Goal: Information Seeking & Learning: Learn about a topic

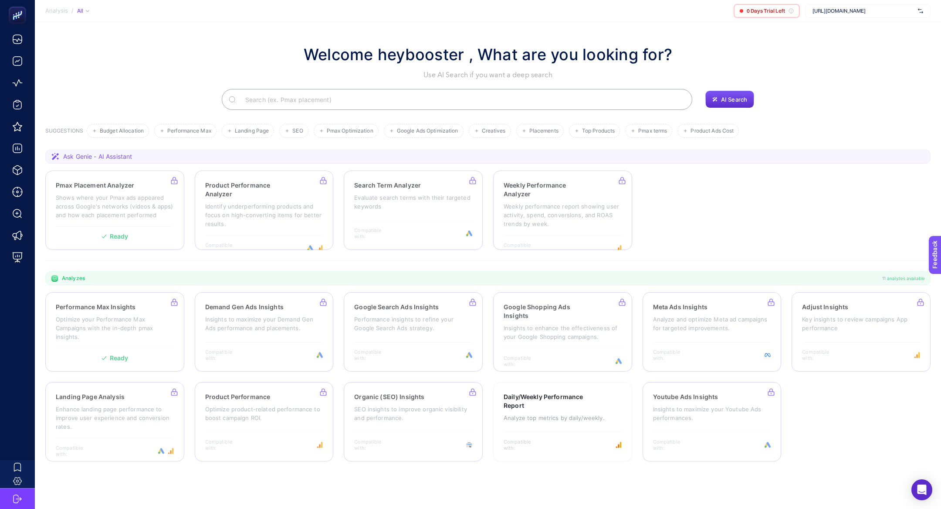
click at [809, 10] on div "[URL][DOMAIN_NAME]" at bounding box center [867, 11] width 125 height 14
type input "he-qa"
click at [855, 47] on div "[URL][DOMAIN_NAME]" at bounding box center [868, 43] width 125 height 14
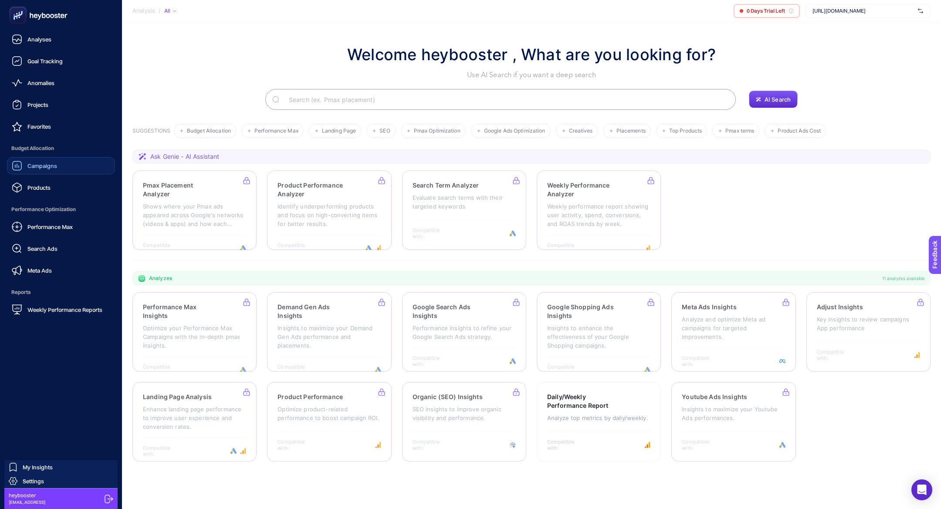
click at [62, 165] on link "Campaigns" at bounding box center [61, 165] width 108 height 17
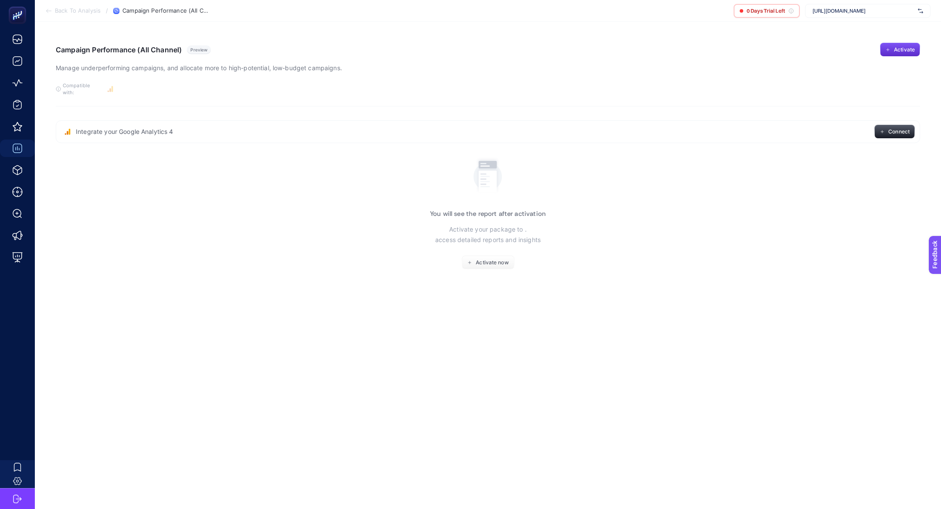
click at [851, 8] on span "[URL][DOMAIN_NAME]" at bounding box center [864, 10] width 102 height 7
type input "he-qa"
click at [855, 36] on div "[DOMAIN_NAME]" at bounding box center [868, 43] width 125 height 14
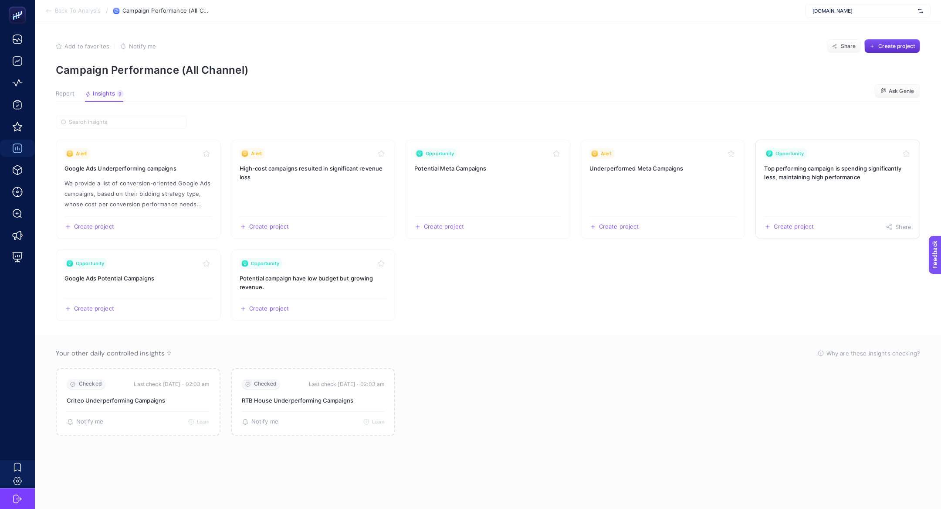
click at [790, 187] on link "Opportunity Top performing campaign is spending significantly less, maintaining…" at bounding box center [838, 188] width 165 height 99
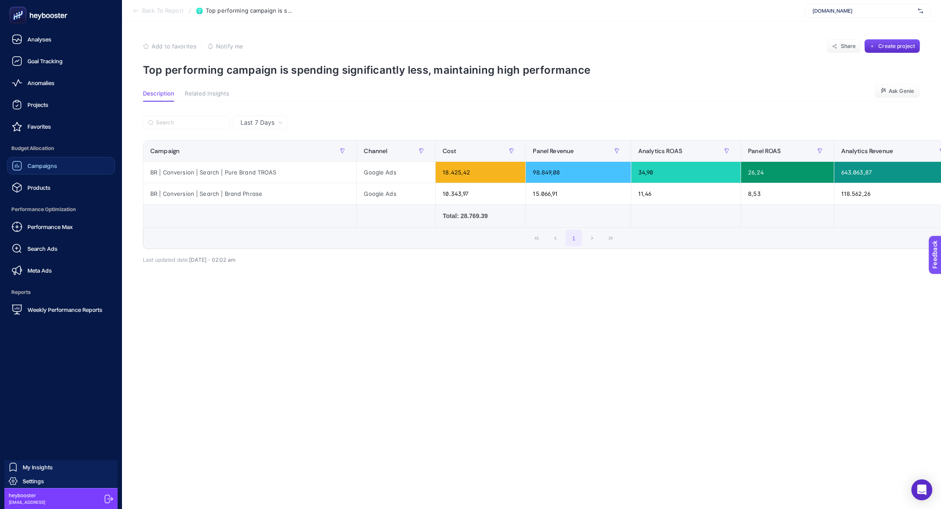
click at [46, 164] on span "Campaigns" at bounding box center [42, 165] width 30 height 7
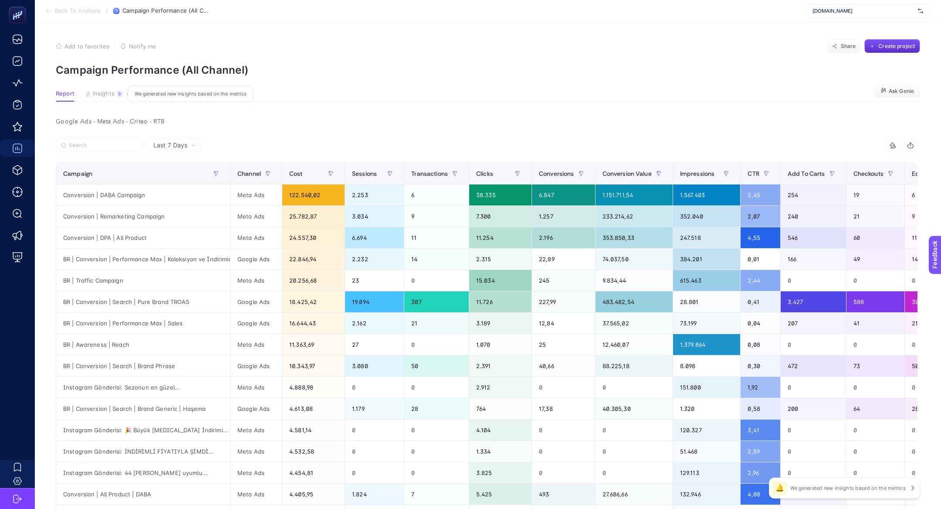
click at [122, 100] on button "Insights 9 We generated new insights based on the metrics" at bounding box center [104, 95] width 38 height 11
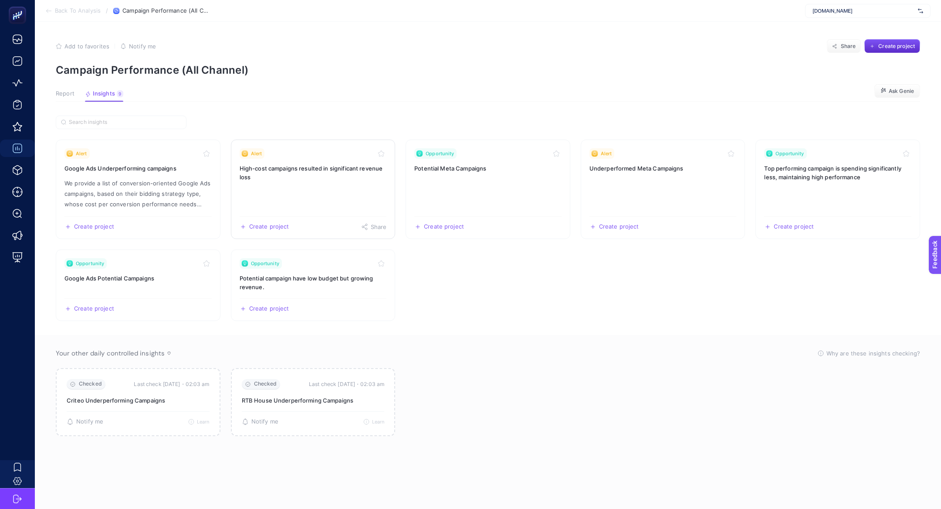
click at [343, 184] on link "Alert High-cost campaigns resulted in significant revenue loss Create project S…" at bounding box center [313, 188] width 165 height 99
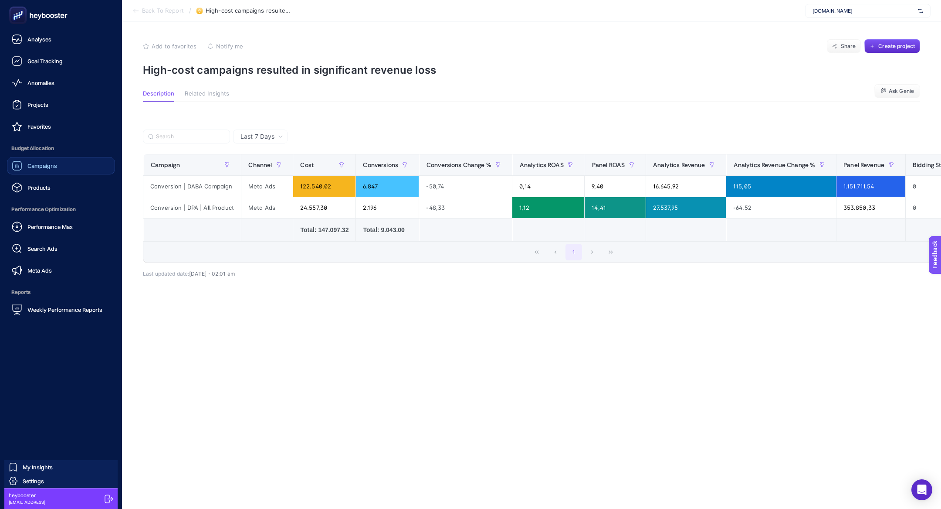
click at [26, 237] on div "Performance Max Search Ads Meta Ads" at bounding box center [61, 248] width 108 height 61
click at [32, 224] on span "Performance Max" at bounding box center [49, 226] width 45 height 7
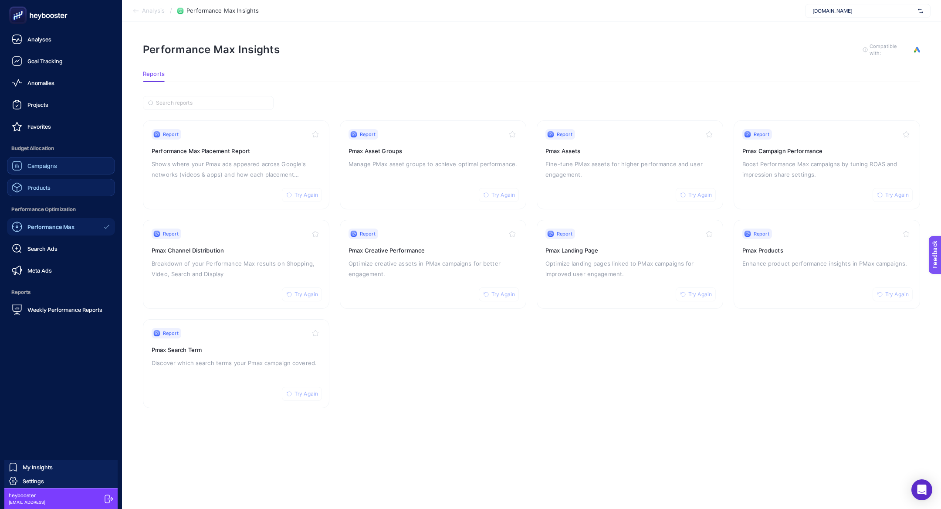
click at [47, 186] on span "Products" at bounding box center [38, 187] width 23 height 7
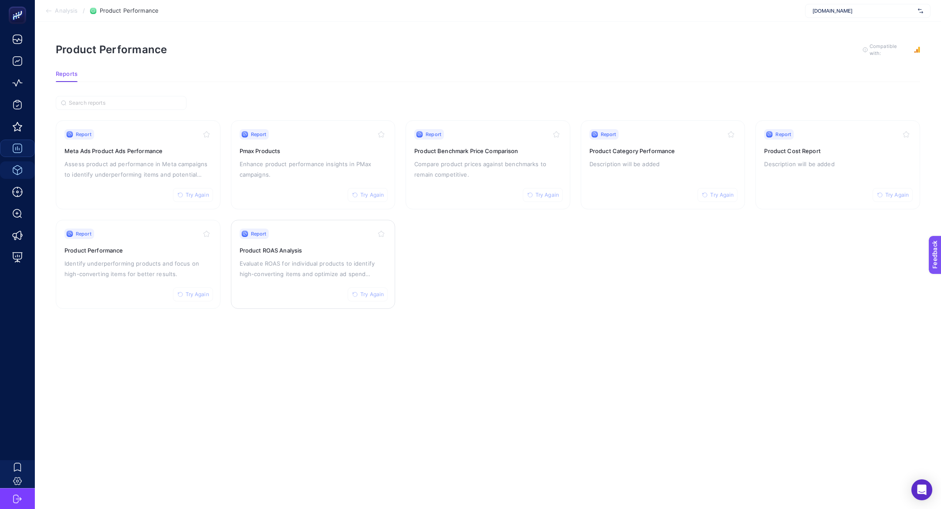
click at [309, 259] on p "Evaluate ROAS for individual products to identify high-converting items and opt…" at bounding box center [313, 268] width 147 height 21
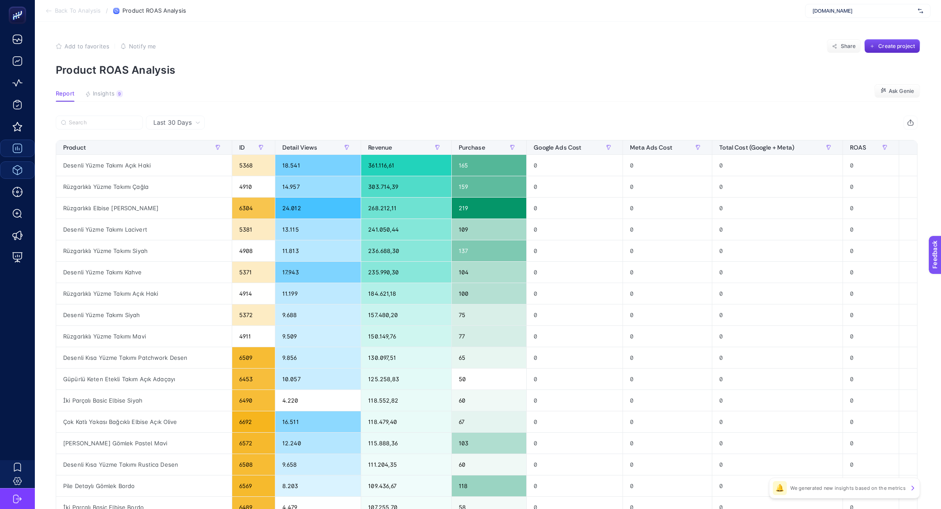
click at [108, 88] on article "Add to favorites false Notify me Share Create project Product ROAS Analysis Rep…" at bounding box center [488, 359] width 906 height 674
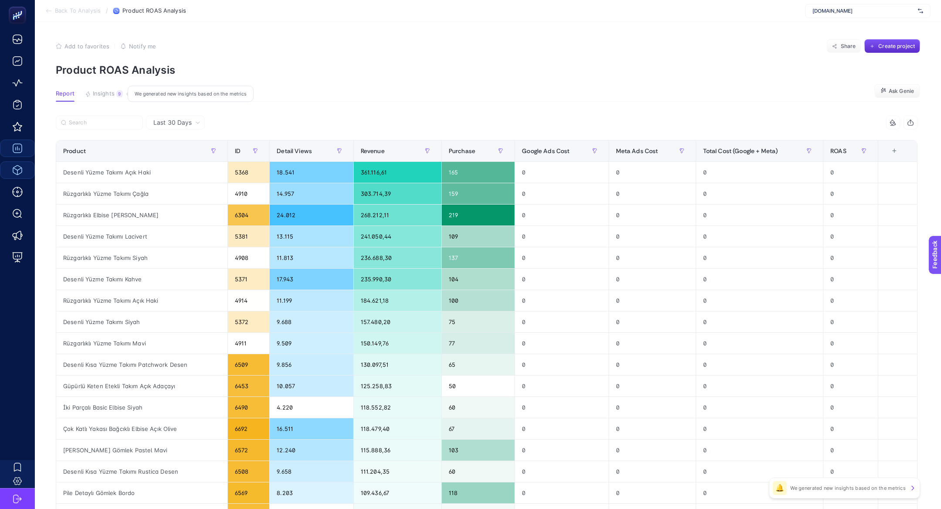
click at [114, 97] on button "Insights 9 We generated new insights based on the metrics" at bounding box center [104, 95] width 38 height 11
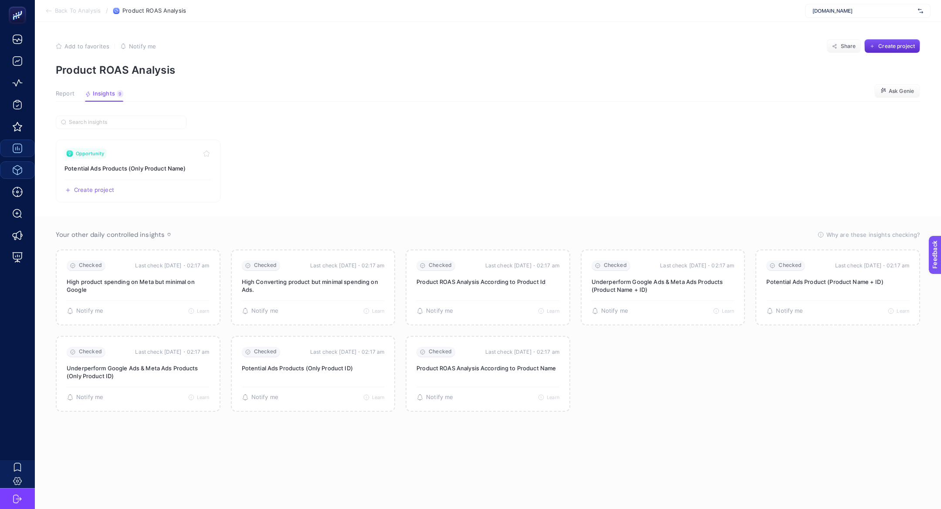
click at [69, 88] on article "Add to favorites false Notify me Share Create project Product ROAS Analysis Rep…" at bounding box center [488, 265] width 906 height 487
click at [72, 95] on span "Report" at bounding box center [65, 93] width 19 height 7
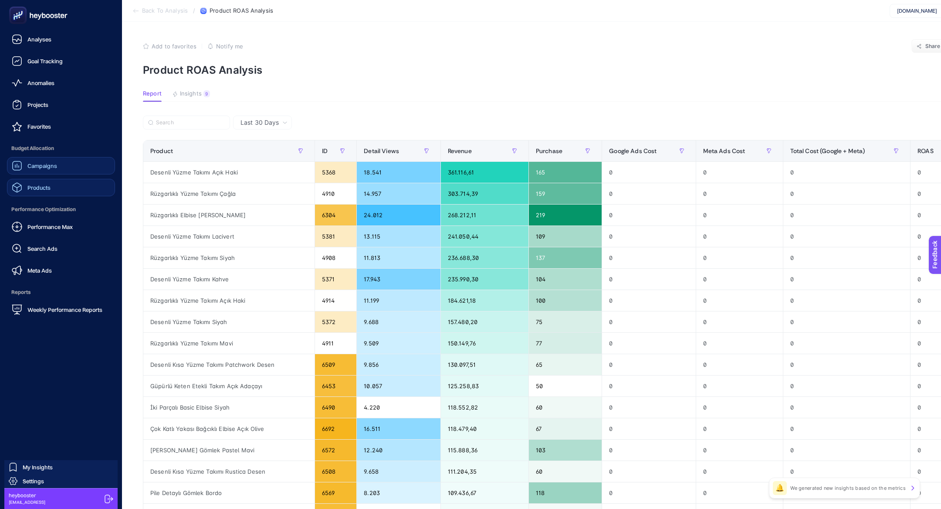
click at [49, 195] on link "Products" at bounding box center [61, 187] width 108 height 17
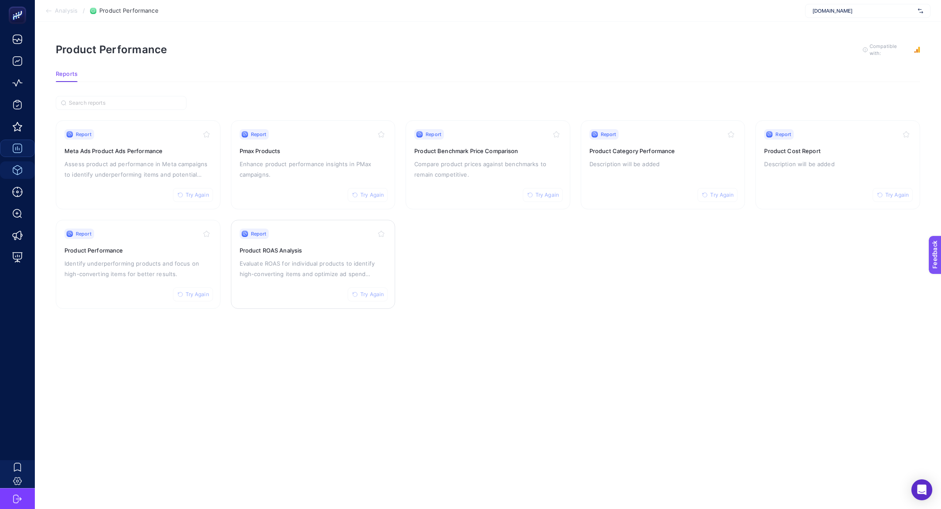
click at [375, 295] on span "Try Again" at bounding box center [372, 294] width 24 height 7
click at [157, 241] on div "Report Try Again Product Performance Identify underperforming products and focu…" at bounding box center [137, 263] width 147 height 71
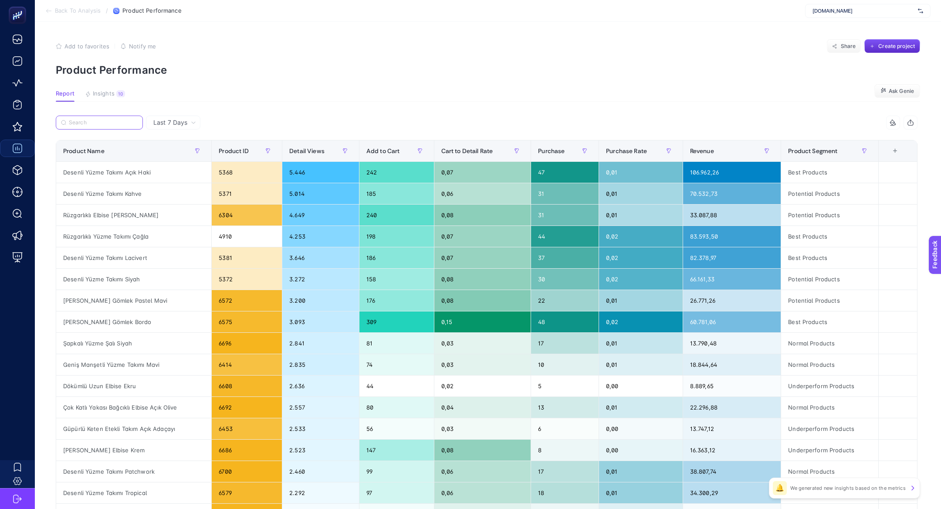
click at [113, 122] on input "Search" at bounding box center [103, 122] width 69 height 7
paste input "Katlı Şifon Etek [DATE] [PERSON_NAME]"
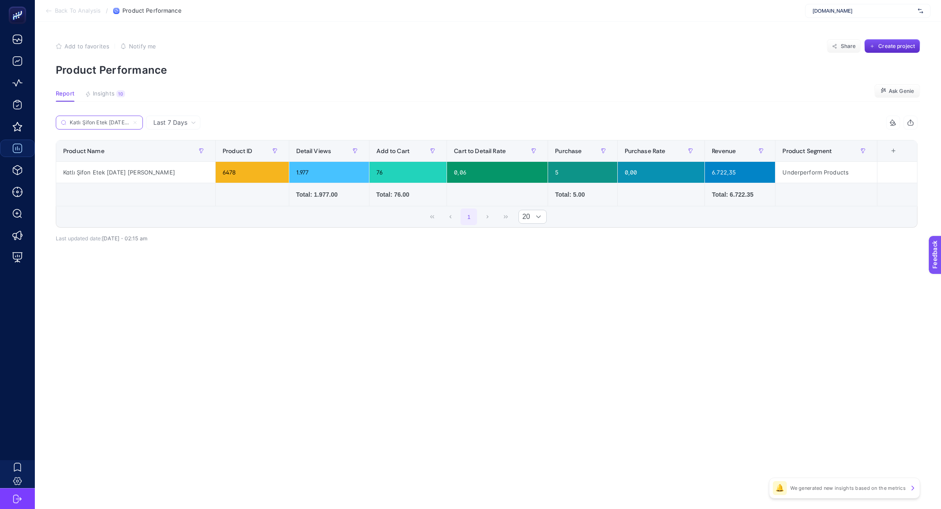
scroll to position [0, 22]
type input "Katlı Şifon Etek [DATE] [PERSON_NAME]"
click at [109, 89] on article "Add to favorites false Notify me Share Create project Product Performance Repor…" at bounding box center [488, 265] width 906 height 487
click at [110, 91] on span "Insights" at bounding box center [104, 93] width 22 height 7
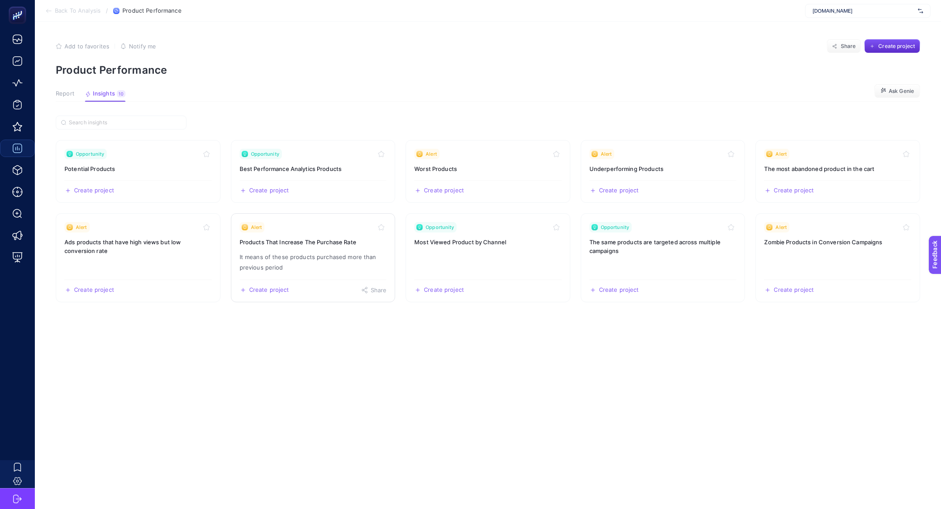
click at [281, 261] on p "It means of these products purchased more than previous period" at bounding box center [313, 261] width 147 height 21
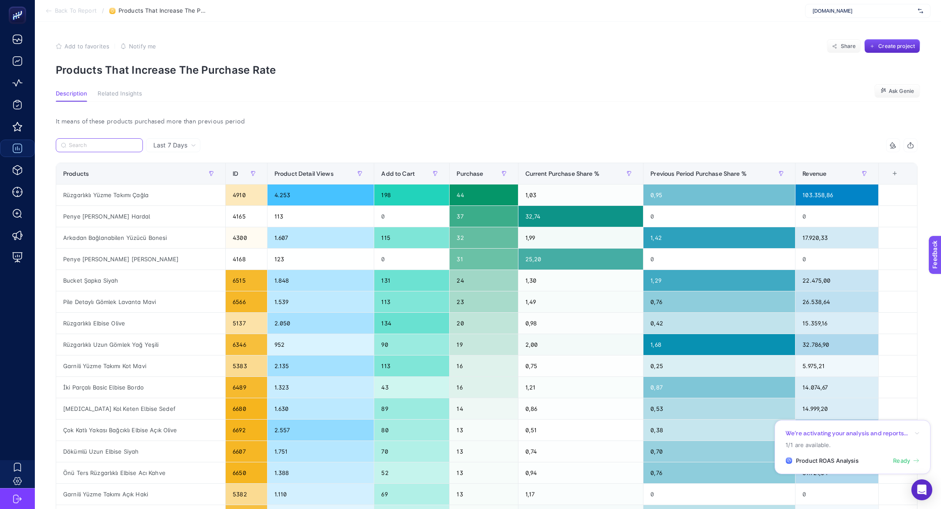
click at [116, 148] on label at bounding box center [99, 145] width 87 height 14
click at [116, 148] on input "Search" at bounding box center [103, 145] width 69 height 7
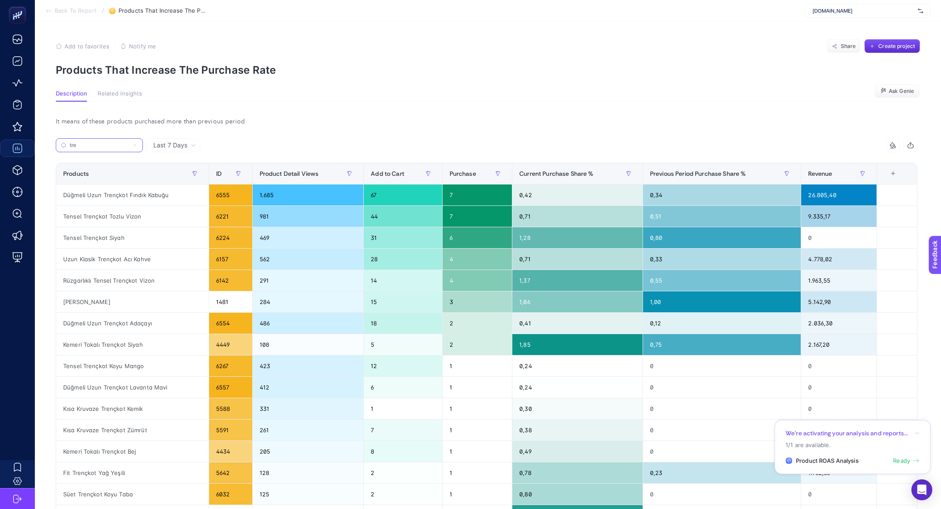
type input "tre"
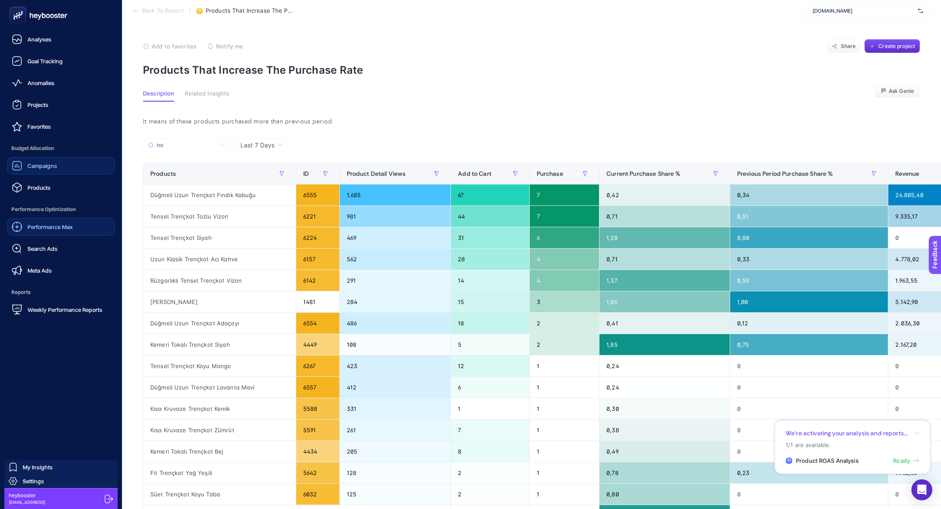
click at [59, 227] on span "Performance Max" at bounding box center [49, 226] width 45 height 7
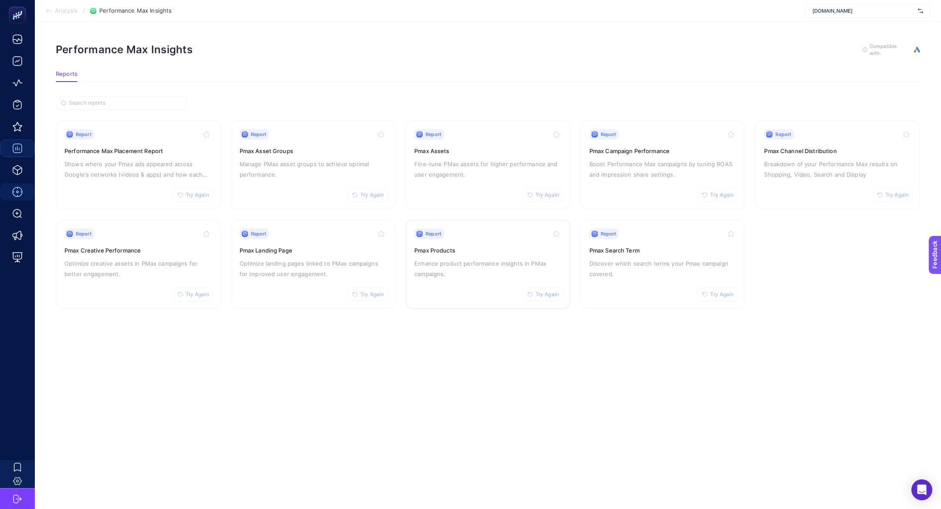
click at [443, 248] on h3 "Pmax Products" at bounding box center [487, 250] width 147 height 9
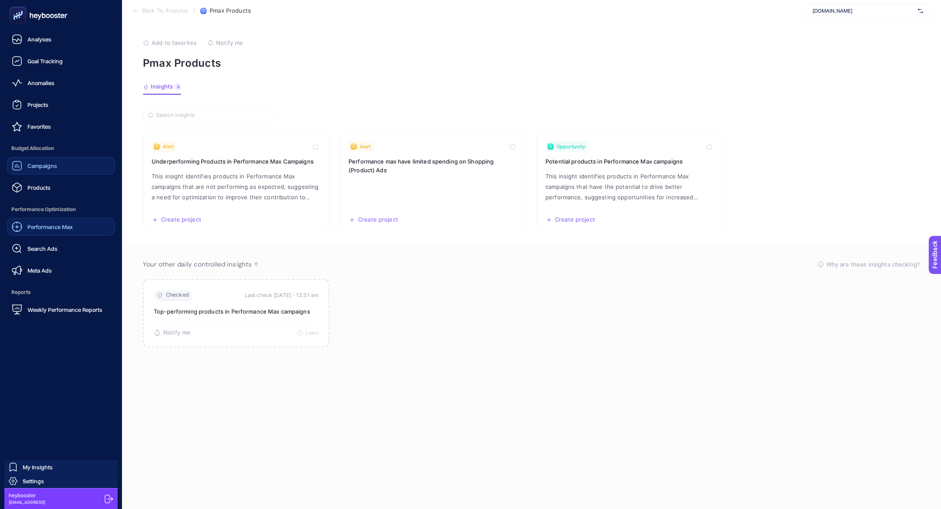
click at [67, 227] on span "Performance Max" at bounding box center [49, 226] width 45 height 7
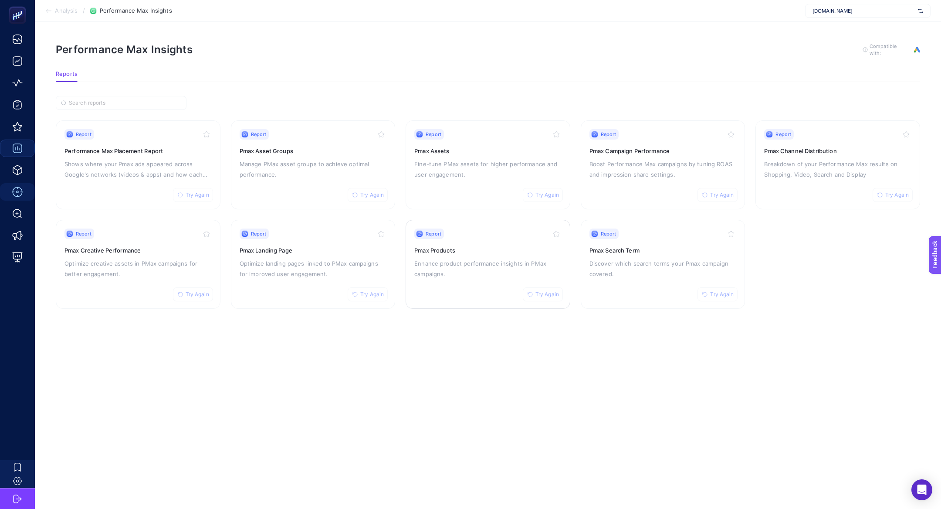
click at [549, 291] on span "Try Again" at bounding box center [548, 294] width 24 height 7
drag, startPoint x: 145, startPoint y: 157, endPoint x: 289, endPoint y: 168, distance: 145.1
click at [477, 258] on p "Enhance product performance insights in PMax campaigns." at bounding box center [487, 268] width 147 height 21
click at [320, 159] on p "Manage PMax asset groups to achieve optimal performance." at bounding box center [313, 169] width 147 height 21
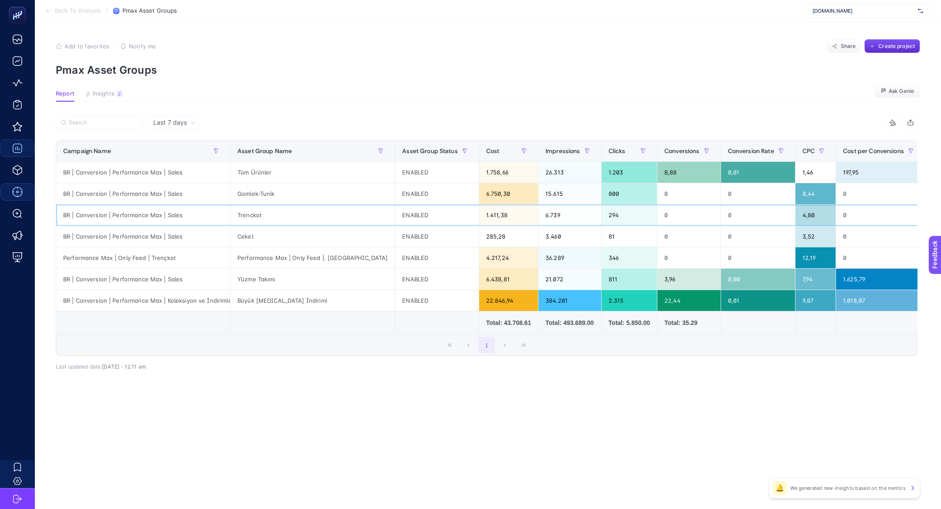
click at [295, 222] on div "Trenckot" at bounding box center [313, 214] width 164 height 21
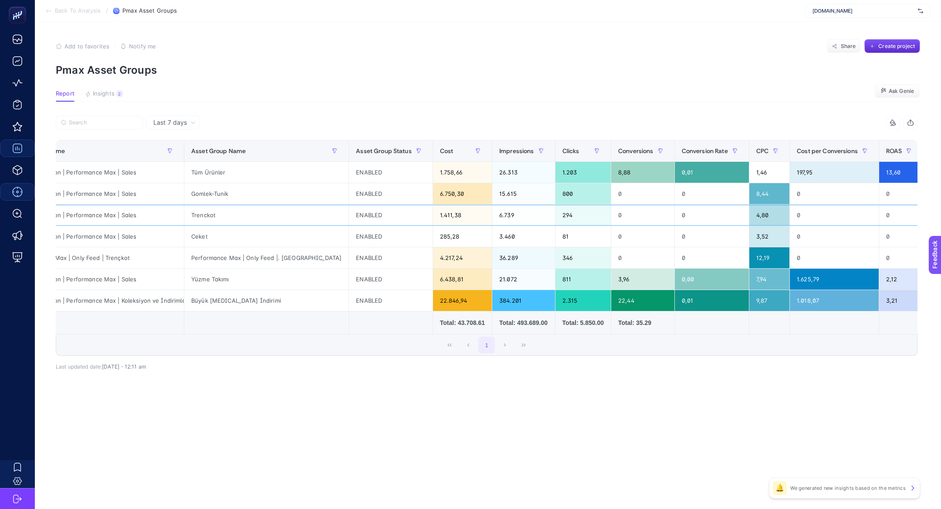
scroll to position [0, 44]
click at [296, 268] on div "Yüzme Takımı" at bounding box center [268, 278] width 164 height 21
click at [283, 258] on div "Performance Max | Only Feed |. [GEOGRAPHIC_DATA]" at bounding box center [268, 257] width 164 height 21
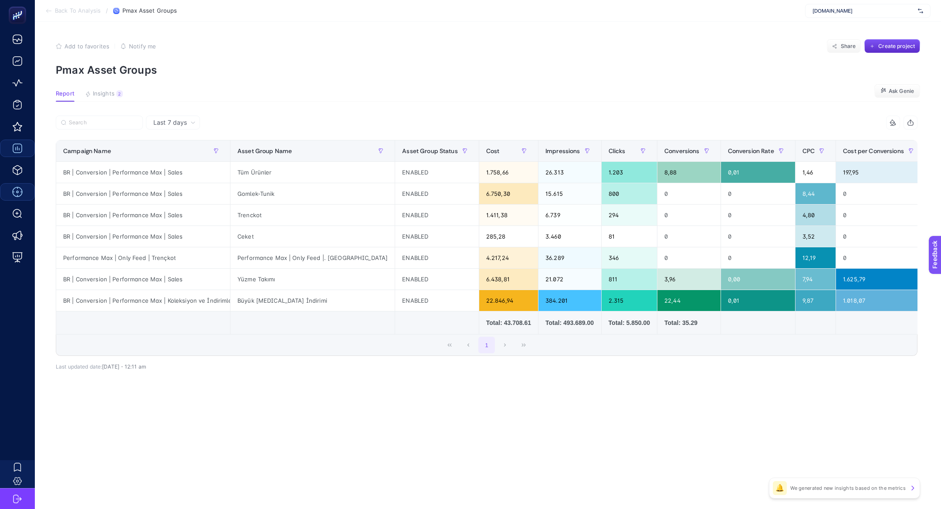
click at [654, 137] on div "8 items selected Campaign Name Asset Group Name Asset Group Status Cost Impress…" at bounding box center [487, 235] width 862 height 240
click at [665, 145] on div "Conversions" at bounding box center [689, 151] width 49 height 14
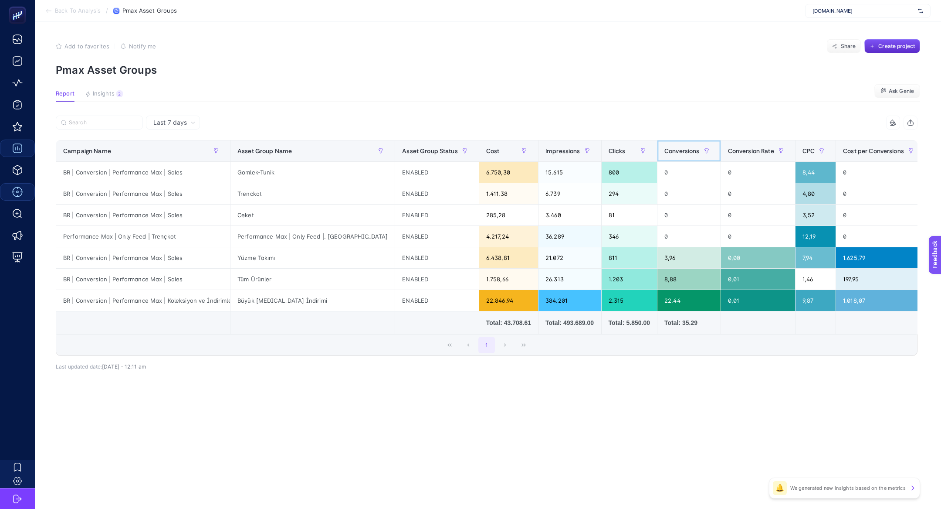
click at [665, 145] on div "Conversions" at bounding box center [689, 151] width 49 height 14
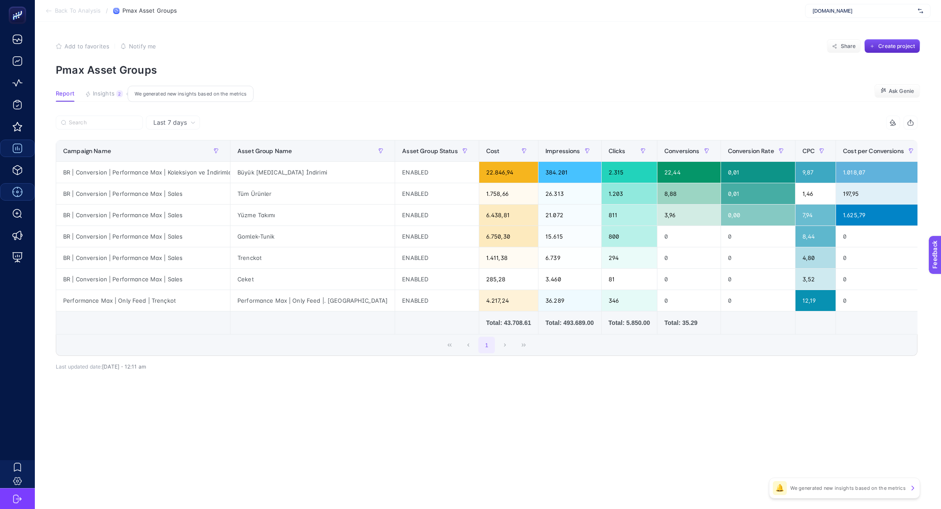
click at [105, 98] on button "Insights 2 We generated new insights based on the metrics" at bounding box center [104, 95] width 38 height 11
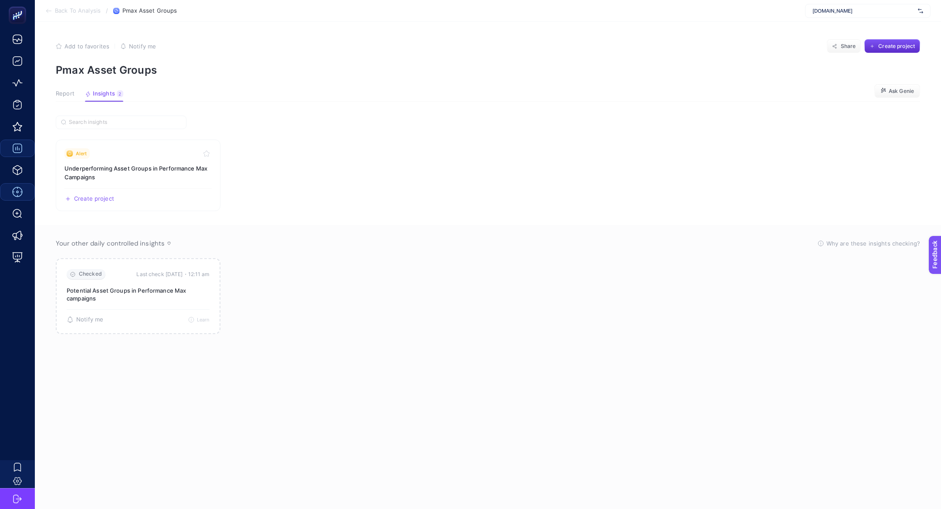
click at [68, 89] on article "Add to favorites false Notify me Share Create project Pmax Asset Groups Report …" at bounding box center [488, 265] width 906 height 487
click at [70, 95] on span "Report" at bounding box center [65, 93] width 19 height 7
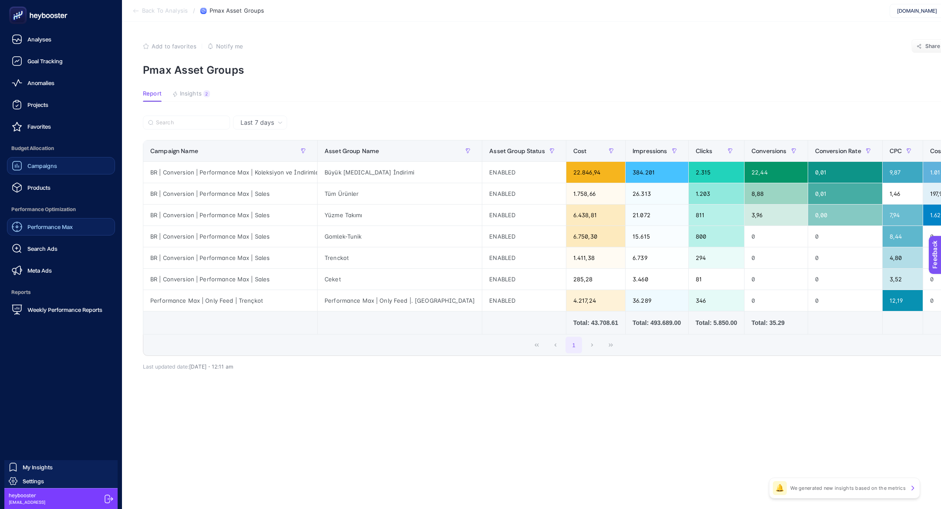
click at [19, 166] on icon at bounding box center [17, 165] width 10 height 10
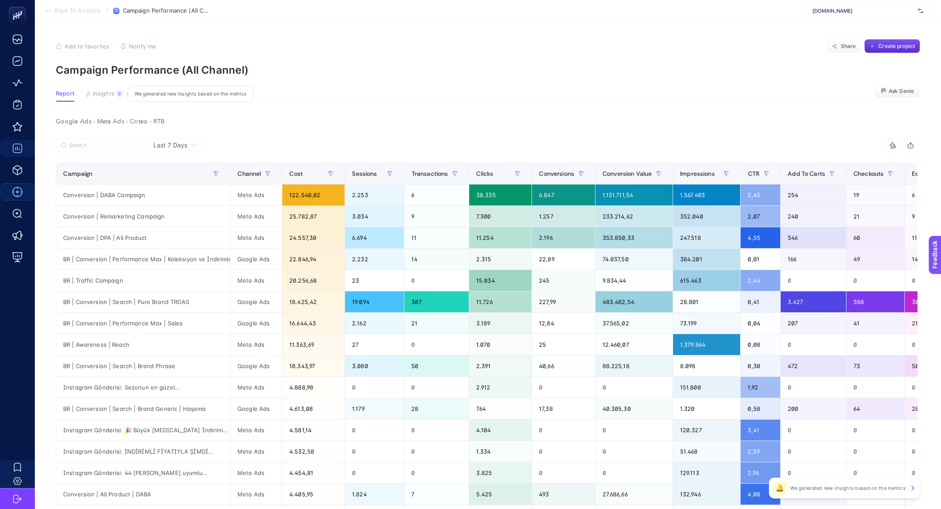
click at [108, 95] on span "Insights" at bounding box center [104, 93] width 22 height 7
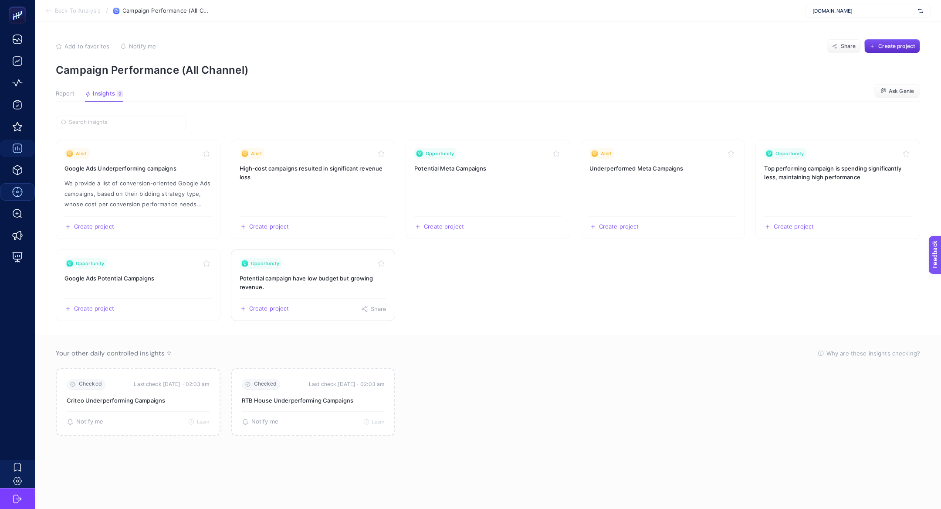
click at [309, 279] on h3 "Potential campaign have low budget but growing revenue." at bounding box center [313, 282] width 147 height 17
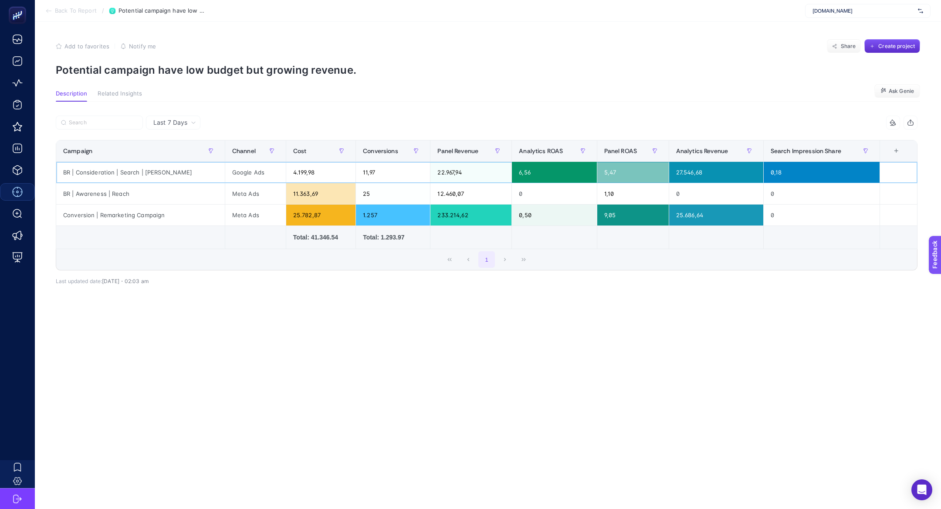
click at [209, 178] on div "BR | Consideration | Search | [PERSON_NAME]" at bounding box center [140, 172] width 169 height 21
click at [184, 118] on span "Last 7 Days" at bounding box center [170, 122] width 34 height 9
click at [191, 156] on li "Last 30 Days" at bounding box center [173, 157] width 49 height 16
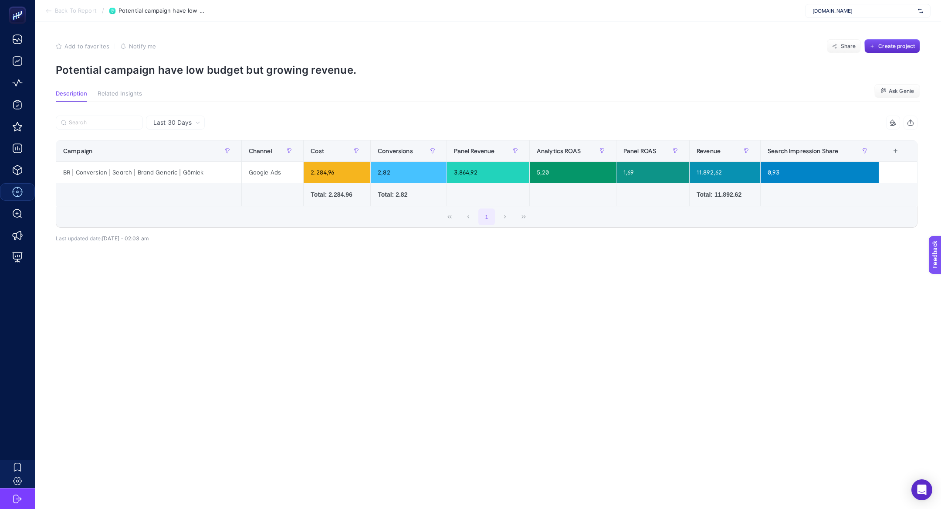
click at [194, 123] on div "Last 30 Days" at bounding box center [177, 122] width 54 height 6
click at [176, 149] on li "Last 7 Days" at bounding box center [176, 157] width 54 height 16
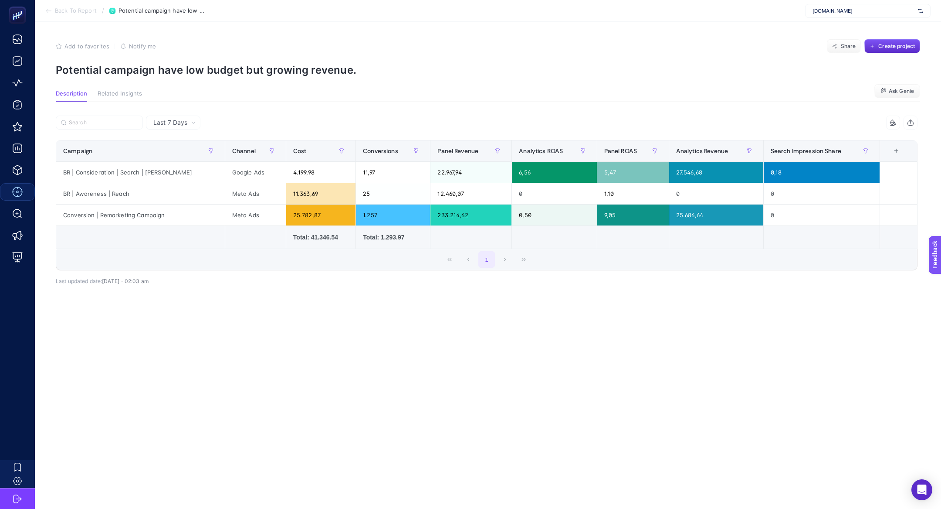
click at [71, 8] on span "Back To Report" at bounding box center [76, 10] width 42 height 7
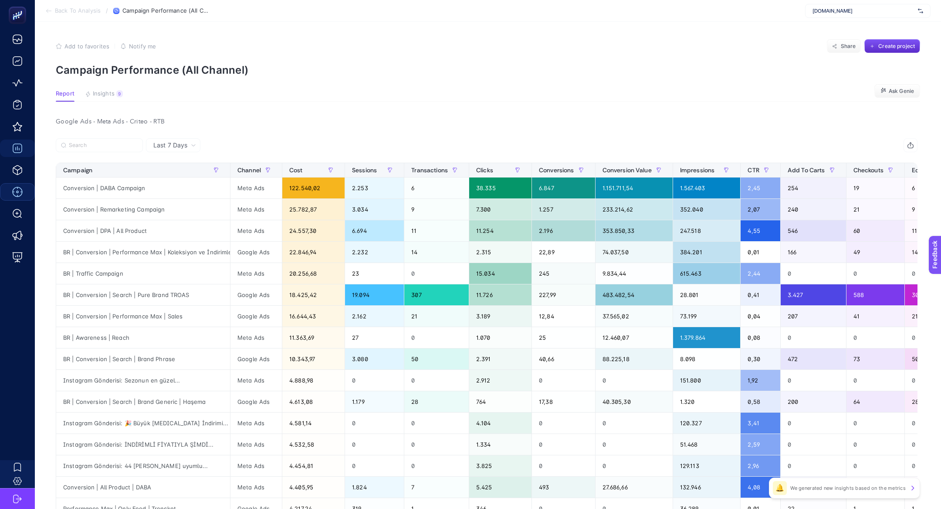
drag, startPoint x: 71, startPoint y: 8, endPoint x: 111, endPoint y: 87, distance: 88.5
click at [111, 87] on article "Add to favorites false Notify me Share Create project Campaign Performance (All…" at bounding box center [488, 370] width 906 height 697
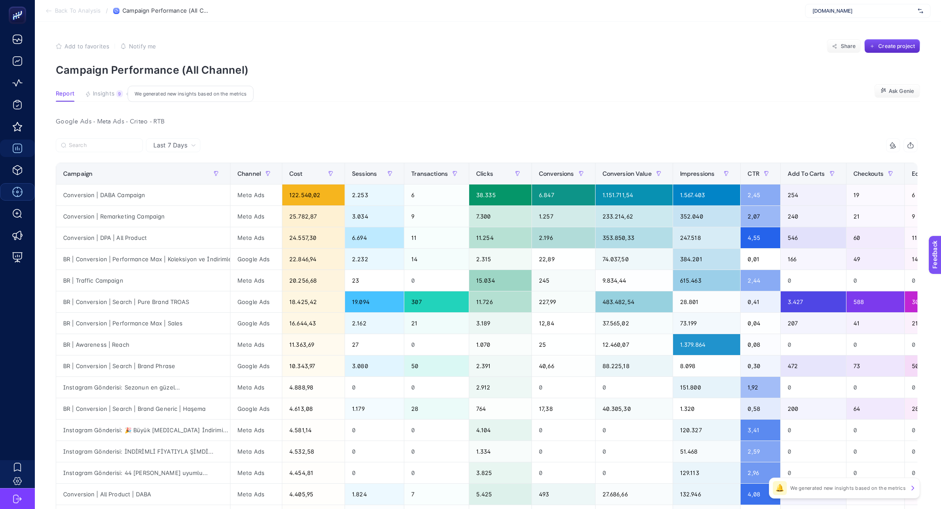
click at [115, 97] on button "Insights 9 We generated new insights based on the metrics" at bounding box center [104, 95] width 38 height 11
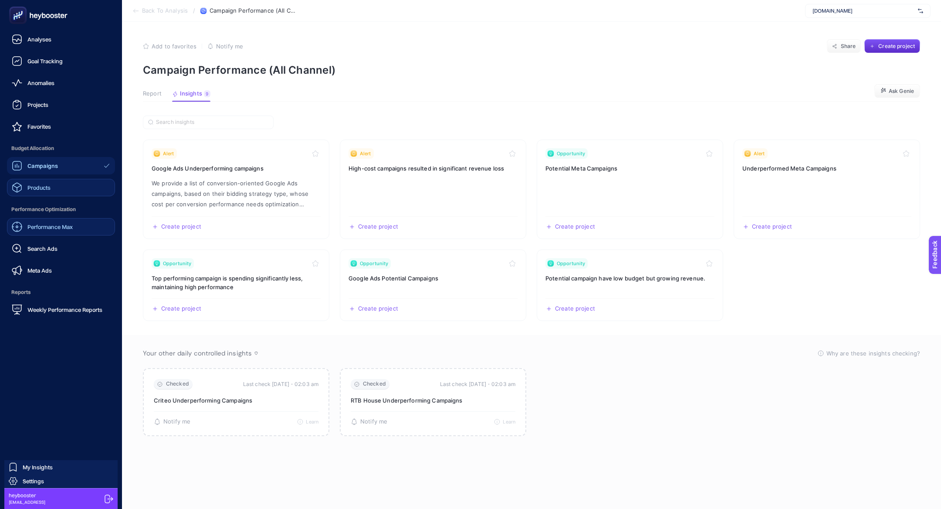
click at [45, 194] on link "Products" at bounding box center [61, 187] width 108 height 17
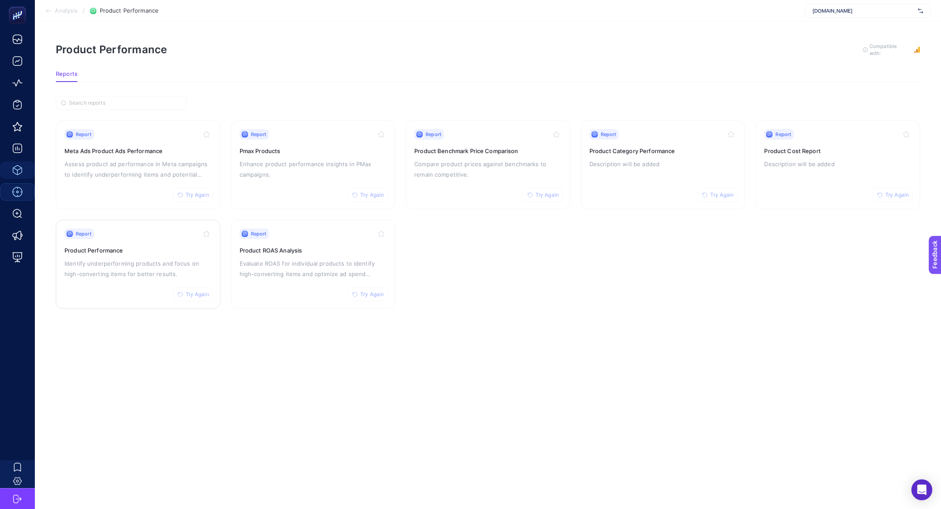
click at [149, 262] on p "Identify underperforming products and focus on high-converting items for better…" at bounding box center [137, 268] width 147 height 21
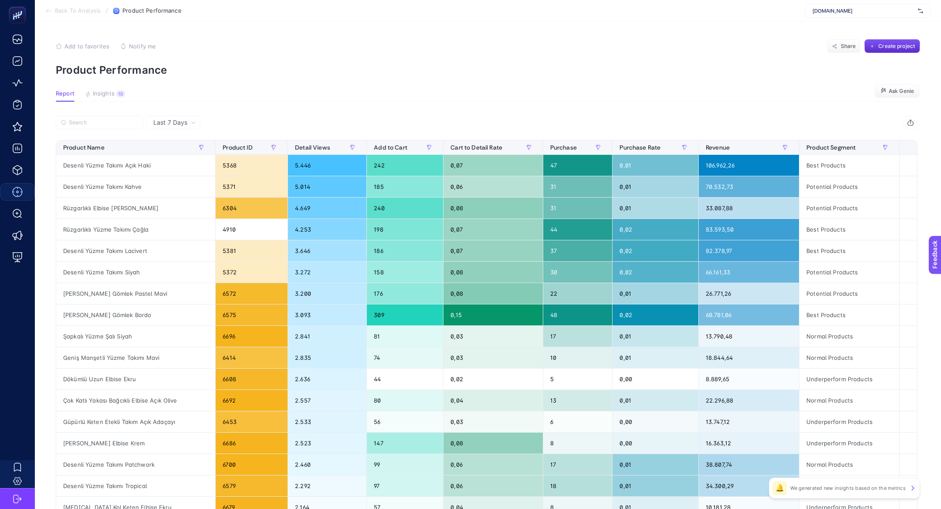
click at [102, 95] on span "Insights" at bounding box center [104, 93] width 22 height 7
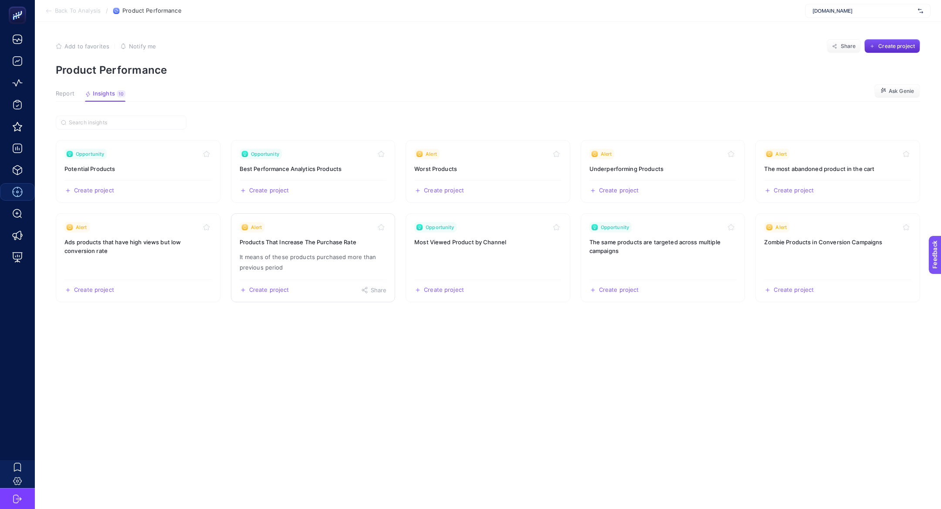
click at [274, 249] on link "Alert Products That Increase The Purchase Rate It means of these products purch…" at bounding box center [313, 257] width 165 height 89
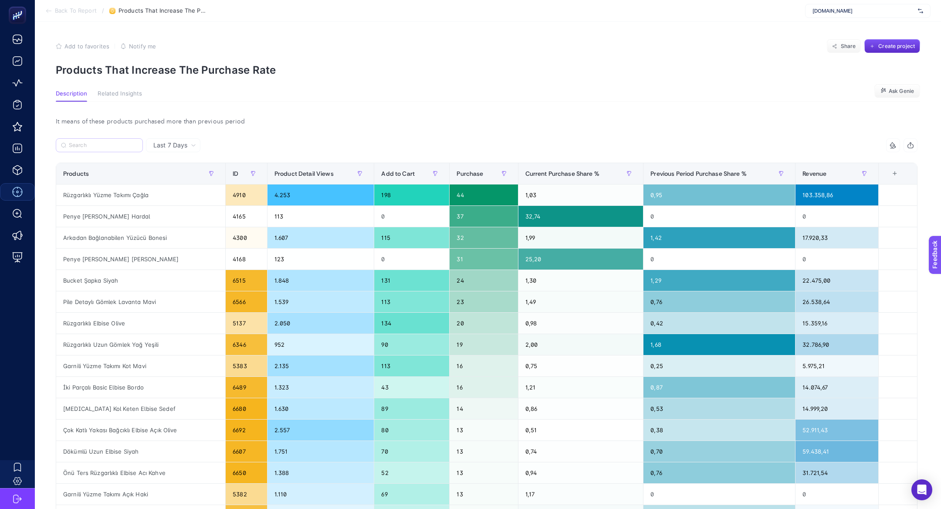
click at [96, 139] on label at bounding box center [99, 145] width 87 height 14
click at [96, 142] on input "Search" at bounding box center [103, 145] width 69 height 7
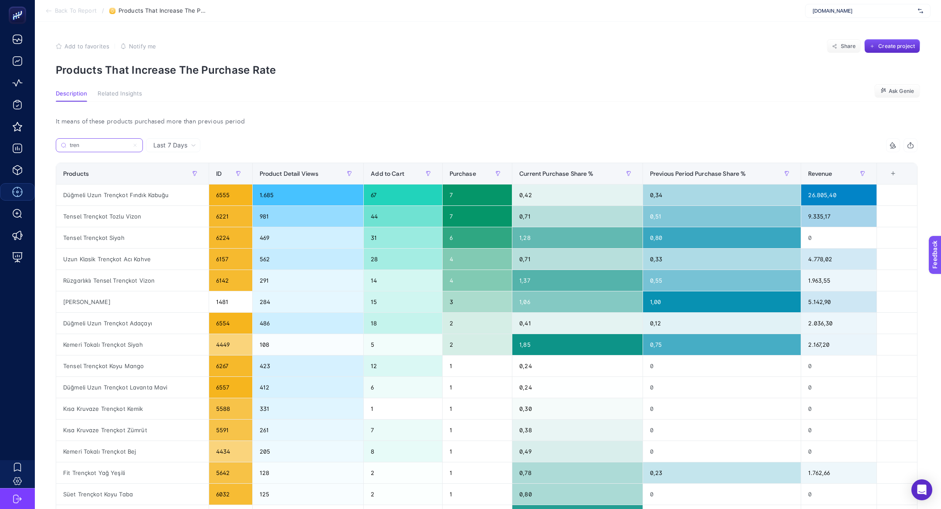
type input "tren"
click at [833, 178] on div "Revenue" at bounding box center [838, 173] width 61 height 14
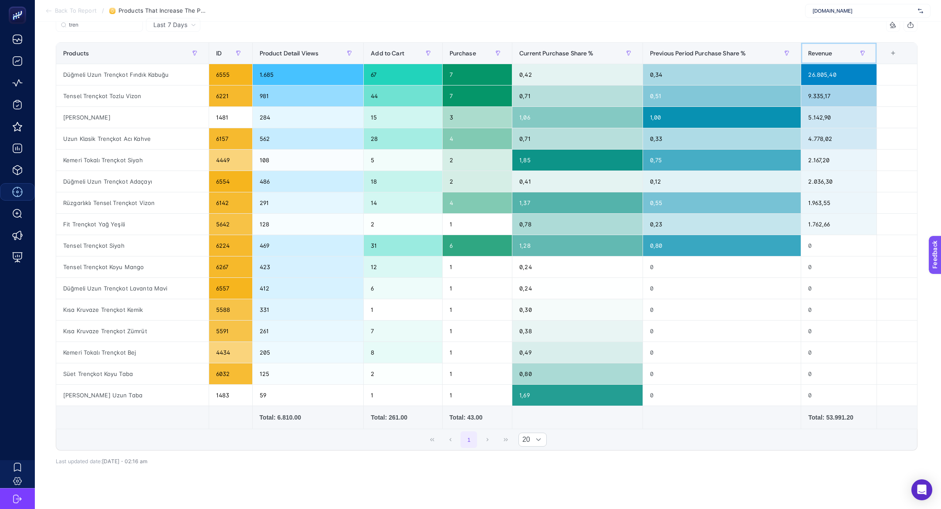
scroll to position [136, 0]
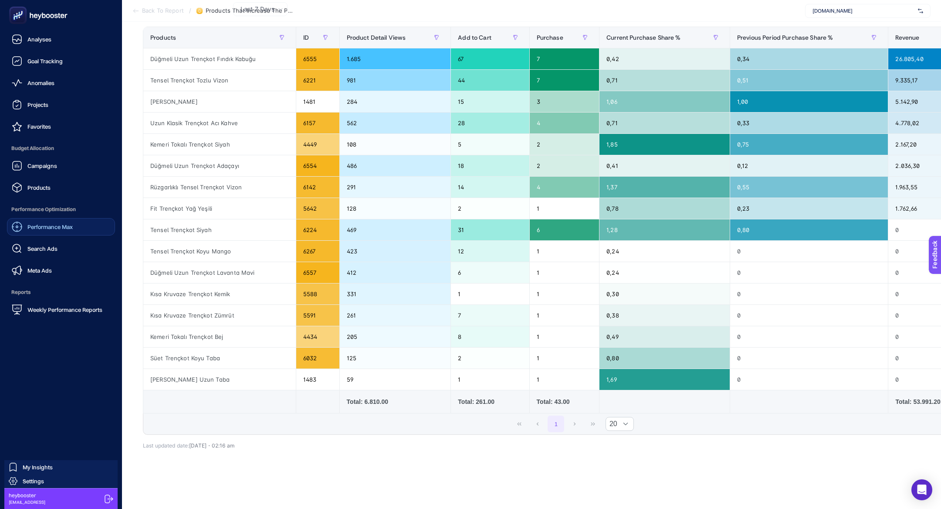
click at [65, 258] on div "Performance Max Search Ads Meta Ads" at bounding box center [61, 248] width 108 height 61
click at [65, 277] on link "Meta Ads" at bounding box center [61, 269] width 108 height 17
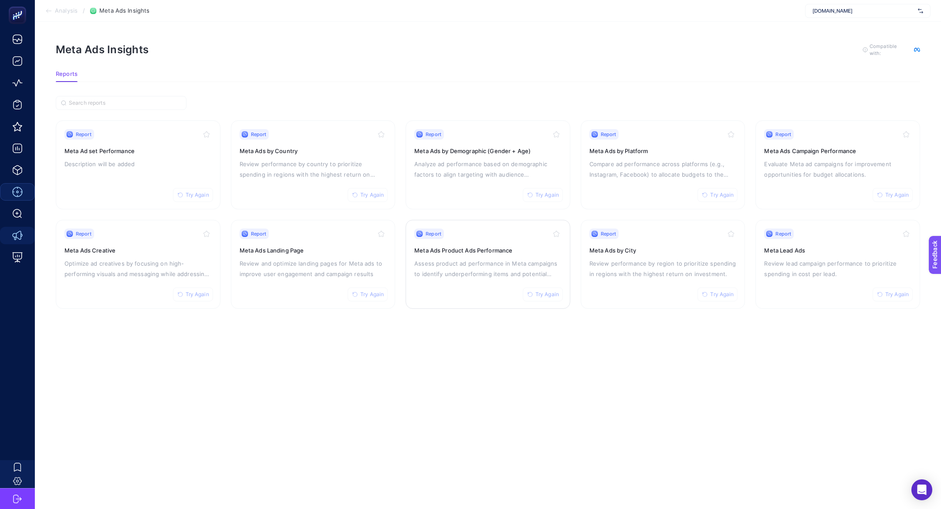
click at [461, 258] on p "Assess product ad performance in Meta campaigns to identify underperforming ite…" at bounding box center [487, 268] width 147 height 21
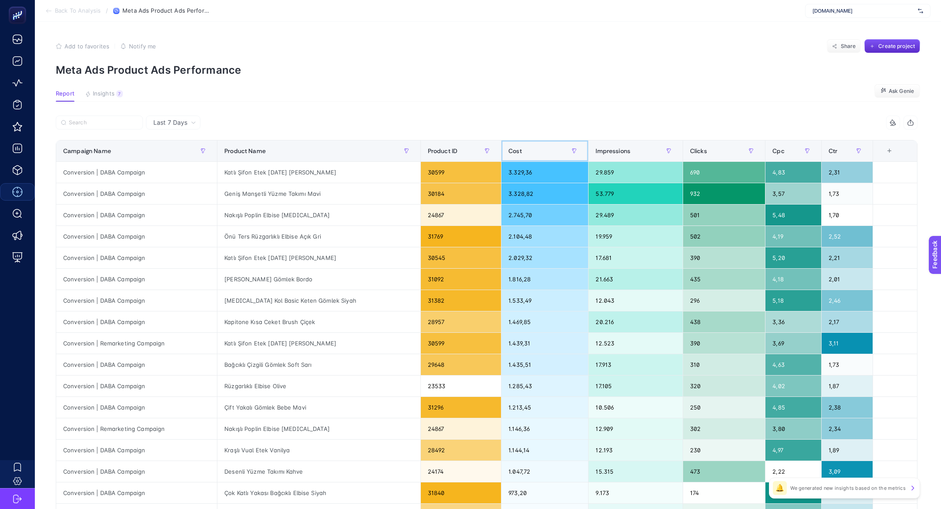
click at [527, 143] on th "Cost" at bounding box center [545, 150] width 87 height 21
click at [289, 167] on div "Katlı Şifon Etek [DATE] [PERSON_NAME]" at bounding box center [318, 172] width 203 height 21
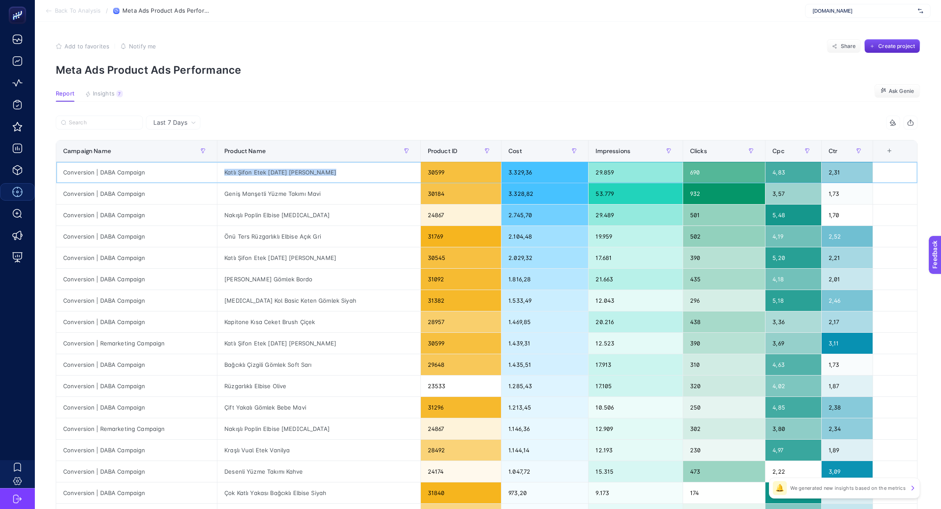
click at [289, 167] on div "Katlı Şifon Etek [DATE] [PERSON_NAME]" at bounding box center [318, 172] width 203 height 21
copy tr "Katlı Şifon Etek [DATE] [PERSON_NAME]"
click at [87, 124] on input "Search" at bounding box center [103, 122] width 69 height 7
paste input "Katlı Şifon Etek [DATE] [PERSON_NAME]"
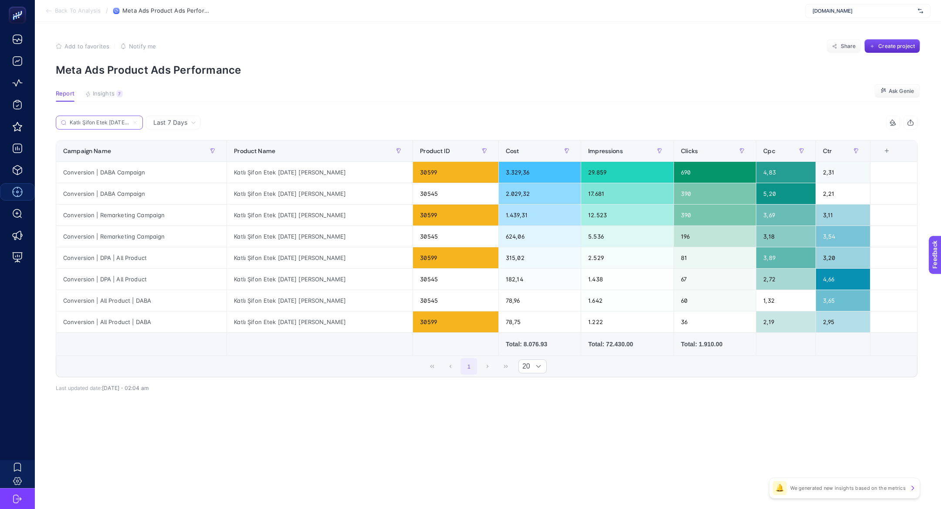
scroll to position [0, 22]
type input "Katlı Şifon Etek [DATE] [PERSON_NAME]"
click at [524, 343] on div "Total: 8.076.93" at bounding box center [540, 343] width 68 height 9
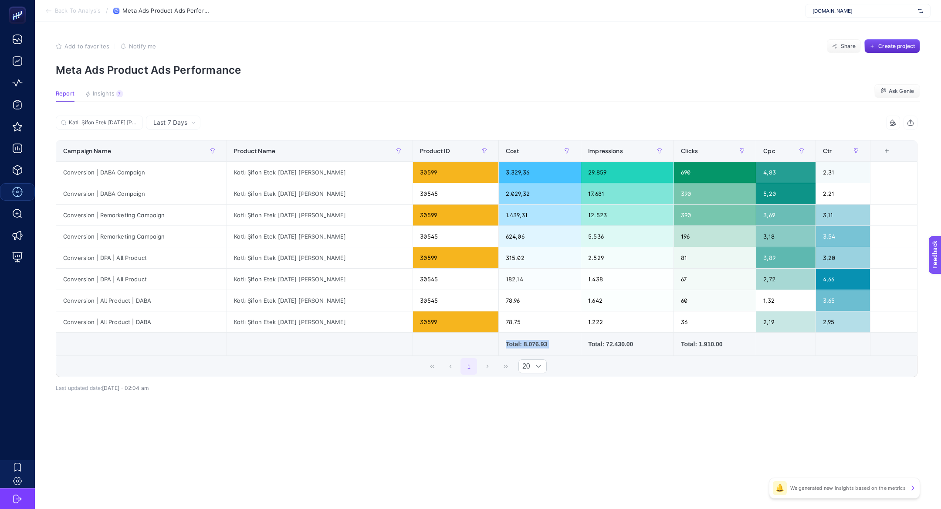
click at [524, 343] on div "Total: 8.076.93" at bounding box center [540, 343] width 68 height 9
click at [292, 195] on div "Katlı Şifon Etek [DATE] [PERSON_NAME]" at bounding box center [320, 193] width 186 height 21
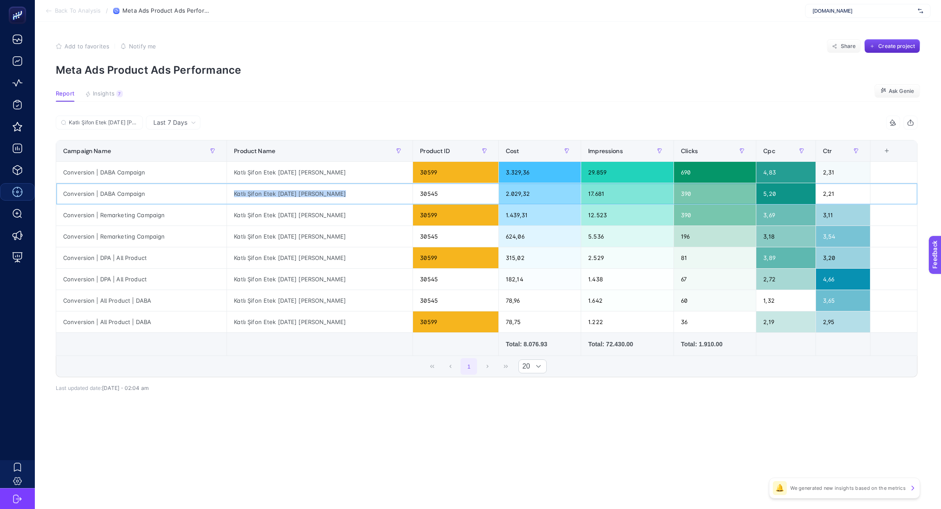
click at [292, 195] on div "Katlı Şifon Etek [DATE] [PERSON_NAME]" at bounding box center [320, 193] width 186 height 21
click at [413, 196] on div "30545" at bounding box center [455, 193] width 85 height 21
copy div "30545"
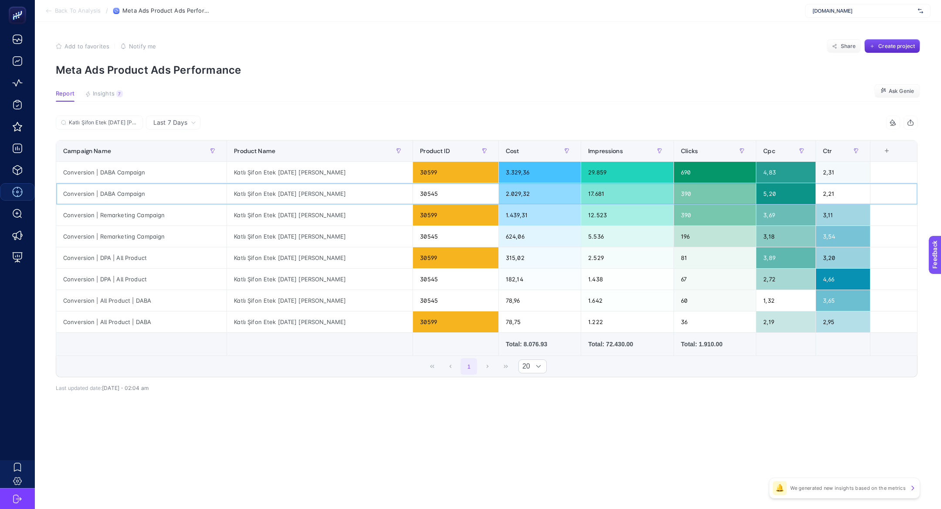
click at [271, 186] on div "Katlı Şifon Etek [DATE] [PERSON_NAME]" at bounding box center [320, 193] width 186 height 21
click at [321, 179] on div "Katlı Şifon Etek [DATE] [PERSON_NAME]" at bounding box center [320, 172] width 186 height 21
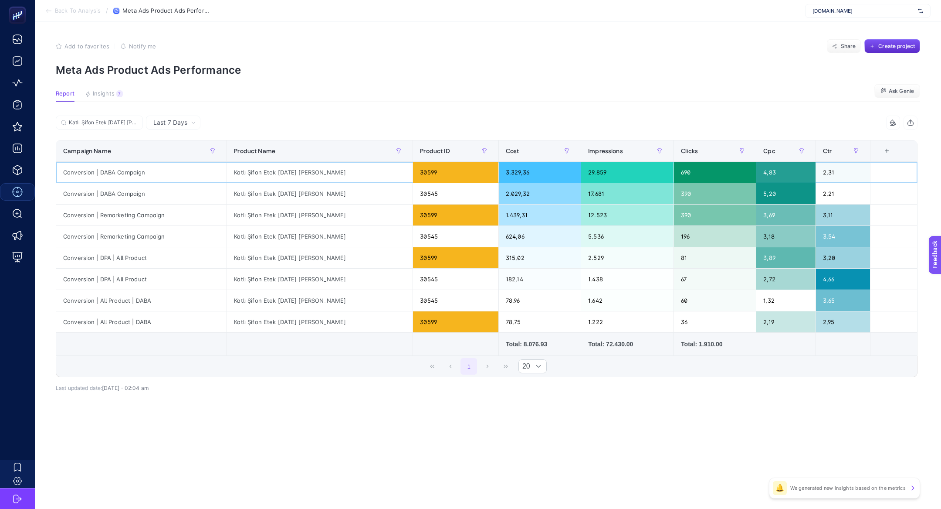
click at [315, 175] on div "Katlı Şifon Etek [DATE] [PERSON_NAME]" at bounding box center [320, 172] width 186 height 21
copy tr "Katlı Şifon Etek [DATE] [PERSON_NAME]"
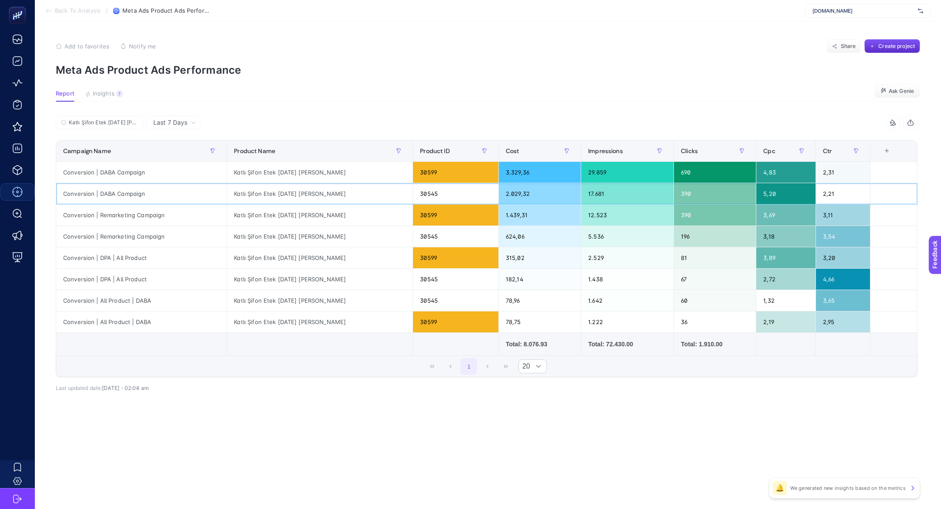
click at [413, 195] on div "30545" at bounding box center [455, 193] width 85 height 21
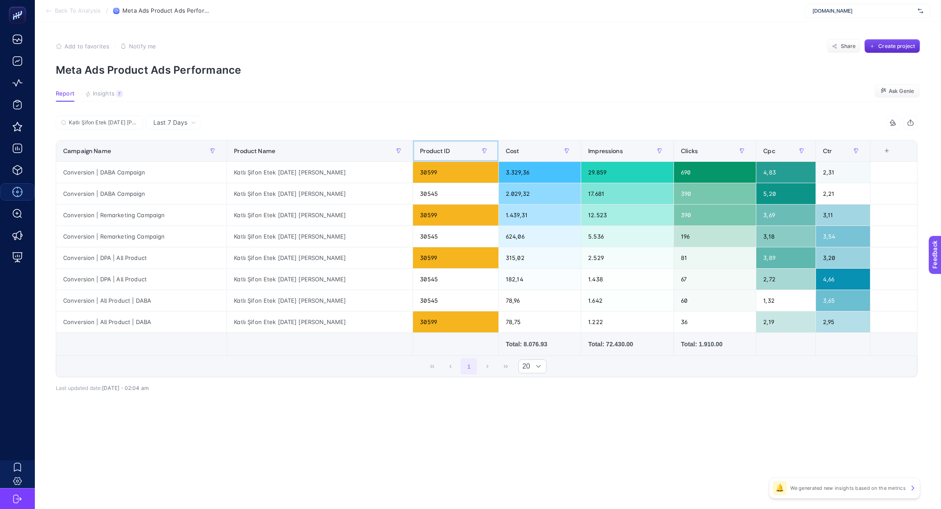
click at [420, 152] on span "Product ID" at bounding box center [435, 150] width 30 height 7
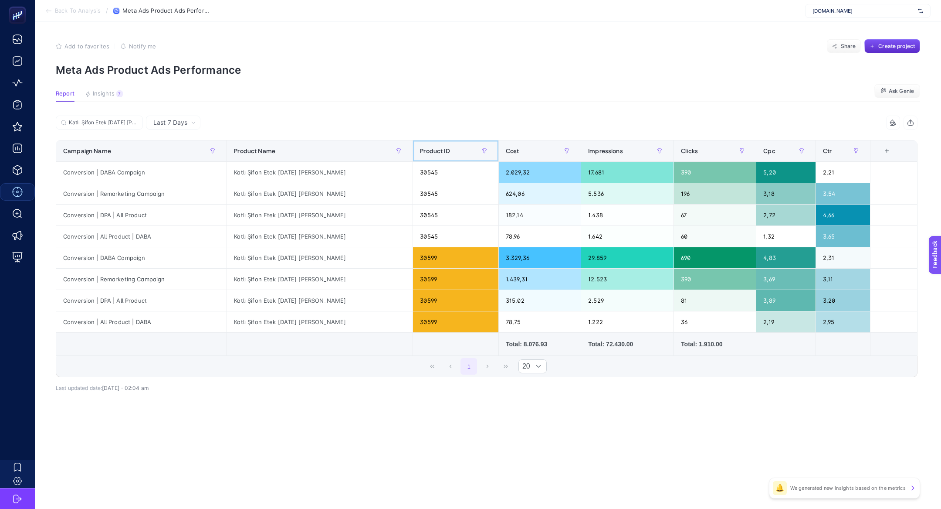
click at [420, 152] on span "Product ID" at bounding box center [435, 150] width 30 height 7
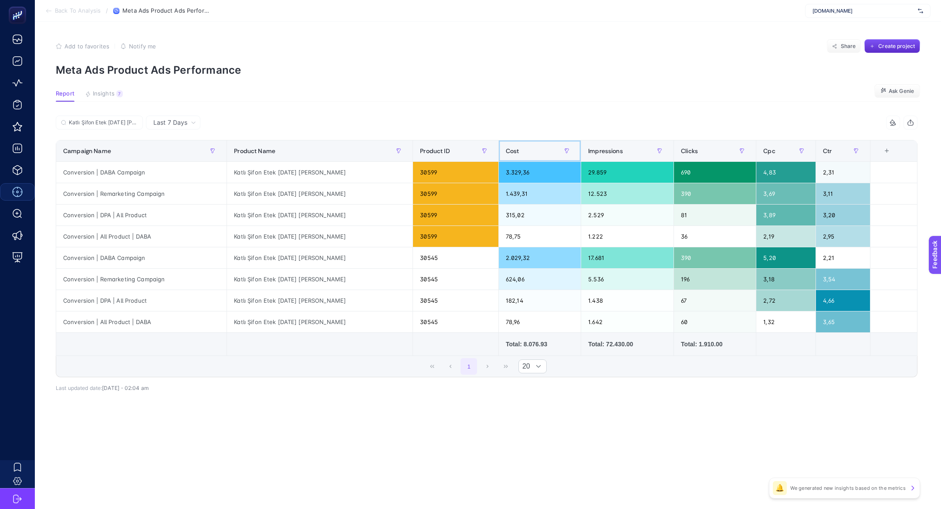
click at [510, 144] on div "Cost" at bounding box center [540, 151] width 68 height 14
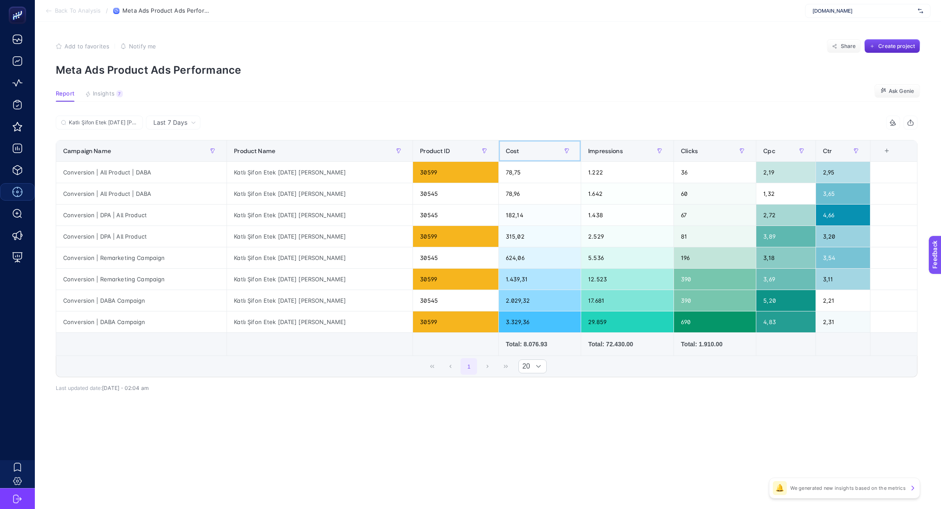
click at [510, 144] on div "Cost" at bounding box center [540, 151] width 68 height 14
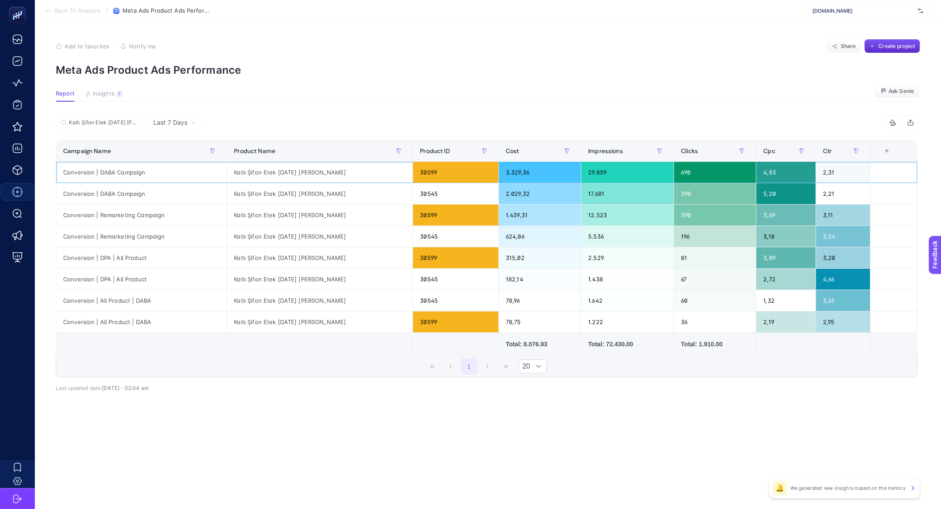
click at [413, 176] on div "30599" at bounding box center [455, 172] width 85 height 21
copy tr "30599"
click at [413, 61] on section "Add to favorites false Notify me Share Create project Meta Ads Product Ads Perf…" at bounding box center [488, 57] width 865 height 37
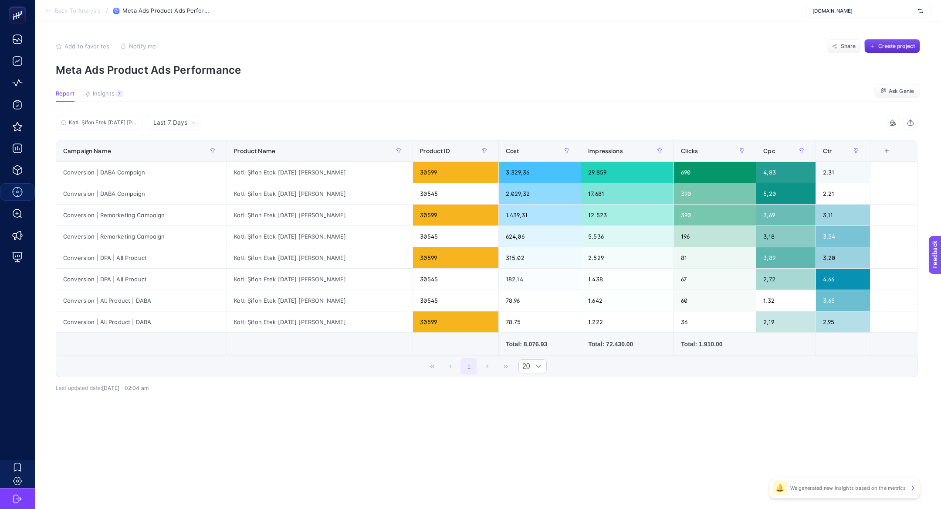
click at [413, 61] on section "Add to favorites false Notify me Share Create project Meta Ads Product Ads Perf…" at bounding box center [488, 57] width 865 height 37
click at [428, 195] on div "30545" at bounding box center [455, 193] width 85 height 21
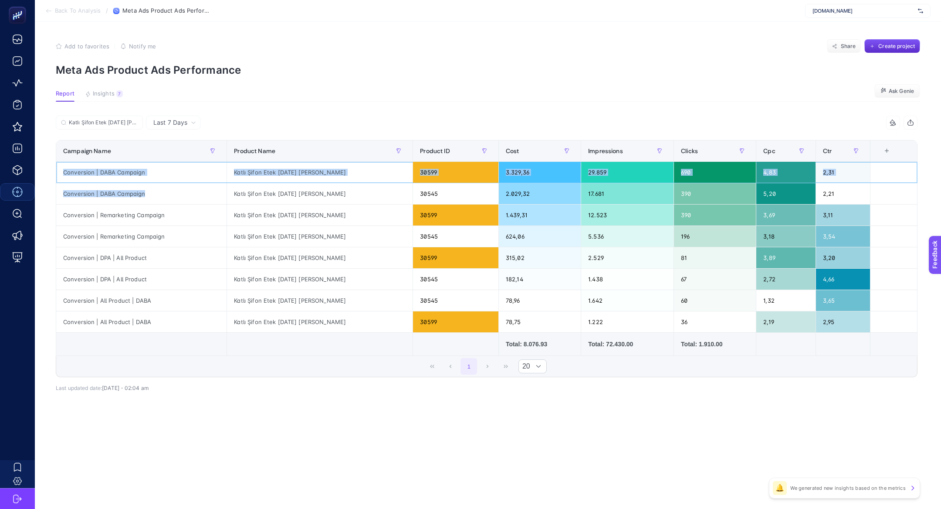
drag, startPoint x: 62, startPoint y: 173, endPoint x: 156, endPoint y: 197, distance: 96.7
click at [157, 197] on tbody "Conversion | DABA Campaign Katlı Şifon Etek [DATE] [PERSON_NAME] 30599 3.329,36…" at bounding box center [486, 247] width 861 height 171
click at [507, 192] on div "2.029,32" at bounding box center [540, 193] width 82 height 21
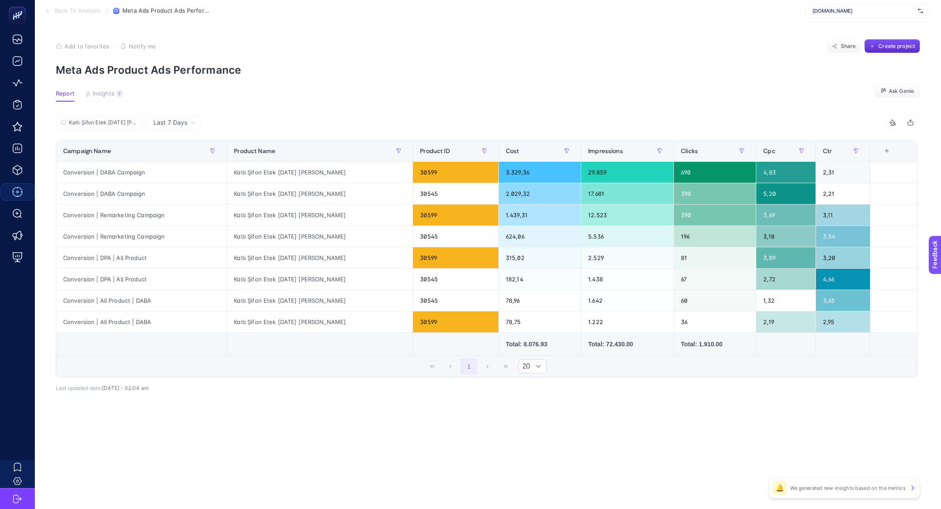
click at [309, 101] on section "Report Insights 7 We generated new insights based on the metrics Ask Genie" at bounding box center [488, 95] width 865 height 11
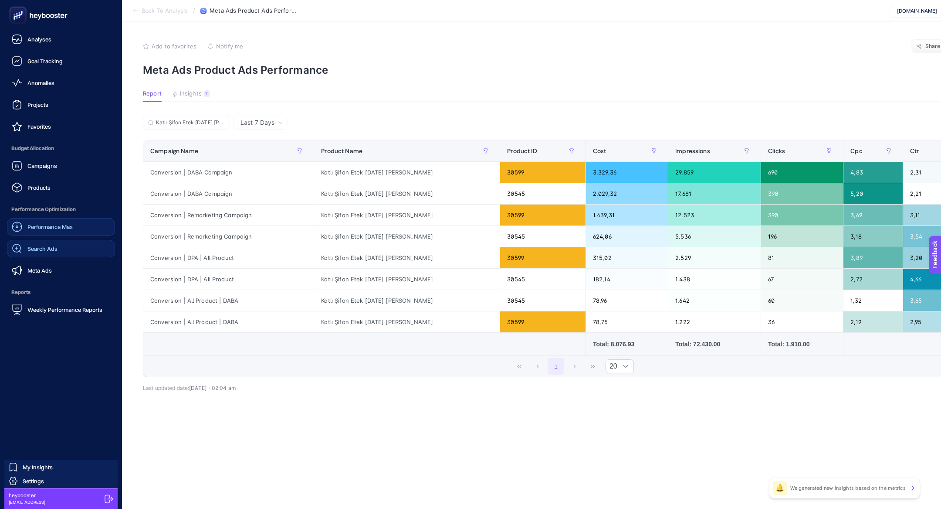
click at [29, 255] on link "Search Ads" at bounding box center [61, 248] width 108 height 17
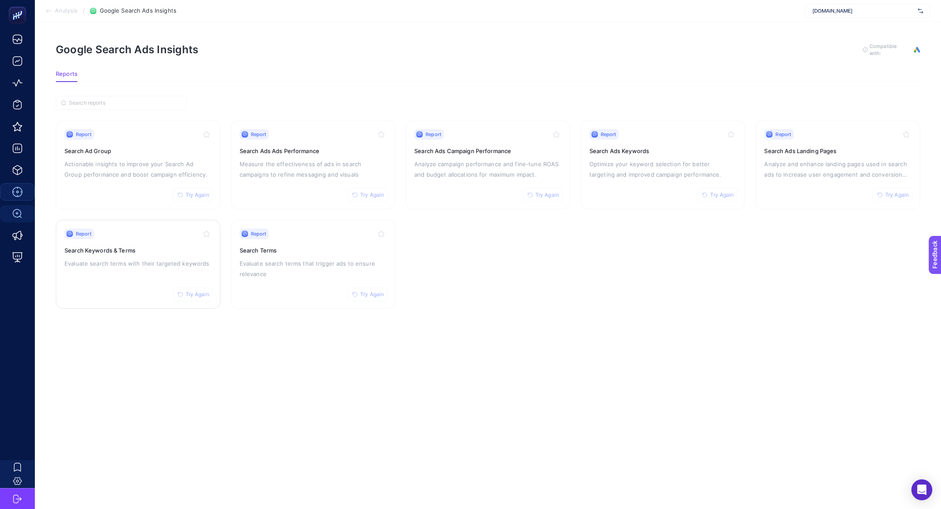
click at [133, 296] on div "Report Try Again Search Keywords & Terms Evaluate search terms with their targe…" at bounding box center [137, 263] width 147 height 71
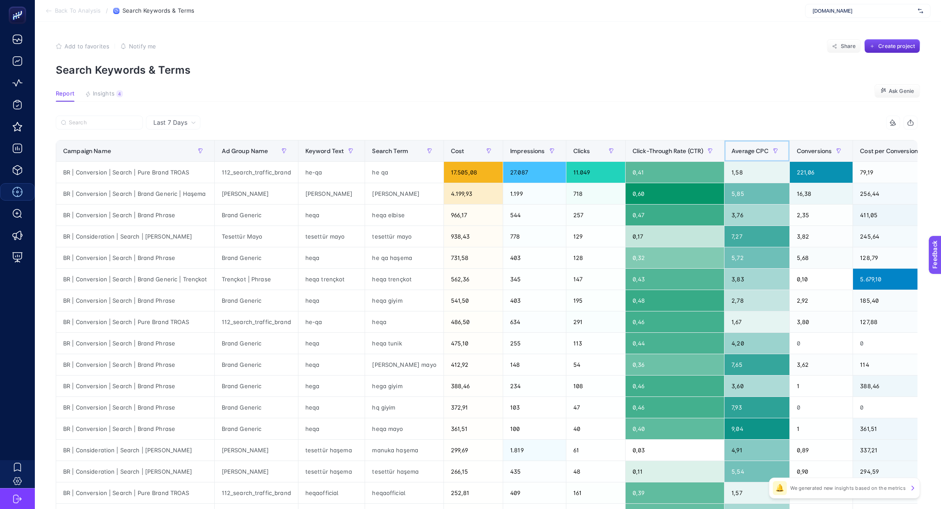
click at [736, 145] on div "Average CPC" at bounding box center [757, 151] width 51 height 14
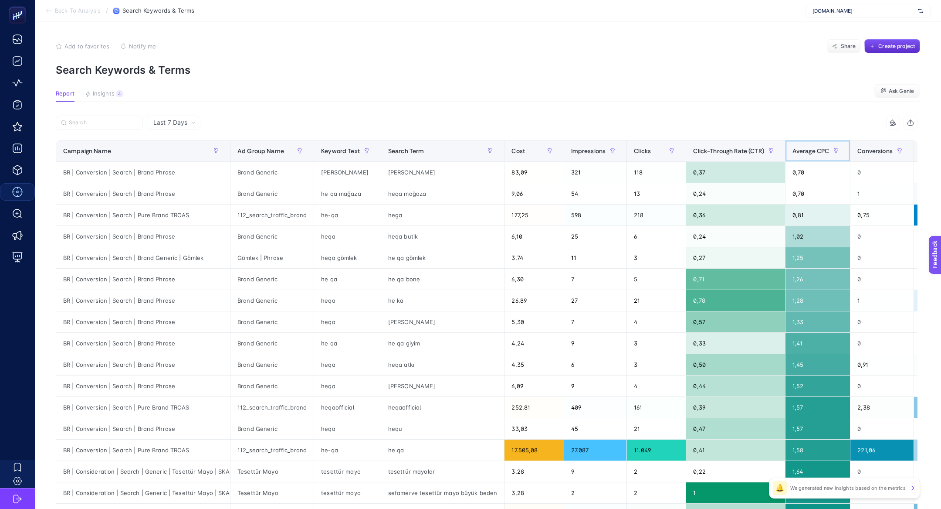
click at [799, 150] on span "Average CPC" at bounding box center [811, 150] width 37 height 7
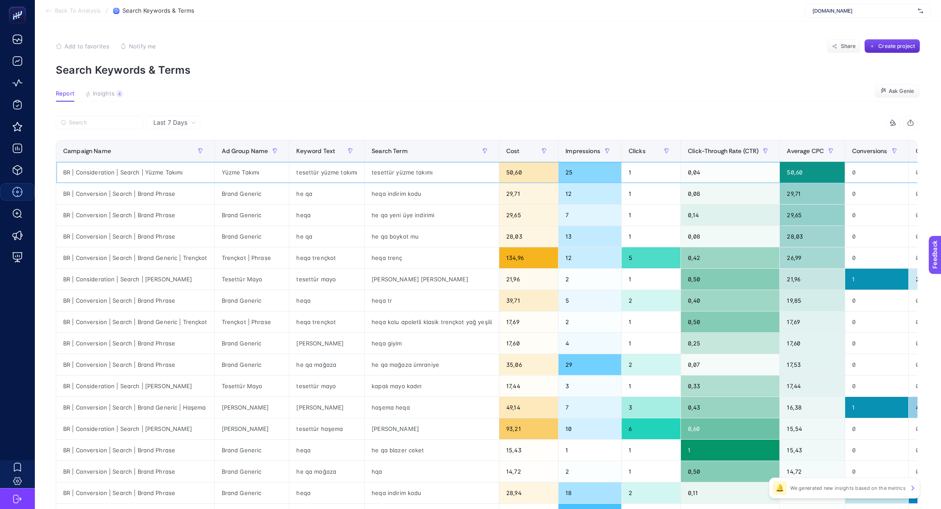
click at [388, 176] on div "tesettür yüzme takımı" at bounding box center [432, 172] width 134 height 21
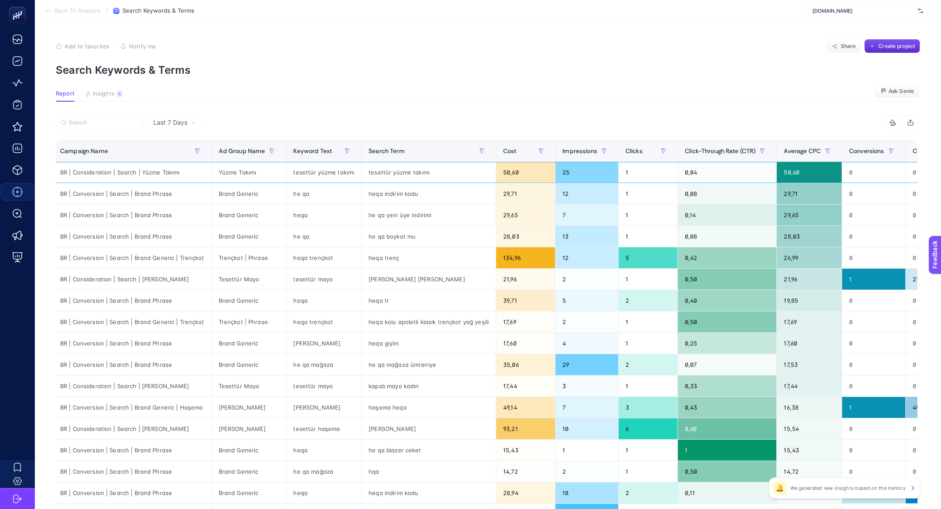
click at [105, 174] on div "BR | Consideration | Search | Yüzme Takımı" at bounding box center [132, 172] width 158 height 21
copy tr "BR | Consideration | Search | Yüzme Takımı"
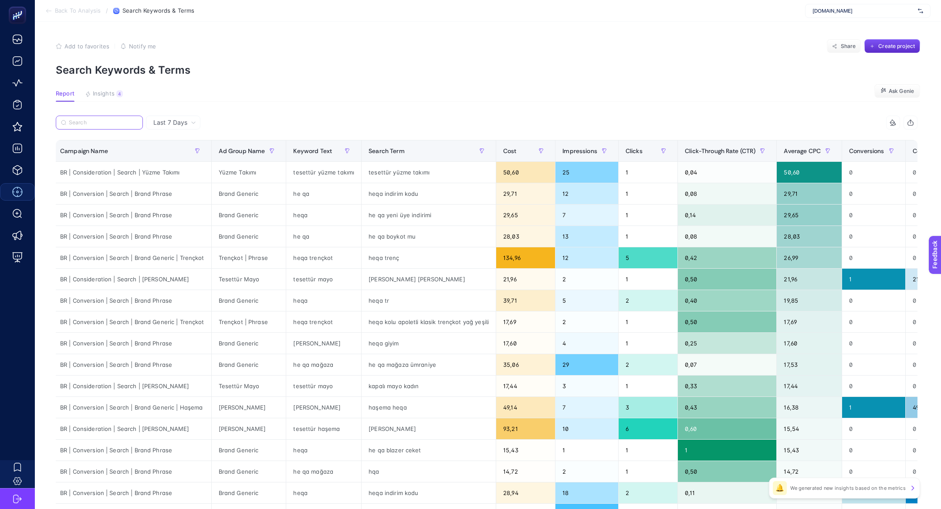
click at [100, 124] on input "Search" at bounding box center [103, 122] width 69 height 7
paste input "BR | Consideration | Search | Yüzme Takımı"
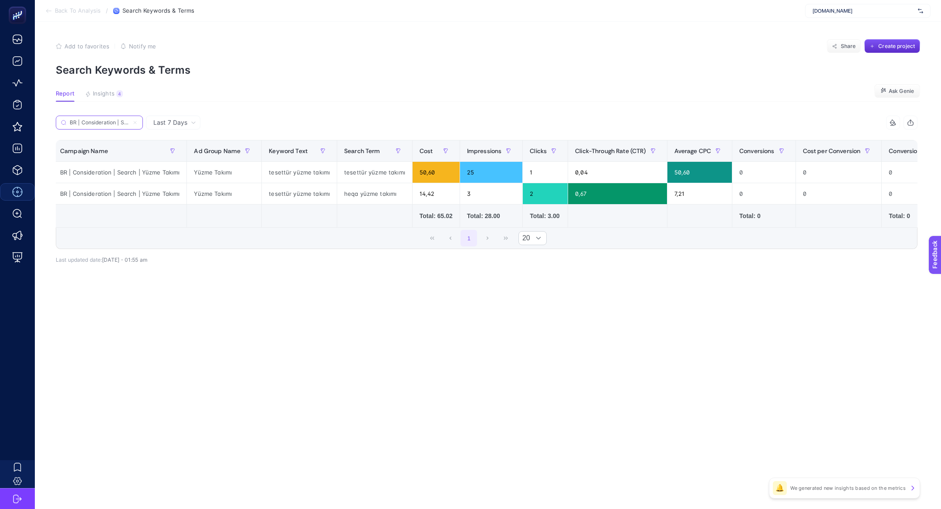
scroll to position [0, 49]
type input "BR | Consideration | Search | Yüzme Takımı"
click at [686, 176] on div "50,60" at bounding box center [700, 172] width 65 height 21
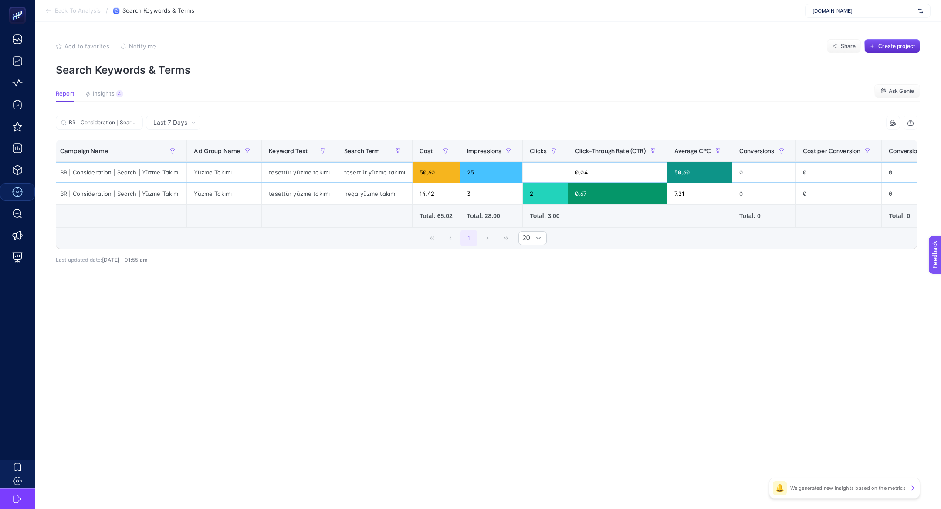
click at [686, 176] on div "50,60" at bounding box center [700, 172] width 65 height 21
click at [530, 217] on div "Total: 3.00" at bounding box center [545, 215] width 31 height 9
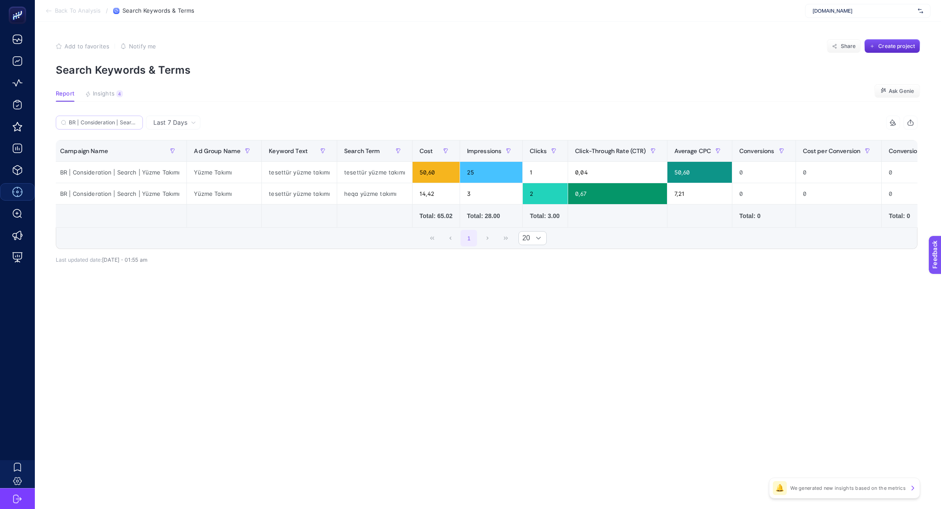
click at [116, 115] on label "BR | Consideration | Search | Yüzme Takımı" at bounding box center [99, 122] width 87 height 14
click at [116, 119] on input "BR | Consideration | Search | Yüzme Takımı" at bounding box center [103, 122] width 69 height 7
click at [135, 124] on icon at bounding box center [134, 122] width 5 height 5
click at [129, 124] on input "BR | Consideration | Search | Yüzme Takımı" at bounding box center [99, 122] width 59 height 7
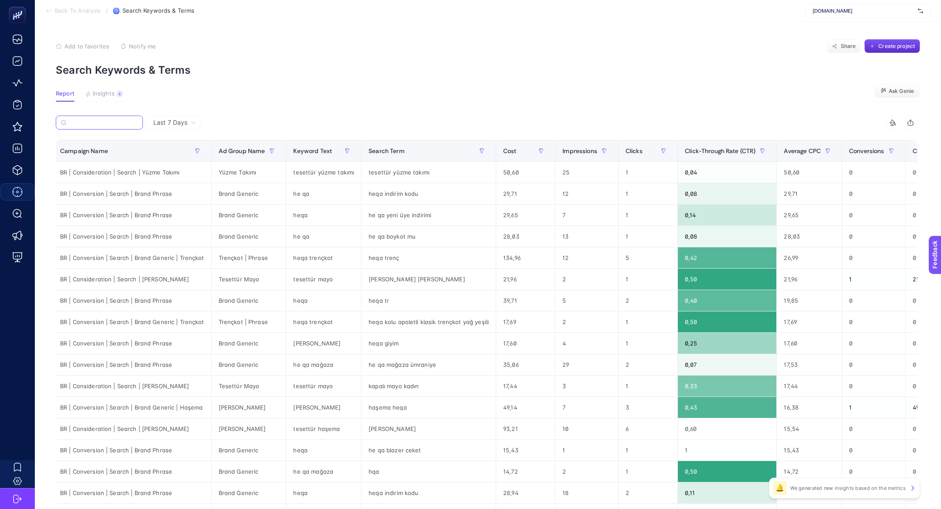
scroll to position [0, 0]
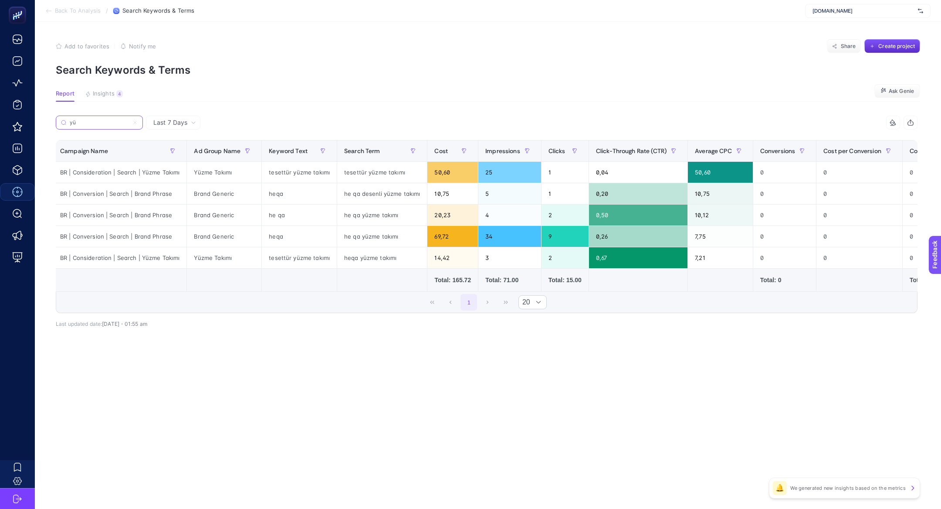
type input "y"
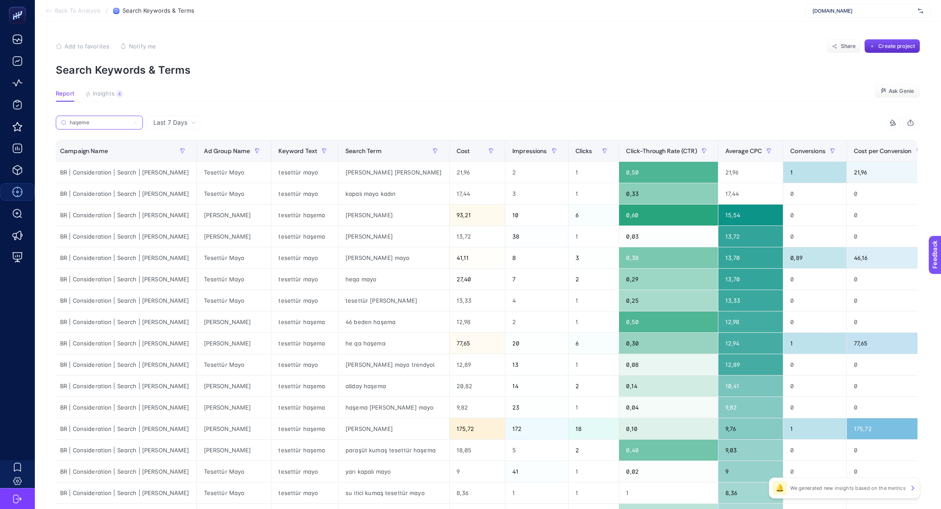
scroll to position [27, 0]
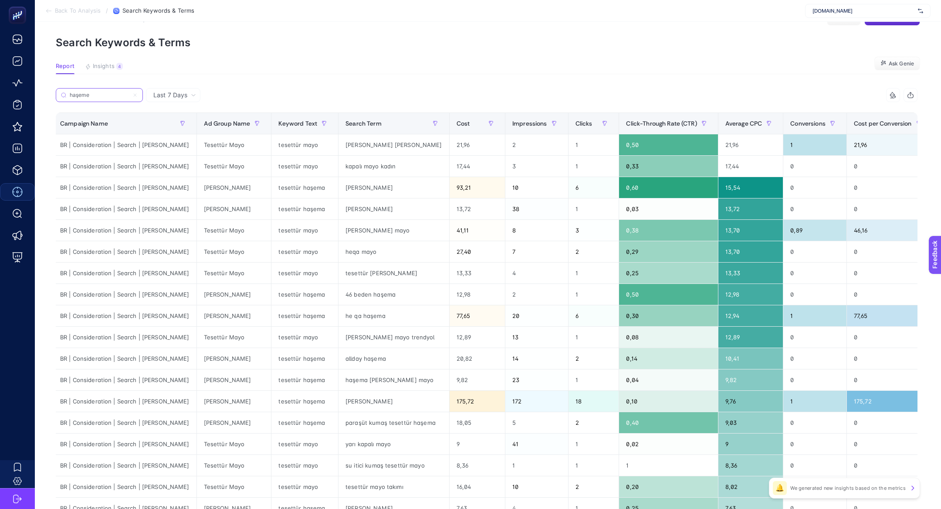
type input "haşeme"
click at [128, 94] on input "haşeme" at bounding box center [99, 95] width 59 height 7
click at [136, 98] on label "haşeme" at bounding box center [99, 95] width 87 height 14
click at [129, 98] on input "haşeme" at bounding box center [99, 95] width 59 height 7
click at [136, 98] on label "haşeme" at bounding box center [99, 95] width 87 height 14
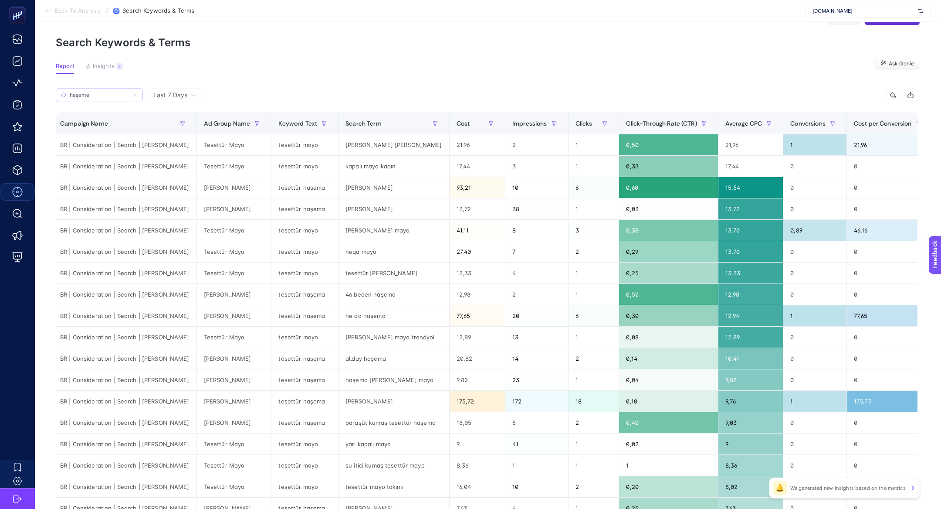
click at [129, 98] on input "haşeme" at bounding box center [99, 95] width 59 height 7
click at [136, 96] on icon at bounding box center [135, 95] width 3 height 3
click at [129, 96] on input "haşeme" at bounding box center [99, 95] width 59 height 7
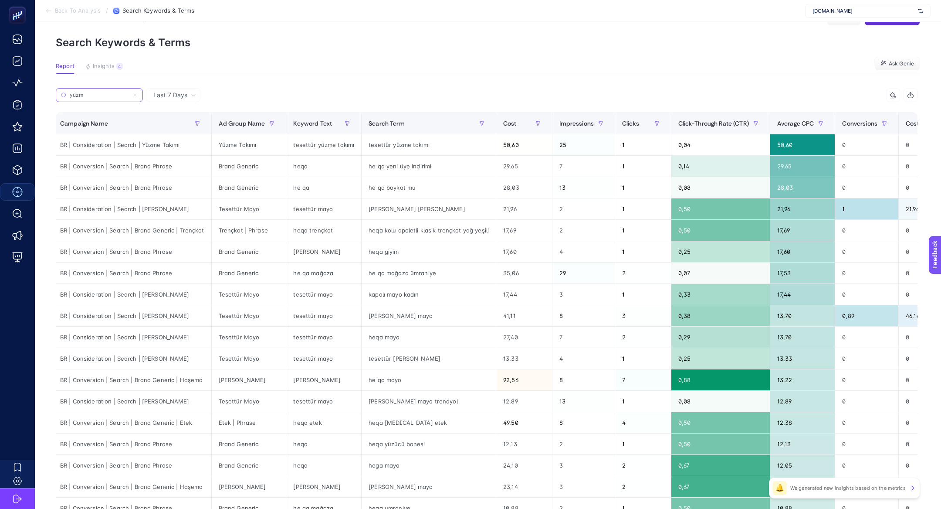
scroll to position [0, 0]
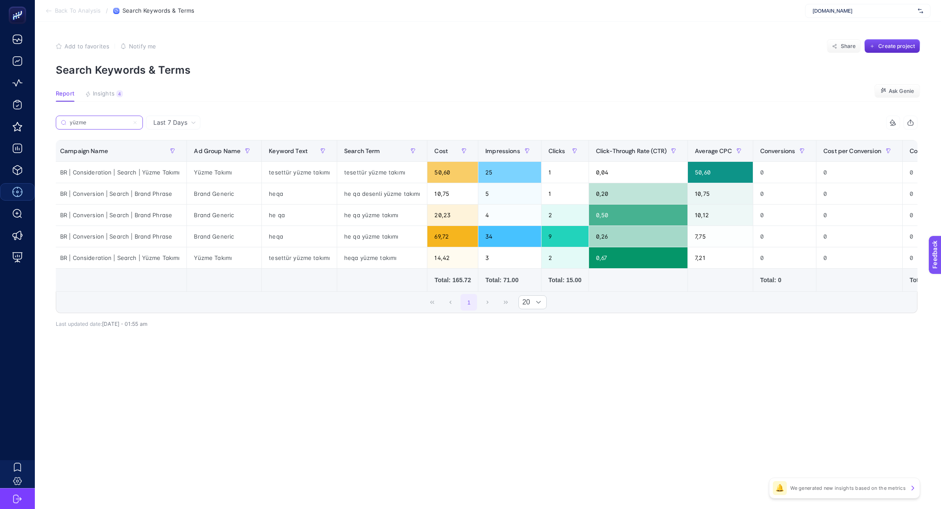
type input "yüzme"
click at [346, 181] on div "tesettür yüzme takımı" at bounding box center [382, 172] width 90 height 21
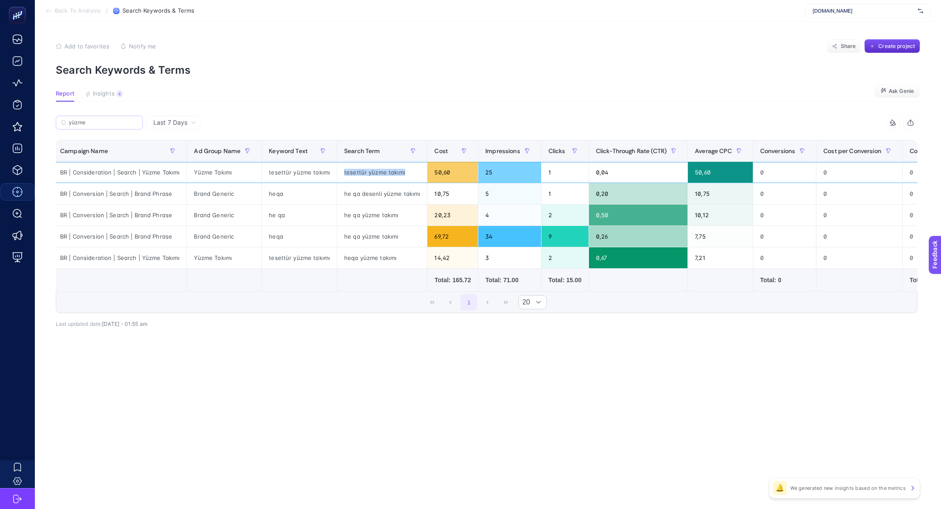
copy tr "tesettür yüzme takımı"
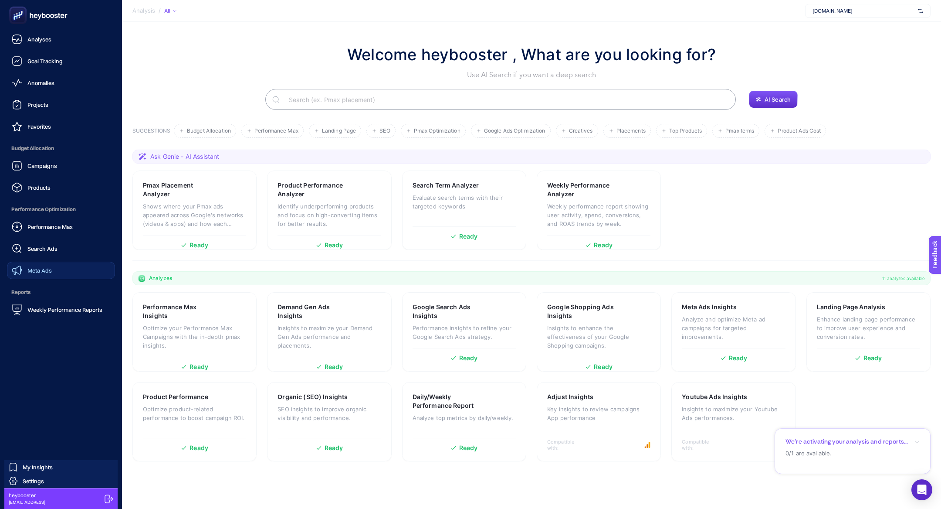
click at [49, 271] on span "Meta Ads" at bounding box center [39, 270] width 24 height 7
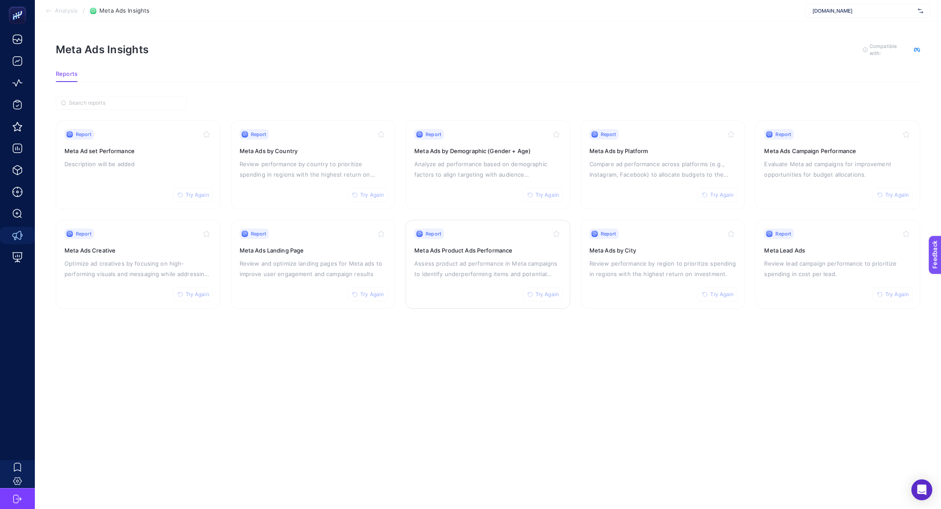
click at [461, 295] on div "Report Try Again Meta Ads Product Ads Performance Assess product ad performance…" at bounding box center [487, 263] width 147 height 71
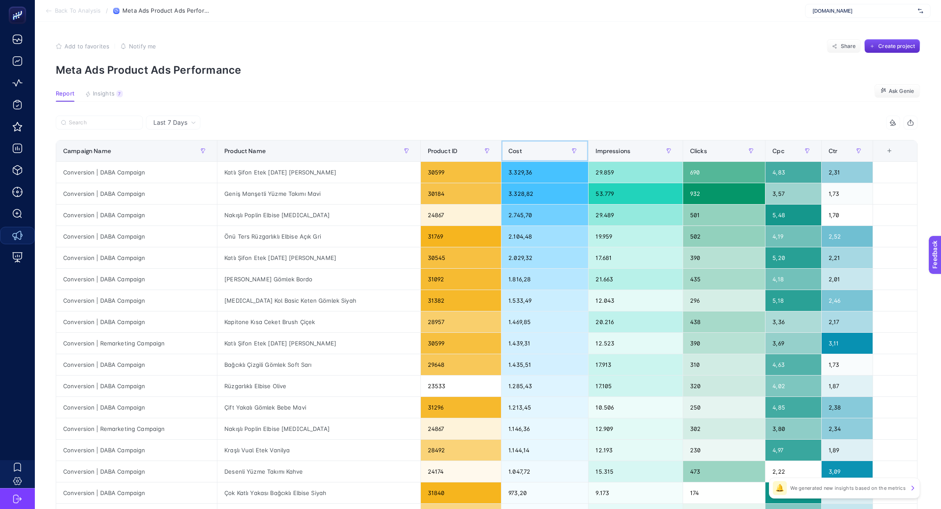
click at [518, 156] on div "Cost" at bounding box center [545, 151] width 73 height 14
click at [251, 178] on div "Katlı Şifon Etek [DATE] [PERSON_NAME]" at bounding box center [318, 172] width 203 height 21
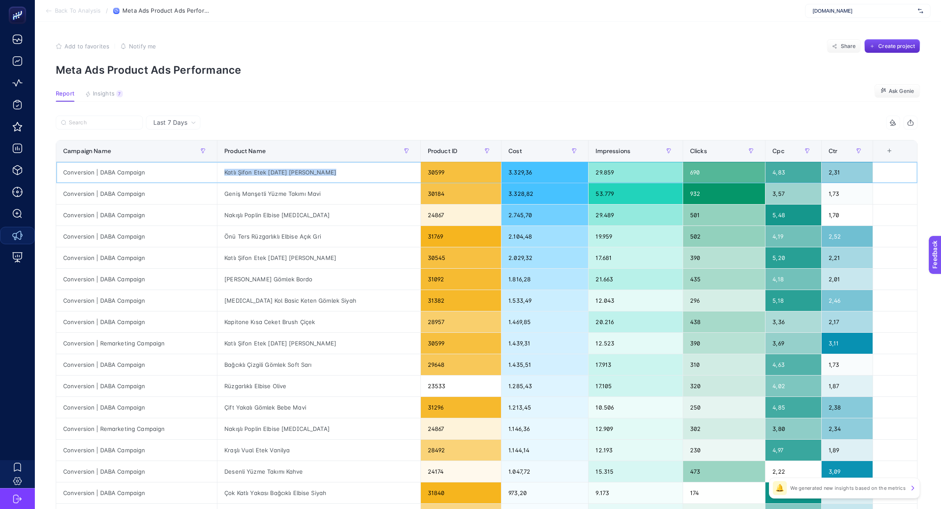
click at [251, 178] on div "Katlı Şifon Etek [DATE] [PERSON_NAME]" at bounding box center [318, 172] width 203 height 21
copy tr "Katlı Şifon Etek [DATE] [PERSON_NAME]"
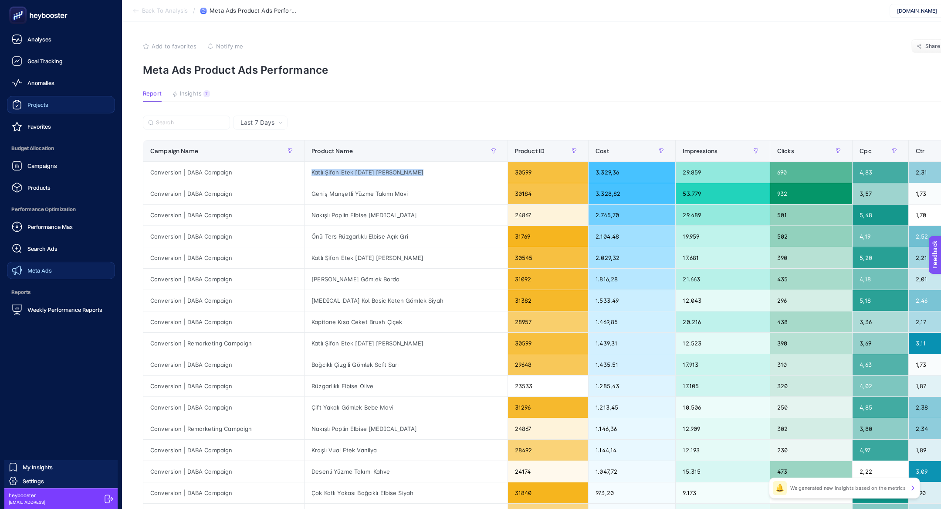
click at [39, 112] on link "Projects" at bounding box center [61, 104] width 108 height 17
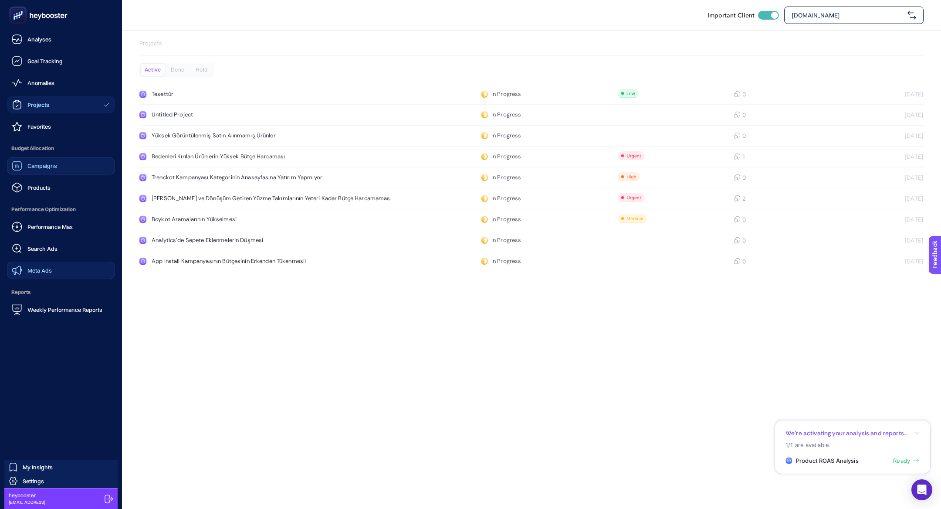
click at [56, 165] on span "Campaigns" at bounding box center [42, 165] width 30 height 7
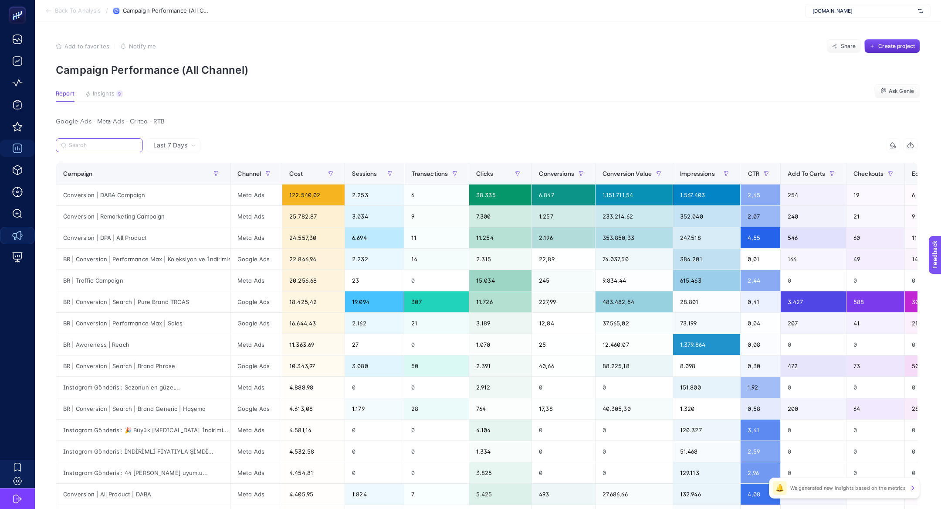
click at [87, 145] on input "Search" at bounding box center [103, 145] width 69 height 7
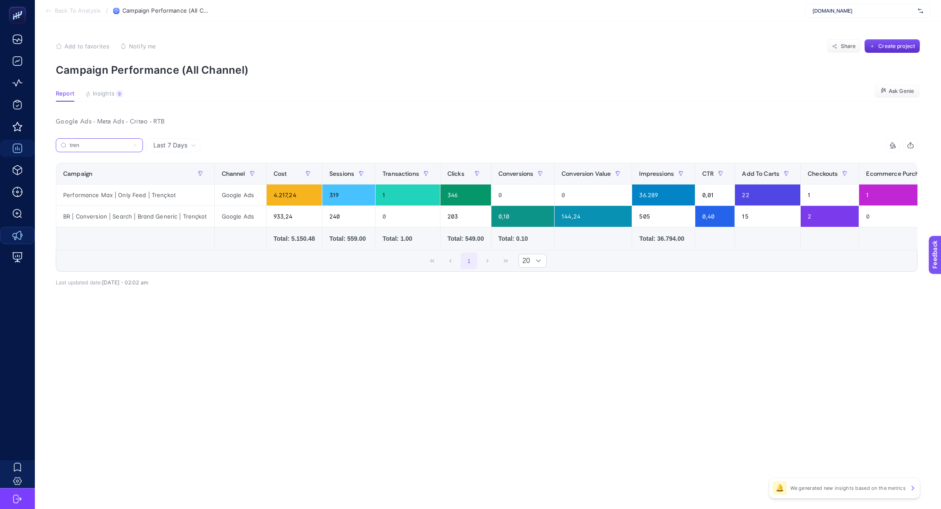
type input "tren"
click at [189, 221] on div "BR | Conversion | Search | Brand Generic | Trençkot" at bounding box center [135, 216] width 158 height 21
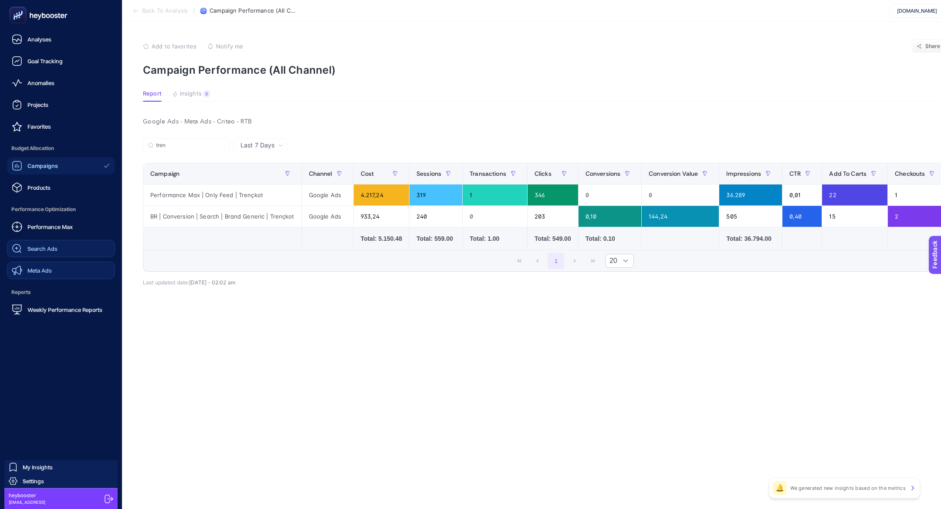
click at [27, 250] on div "Search Ads" at bounding box center [35, 248] width 46 height 10
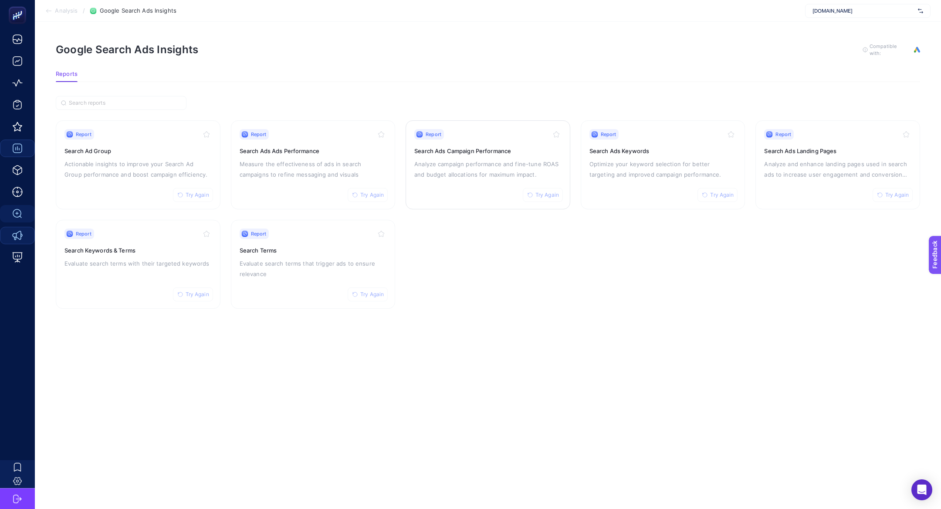
click at [427, 155] on div "Report Try Again Search Ads Campaign Performance Analyze campaign performance a…" at bounding box center [487, 164] width 147 height 71
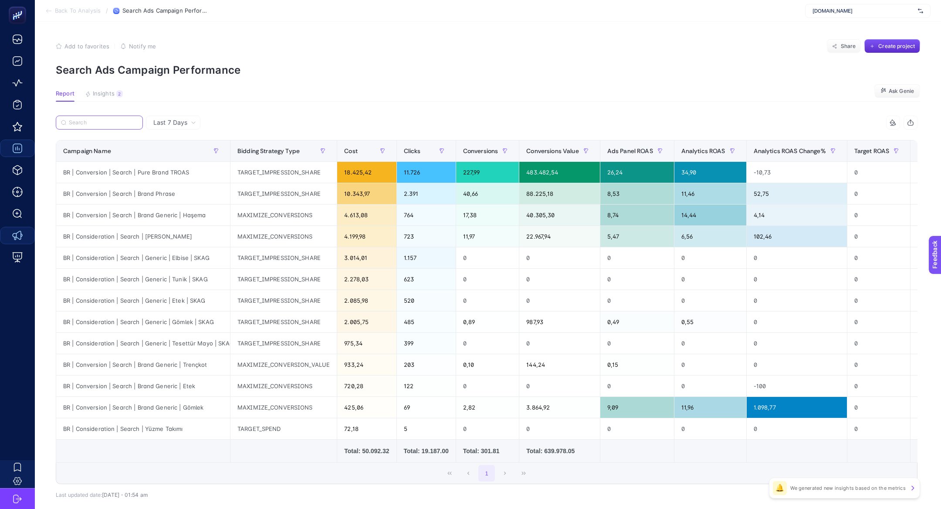
click at [121, 125] on input "Search" at bounding box center [103, 122] width 69 height 7
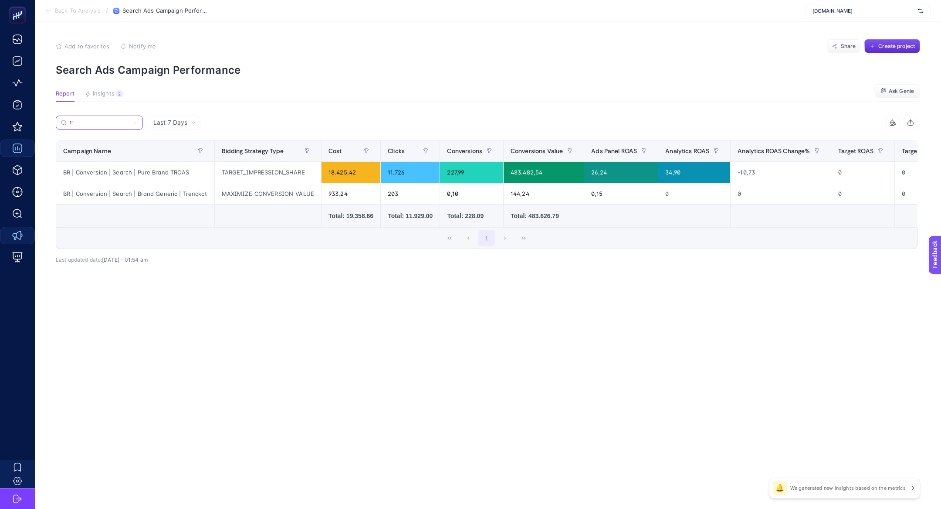
type input "tr"
click at [186, 179] on div "BR | Conversion | Search | Pure Brand TROAS" at bounding box center [135, 172] width 158 height 21
click at [195, 198] on div "BR | Conversion | Search | Brand Generic | Trençkot" at bounding box center [135, 193] width 158 height 21
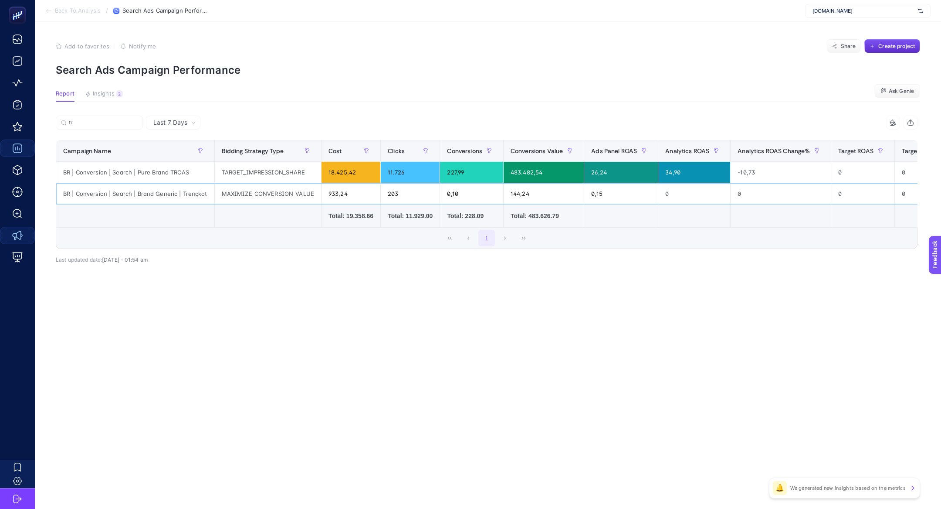
click at [195, 198] on div "BR | Conversion | Search | Brand Generic | Trençkot" at bounding box center [135, 193] width 158 height 21
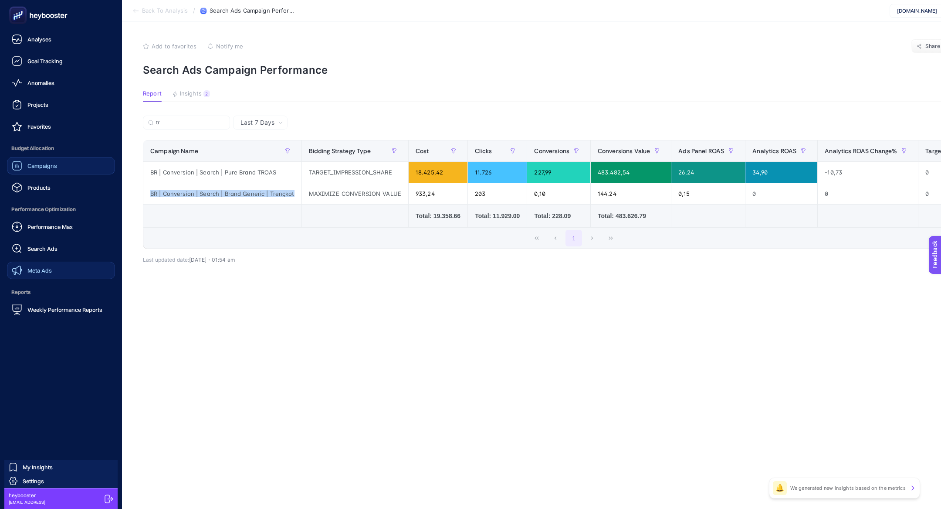
click at [34, 171] on link "Campaigns" at bounding box center [61, 165] width 108 height 17
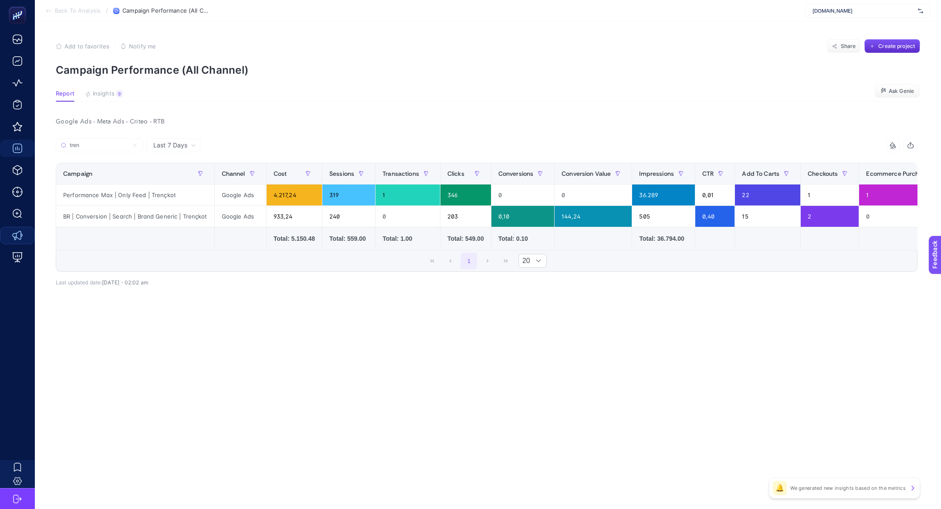
type input "tren"
click at [183, 191] on div "Performance Max | Only Feed | Trençkot" at bounding box center [135, 194] width 158 height 21
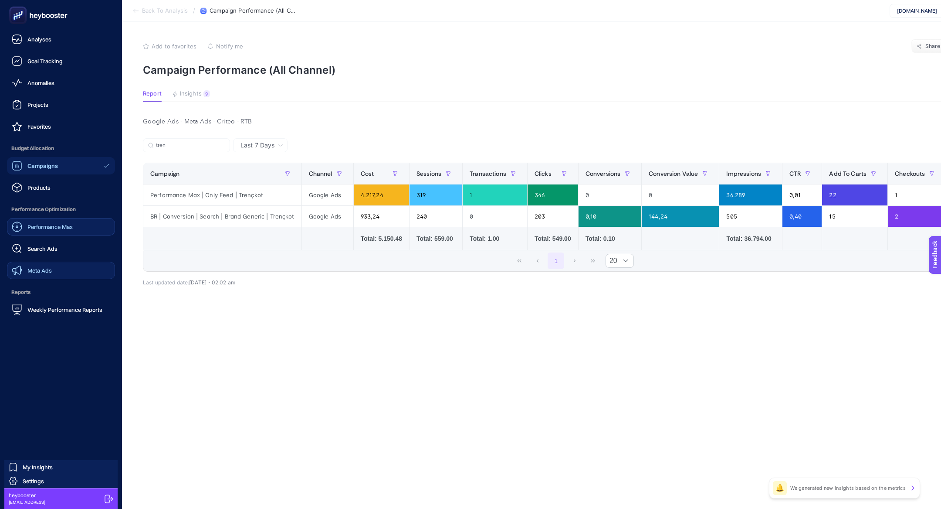
click at [36, 227] on span "Performance Max" at bounding box center [49, 226] width 45 height 7
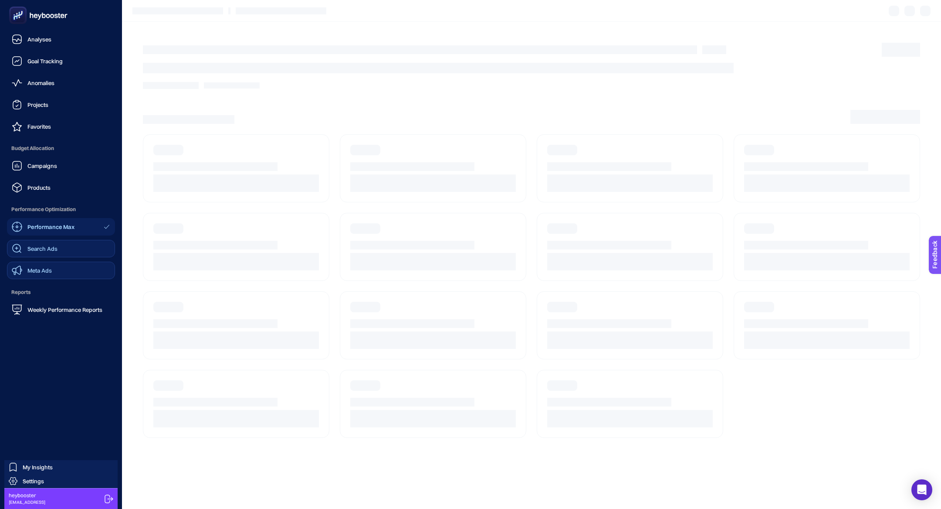
click at [52, 252] on div "Search Ads" at bounding box center [35, 248] width 46 height 10
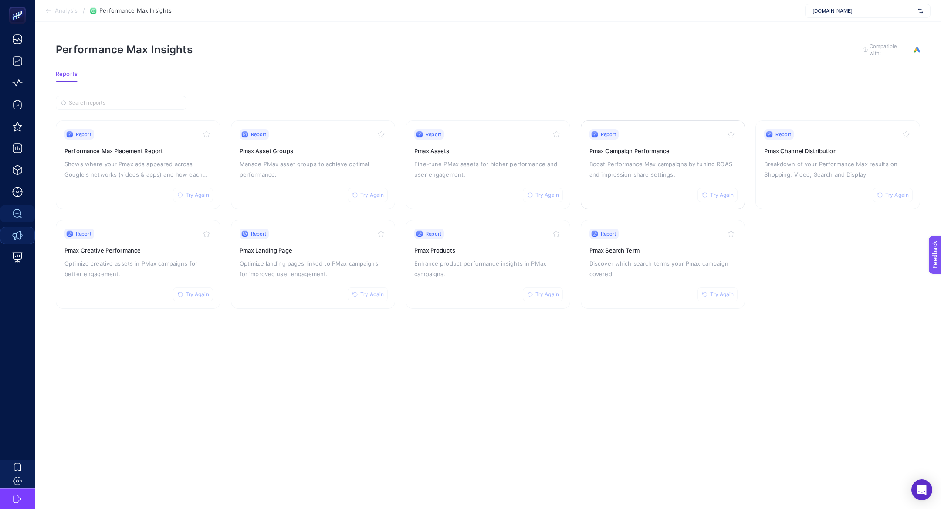
click at [623, 163] on p "Boost Performance Max campaigns by tuning ROAS and impression share settings." at bounding box center [663, 169] width 147 height 21
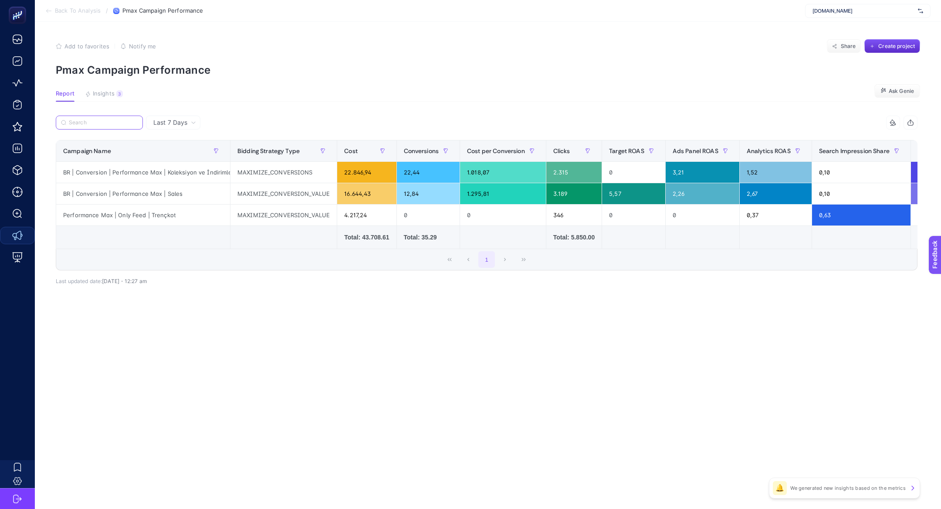
click at [98, 124] on input "Search" at bounding box center [103, 122] width 69 height 7
paste input "BR | Conversion | Search | Pure Brand TROAS"
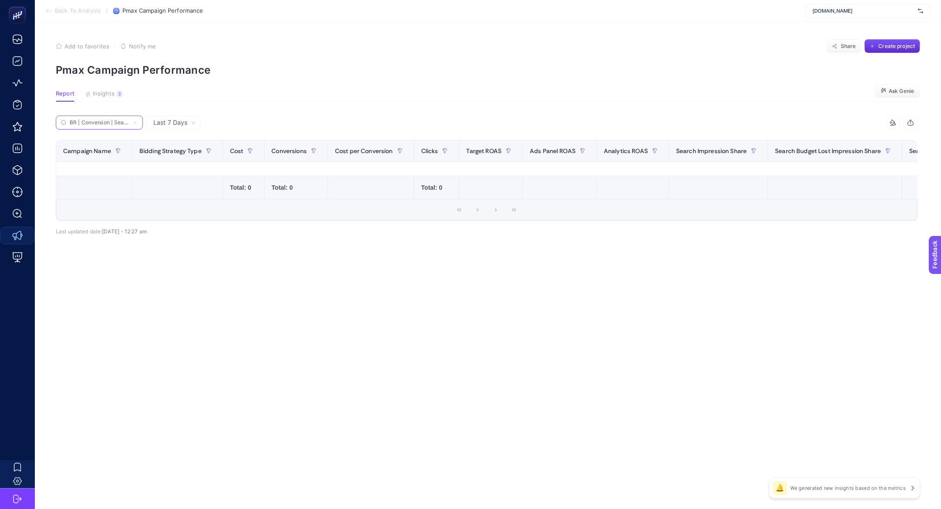
scroll to position [0, 54]
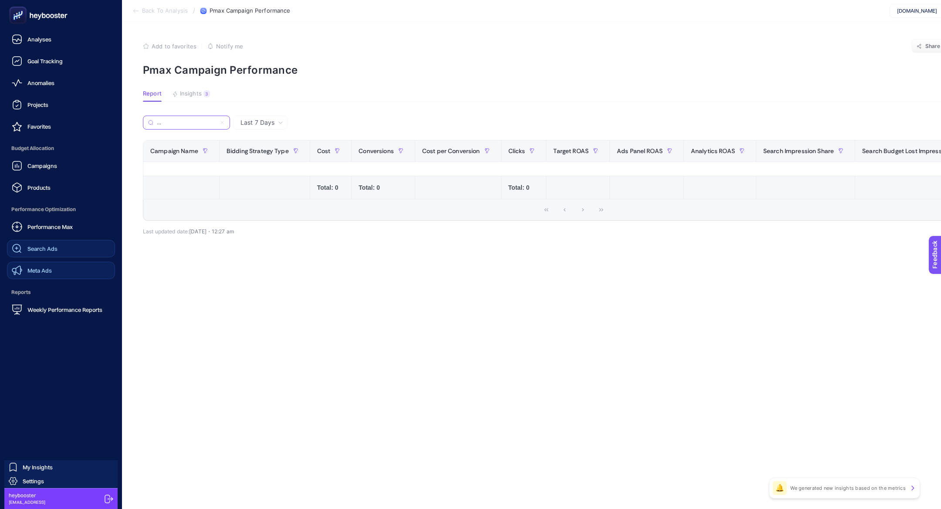
type input "BR | Conversion | Search | Pure Brand TROAS"
click at [67, 252] on link "Search Ads" at bounding box center [61, 248] width 108 height 17
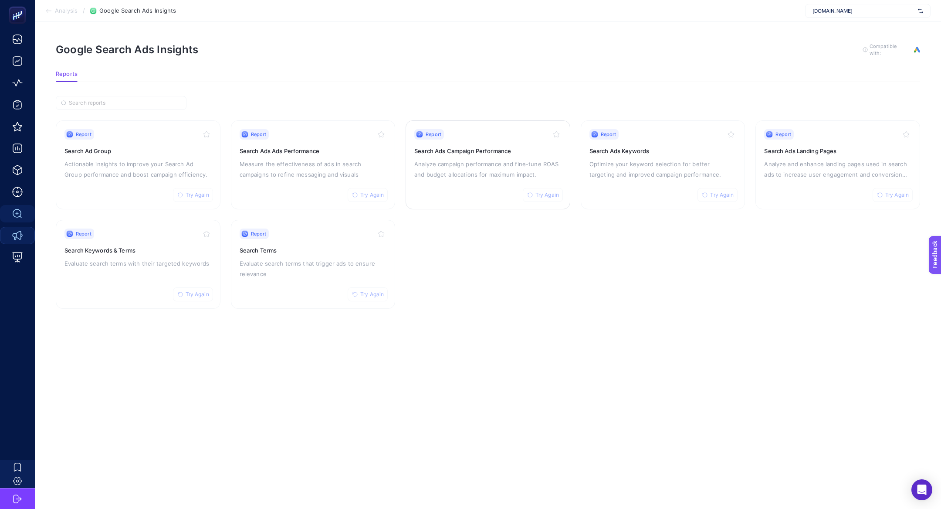
click at [522, 170] on p "Analyze campaign performance and fine-tune ROAS and budget allocations for maxi…" at bounding box center [487, 169] width 147 height 21
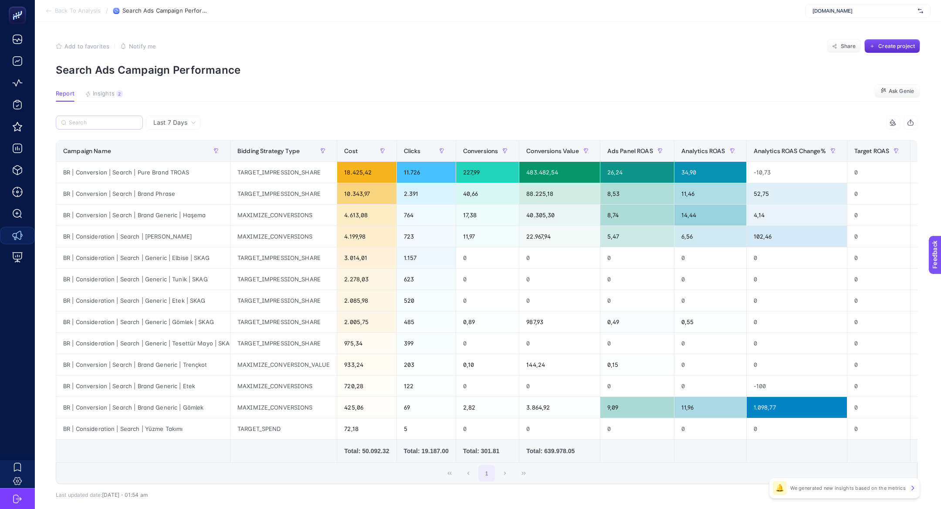
click at [101, 118] on label at bounding box center [99, 122] width 87 height 14
click at [101, 119] on input "Search" at bounding box center [103, 122] width 69 height 7
paste input "BR | Conversion | Search | Pure Brand TROAS"
type input "BR | Conversion | Search | Pure Brand TROAS"
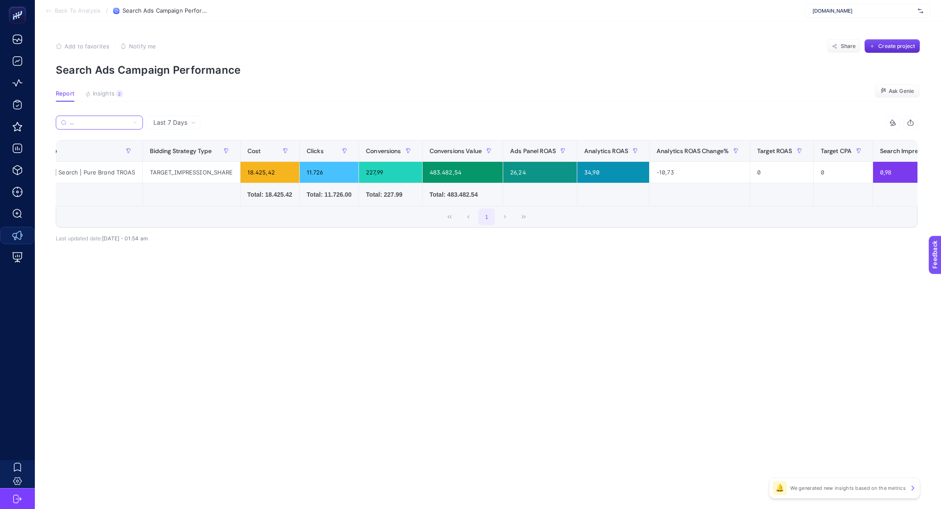
scroll to position [0, 53]
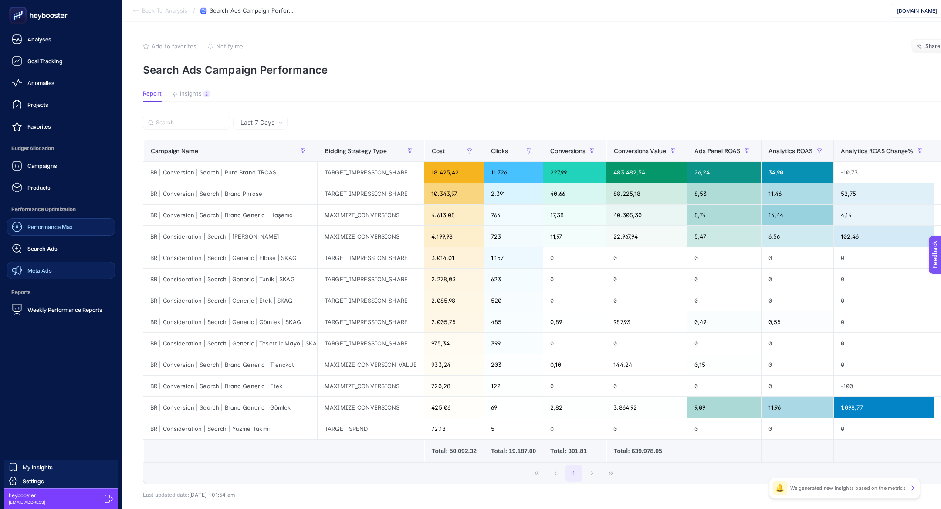
click at [71, 228] on span "Performance Max" at bounding box center [49, 226] width 45 height 7
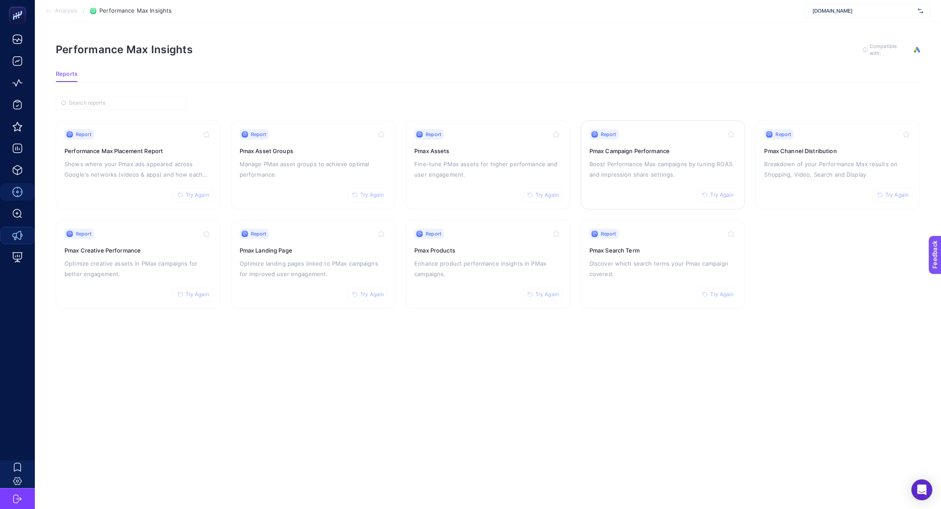
click at [621, 173] on p "Boost Performance Max campaigns by tuning ROAS and impression share settings." at bounding box center [663, 169] width 147 height 21
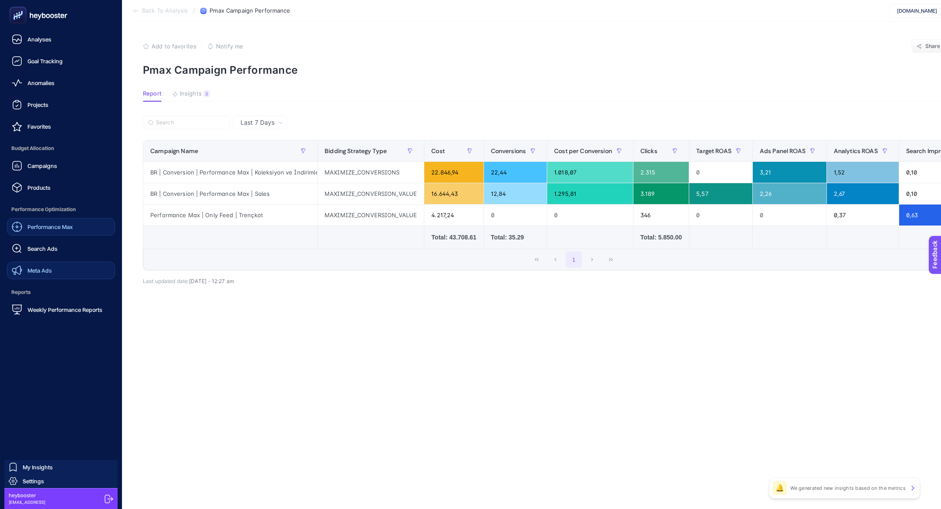
click at [64, 228] on span "Performance Max" at bounding box center [49, 226] width 45 height 7
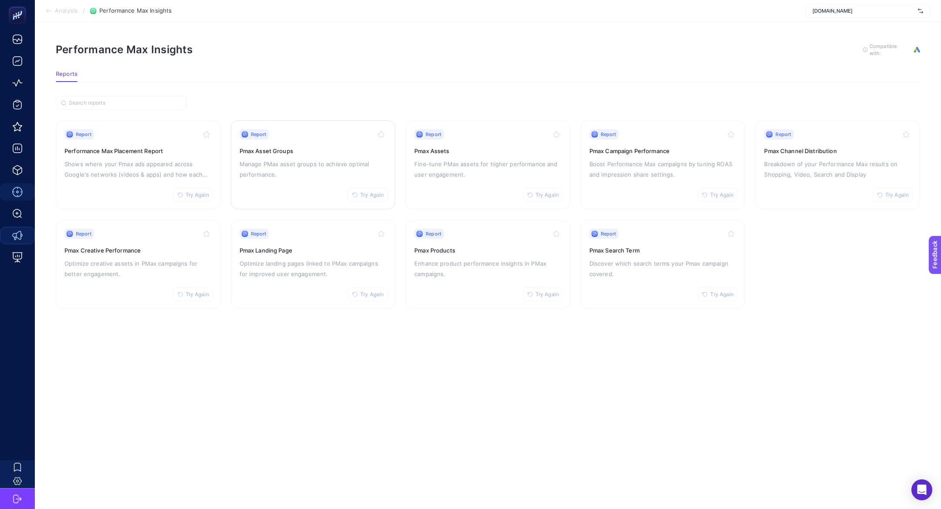
click at [282, 181] on div "Report Try Again Pmax Asset Groups Manage PMax asset groups to achieve optimal …" at bounding box center [313, 164] width 147 height 71
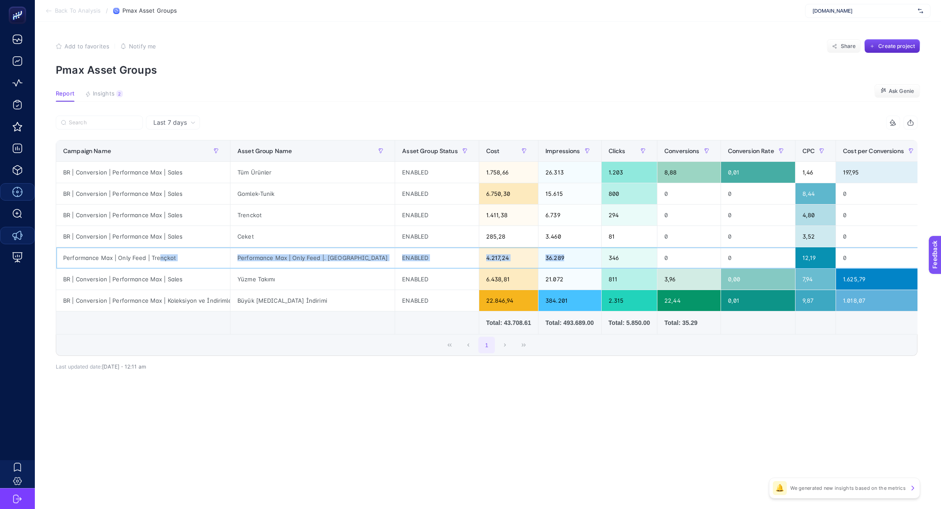
drag, startPoint x: 159, startPoint y: 255, endPoint x: 621, endPoint y: 251, distance: 462.3
click at [621, 251] on tr "Performance Max | Only Feed | Trençkot Performance Max | Only Feed |. Trençkot …" at bounding box center [528, 257] width 945 height 21
click at [658, 256] on div "0" at bounding box center [689, 257] width 63 height 21
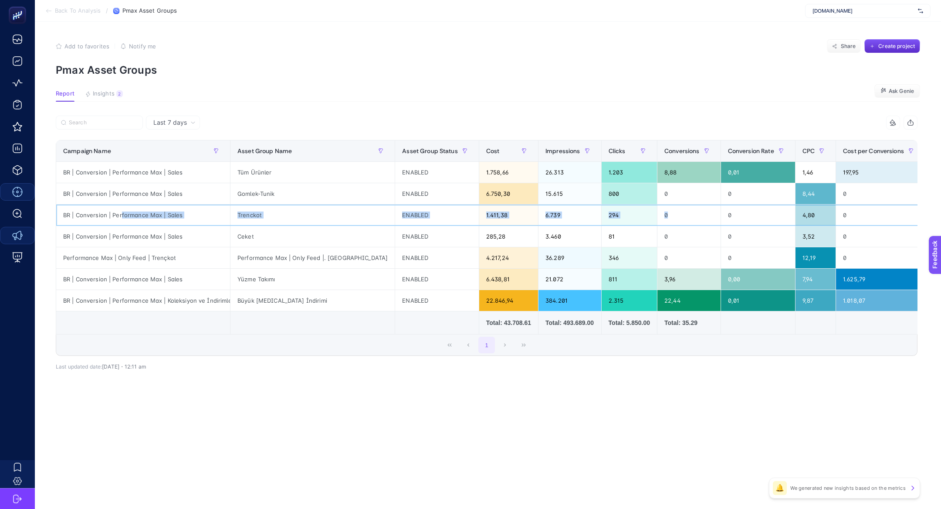
drag, startPoint x: 122, startPoint y: 217, endPoint x: 682, endPoint y: 223, distance: 560.4
click at [682, 223] on tr "BR | Conversion | Performance Max | Sales Trenckot ENABLED 1.411,38 6.739 294 0…" at bounding box center [528, 214] width 945 height 21
click at [379, 86] on article "Add to favorites false Notify me Share Create project Pmax Asset Groups Report …" at bounding box center [488, 265] width 906 height 487
click at [164, 302] on div "BR | Conversion | Performance Max | Koleksiyon ve İndirimler" at bounding box center [143, 300] width 174 height 21
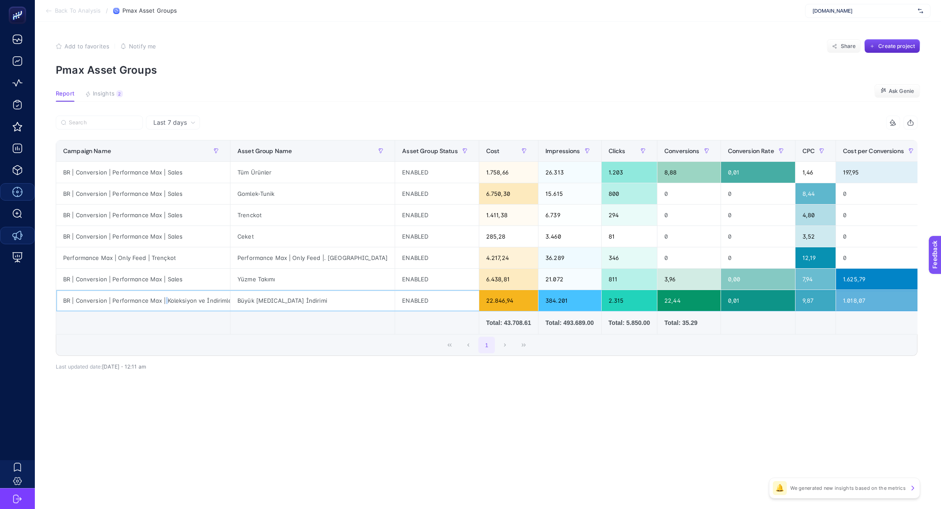
click at [164, 302] on div "BR | Conversion | Performance Max | Koleksiyon ve İndirimler" at bounding box center [143, 300] width 174 height 21
copy tr "BR | Conversion | Performance Max | Koleksiyon ve İndirimler"
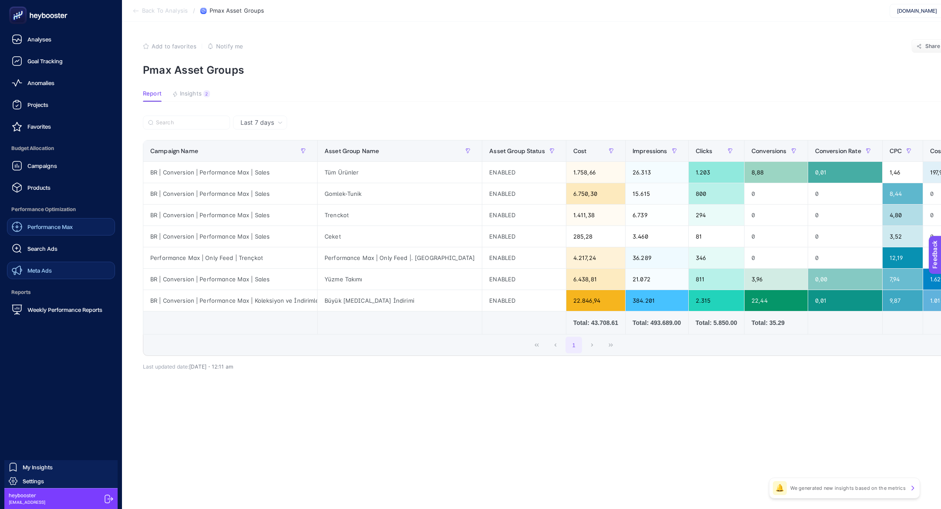
click at [34, 258] on div "Performance Max Search Ads Meta Ads" at bounding box center [61, 248] width 108 height 61
click at [38, 247] on span "Search Ads" at bounding box center [42, 248] width 30 height 7
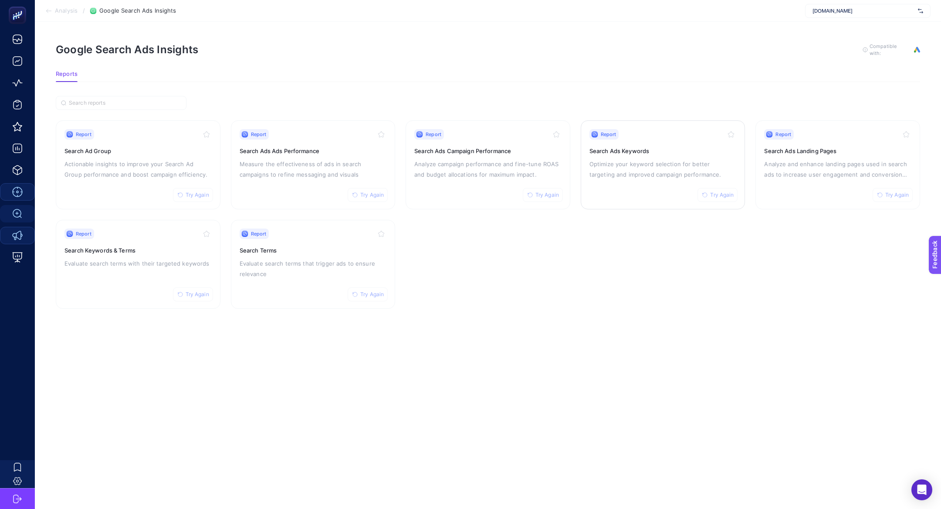
click at [622, 164] on p "Optimize your keyword selection for better targeting and improved campaign perf…" at bounding box center [663, 169] width 147 height 21
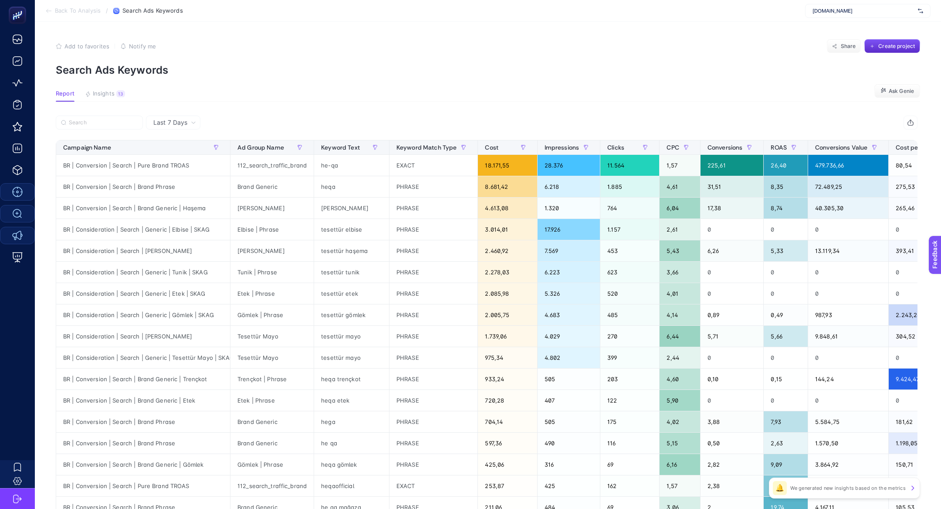
click at [104, 127] on label at bounding box center [99, 122] width 87 height 14
click at [104, 126] on input "Search" at bounding box center [103, 122] width 69 height 7
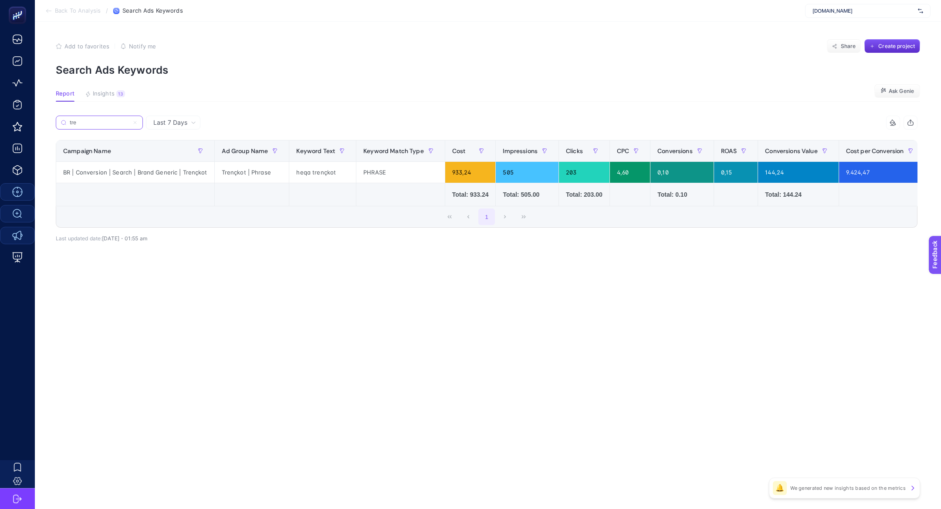
type input "tre"
click at [203, 170] on div "BR | Conversion | Search | Brand Generic | Trençkot" at bounding box center [135, 172] width 158 height 21
click at [145, 127] on div "tre" at bounding box center [271, 124] width 431 height 19
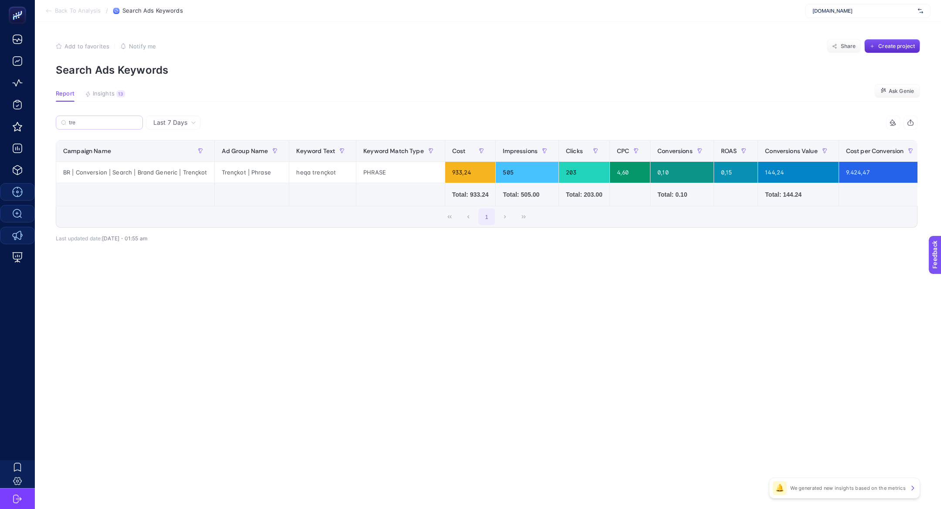
click at [139, 126] on label "tre" at bounding box center [99, 122] width 87 height 14
click at [138, 126] on input "tre" at bounding box center [103, 122] width 69 height 7
click at [135, 125] on icon at bounding box center [134, 122] width 5 height 5
click at [129, 125] on input "tre" at bounding box center [99, 122] width 59 height 7
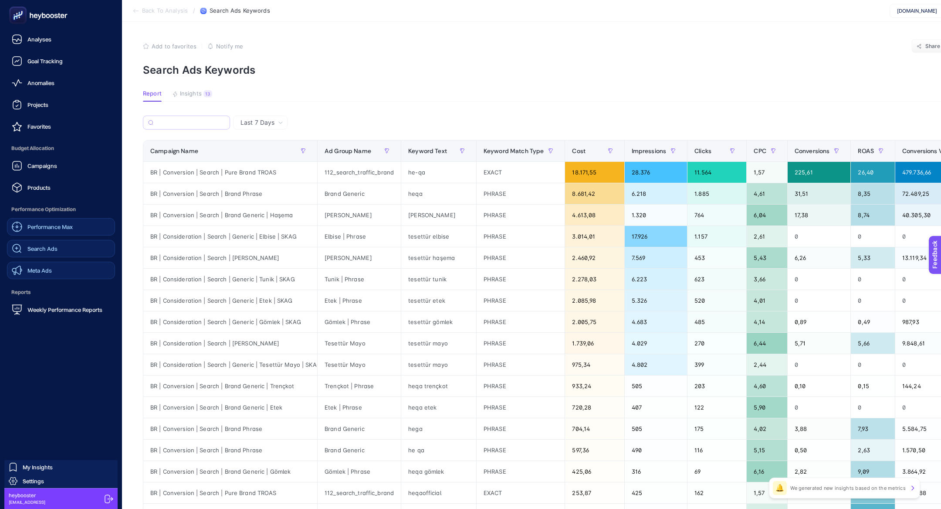
click at [91, 245] on link "Search Ads" at bounding box center [61, 248] width 108 height 17
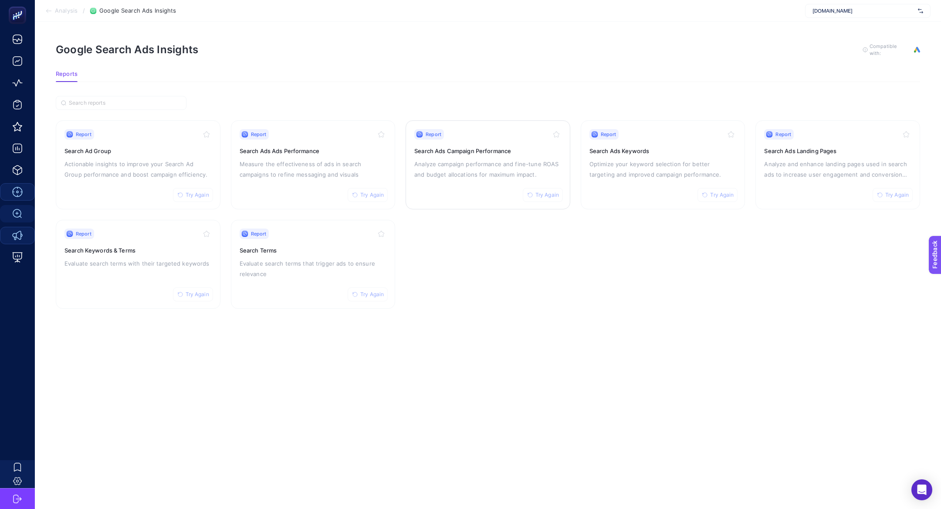
click at [469, 164] on p "Analyze campaign performance and fine-tune ROAS and budget allocations for maxi…" at bounding box center [487, 169] width 147 height 21
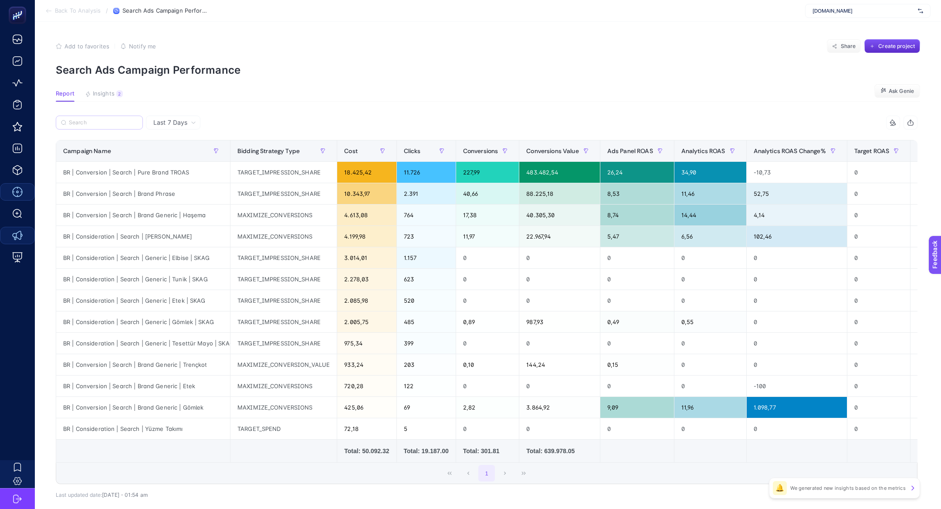
click at [99, 125] on label at bounding box center [99, 122] width 87 height 14
click at [99, 125] on input "Search" at bounding box center [103, 122] width 69 height 7
paste input "BR | Consideration | Search | Yüzme Takımı"
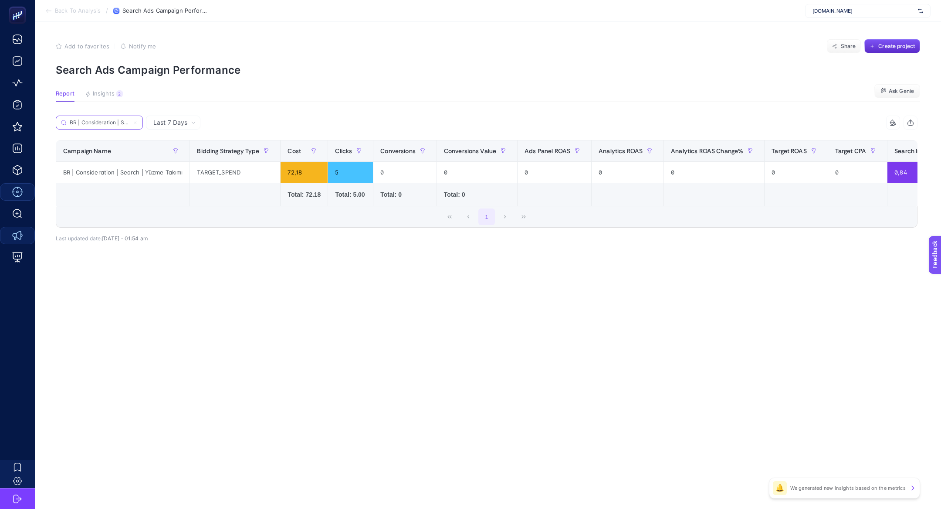
scroll to position [0, 49]
type input "BR | Consideration | Search | Yüzme Takımı"
click at [177, 125] on span "Last 7 Days" at bounding box center [170, 122] width 34 height 9
click at [186, 156] on li "Last 30 Days" at bounding box center [173, 157] width 49 height 16
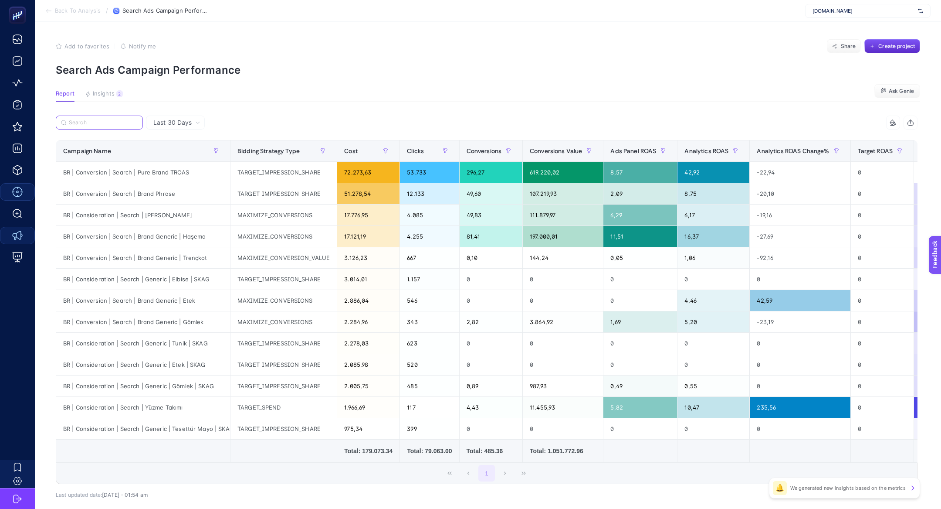
click at [103, 120] on input "Search" at bounding box center [103, 122] width 69 height 7
paste input "BR | Consideration | Search | Yüzme Takımı"
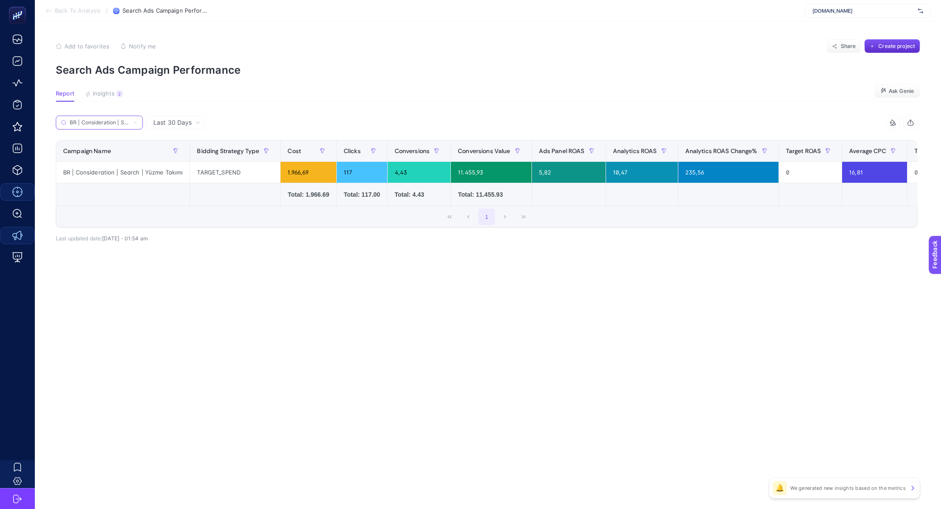
scroll to position [0, 49]
type input "BR | Consideration | Search | Yüzme Takımı"
click at [138, 122] on label "BR | Consideration | Search | Yüzme Takımı" at bounding box center [99, 122] width 87 height 14
click at [0, 0] on input "BR | Consideration | Search | Yüzme Takımı" at bounding box center [0, 0] width 0 height 0
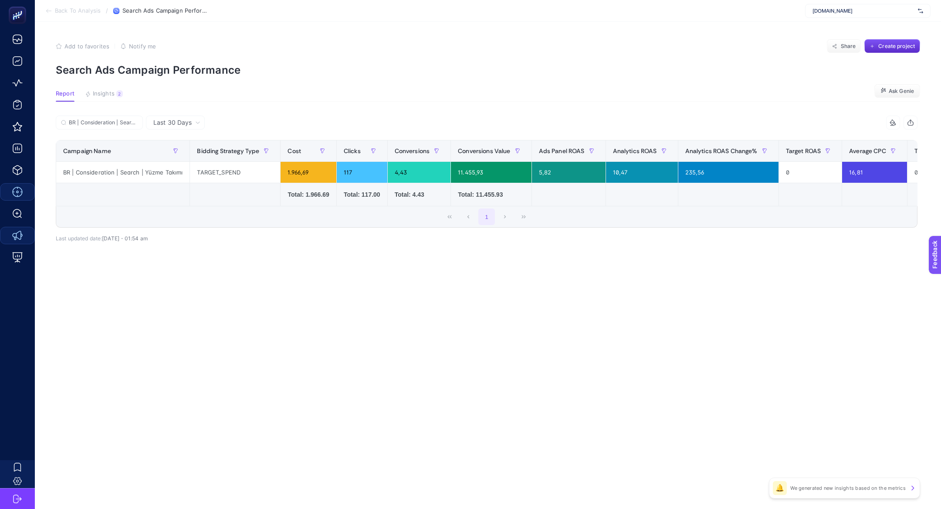
click at [175, 126] on span "Last 30 Days" at bounding box center [172, 122] width 38 height 9
click at [180, 149] on li "Last 7 Days" at bounding box center [176, 157] width 54 height 16
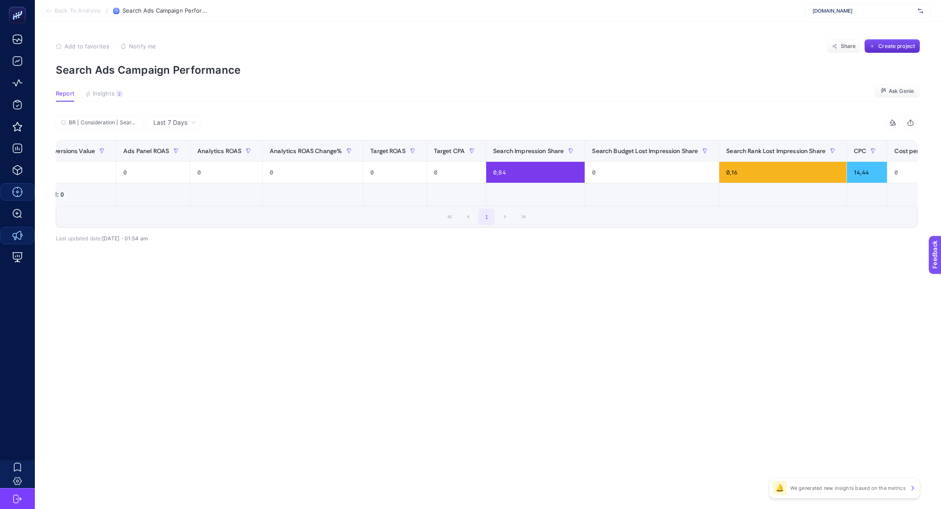
scroll to position [0, 486]
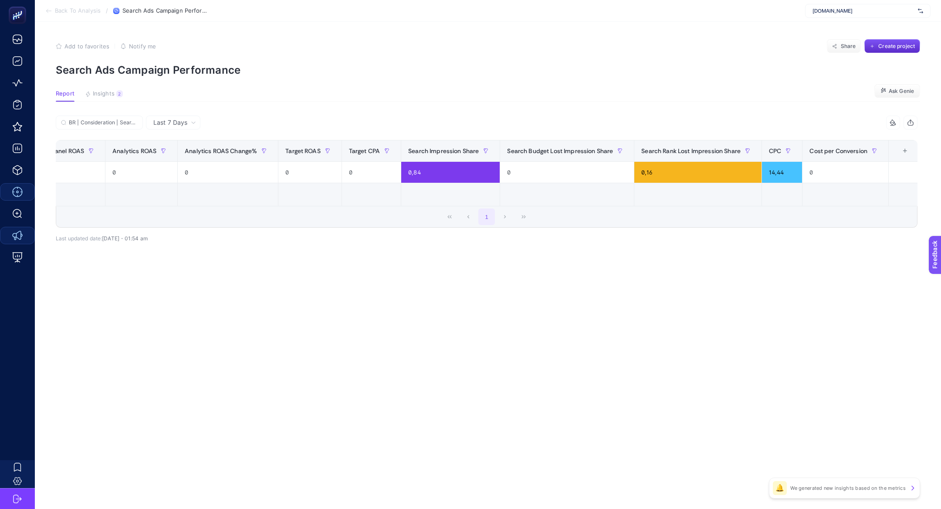
click at [902, 153] on div "+" at bounding box center [905, 150] width 17 height 7
click at [748, 308] on article "Add to favorites false Notify me Share Create project Search Ads Campaign Perfo…" at bounding box center [488, 265] width 906 height 487
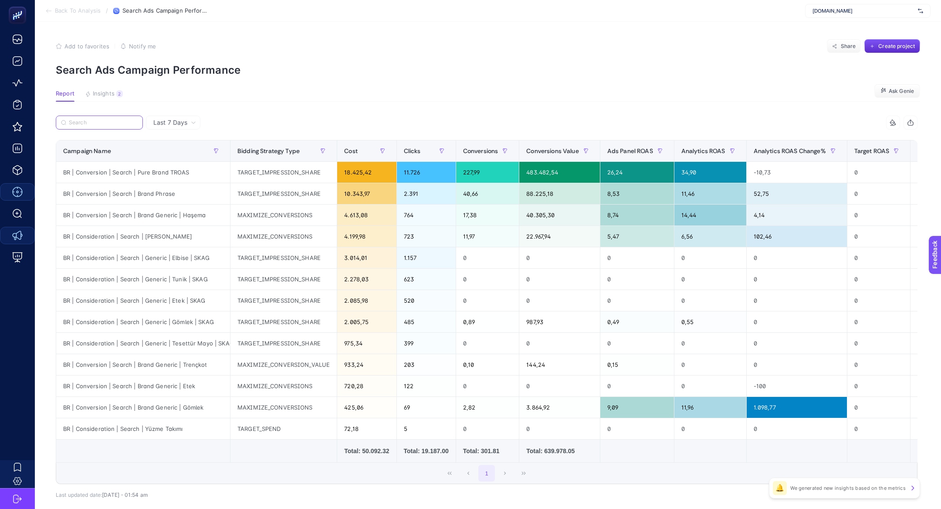
click at [116, 125] on input "Search" at bounding box center [103, 122] width 69 height 7
paste input "BR | Consideration | Search | Yüzme Takımı"
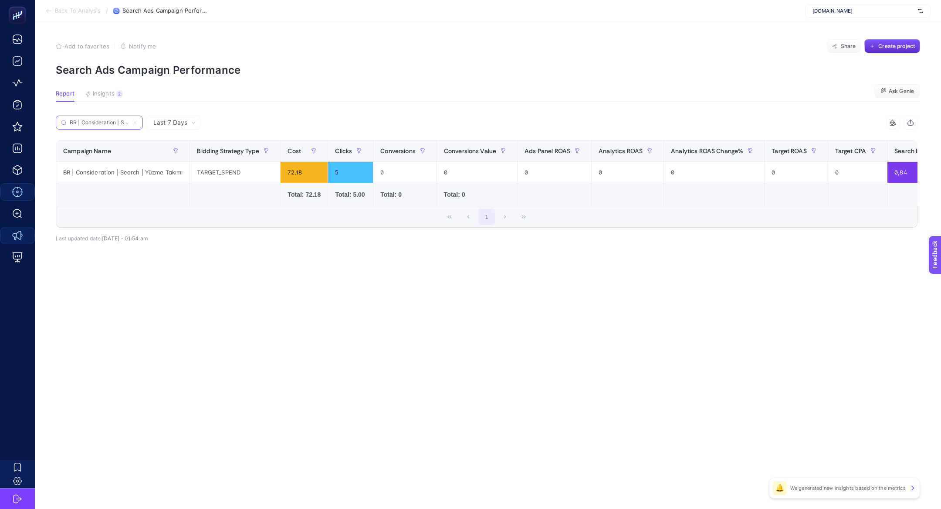
scroll to position [0, 49]
type input "BR | Consideration | Search | Yüzme Takımı"
click at [157, 172] on div "BR | Consideration | Search | Yüzme Takımı" at bounding box center [122, 172] width 133 height 21
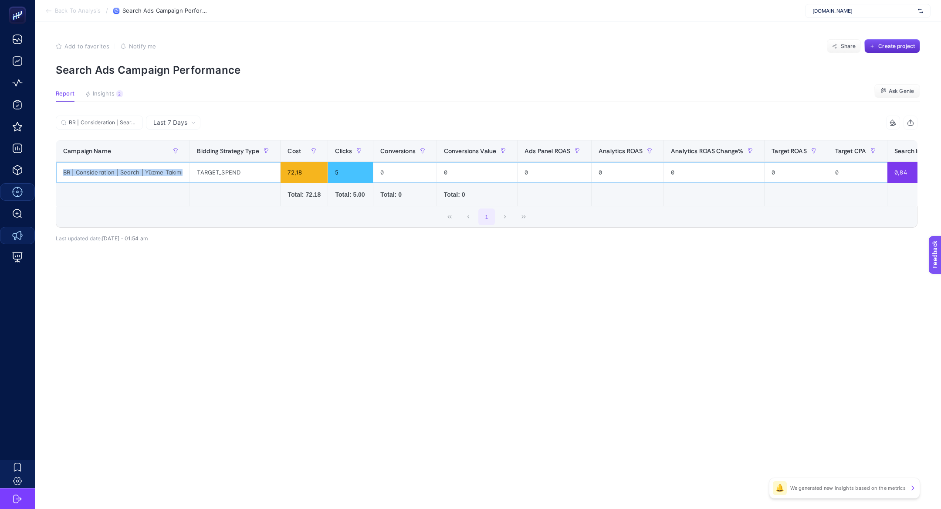
click at [157, 172] on div "BR | Consideration | Search | Yüzme Takımı" at bounding box center [122, 172] width 133 height 21
click at [187, 124] on span "Last 7 Days" at bounding box center [170, 122] width 34 height 9
click at [186, 159] on li "Last 30 Days" at bounding box center [173, 157] width 49 height 16
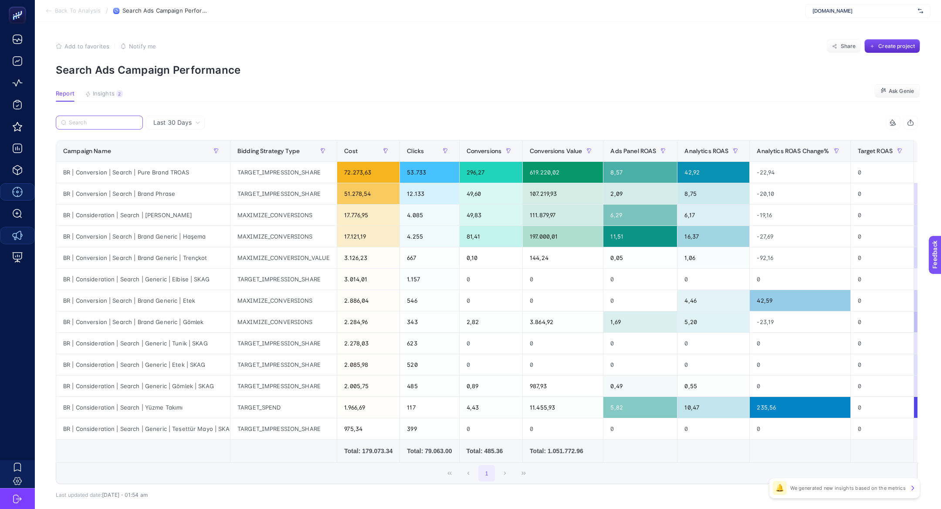
click at [97, 120] on input "Search" at bounding box center [103, 122] width 69 height 7
paste input "BR | Consideration | Search | Yüzme Takımı"
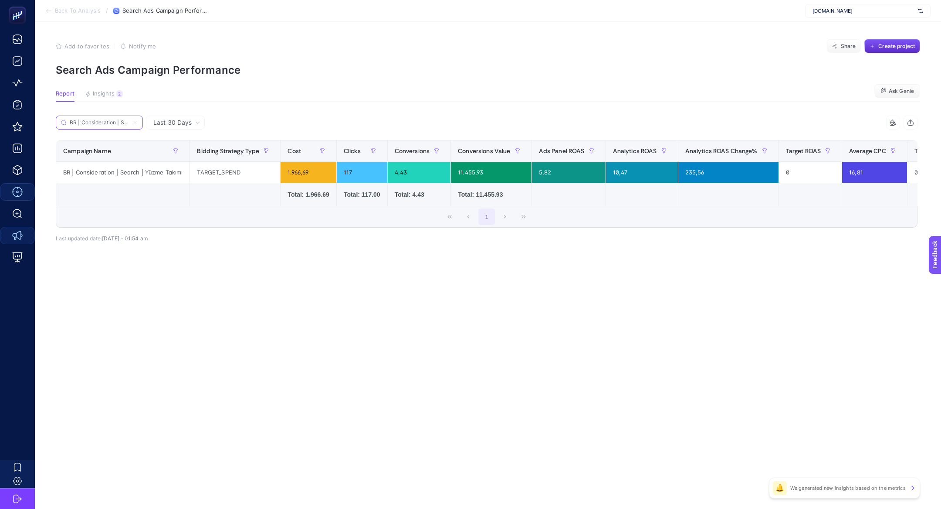
scroll to position [0, 49]
type input "BR | Consideration | Search | Yüzme Takımı"
click at [136, 122] on icon at bounding box center [134, 122] width 5 height 5
click at [0, 0] on input "BR | Consideration | Search | Yüzme Takımı" at bounding box center [0, 0] width 0 height 0
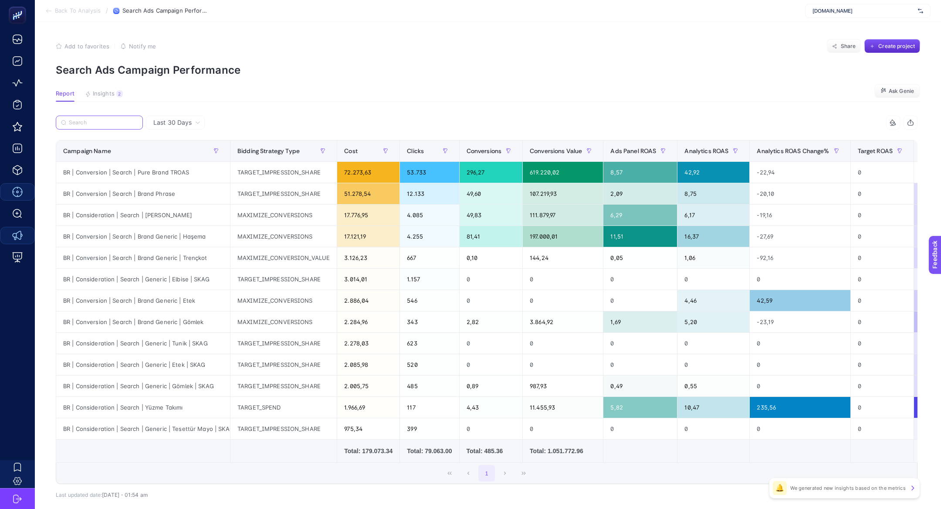
click at [107, 121] on input "Search" at bounding box center [103, 122] width 69 height 7
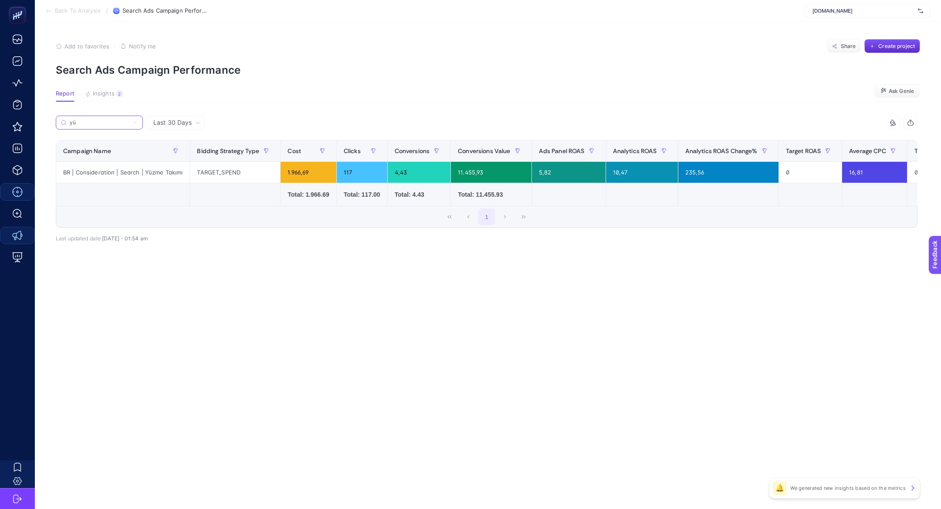
type input "y"
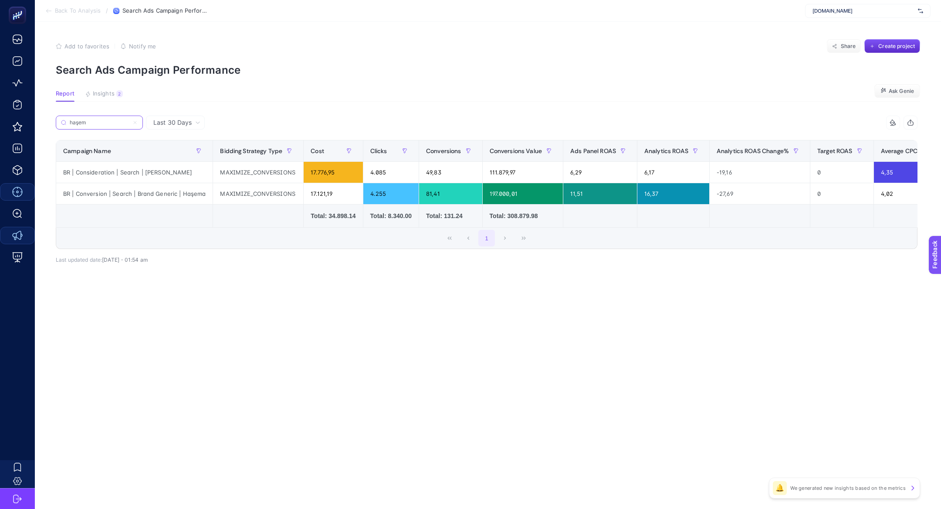
type input "haşem"
click at [170, 123] on span "Last 30 Days" at bounding box center [172, 122] width 38 height 9
click at [170, 149] on li "Last 7 Days" at bounding box center [176, 157] width 54 height 16
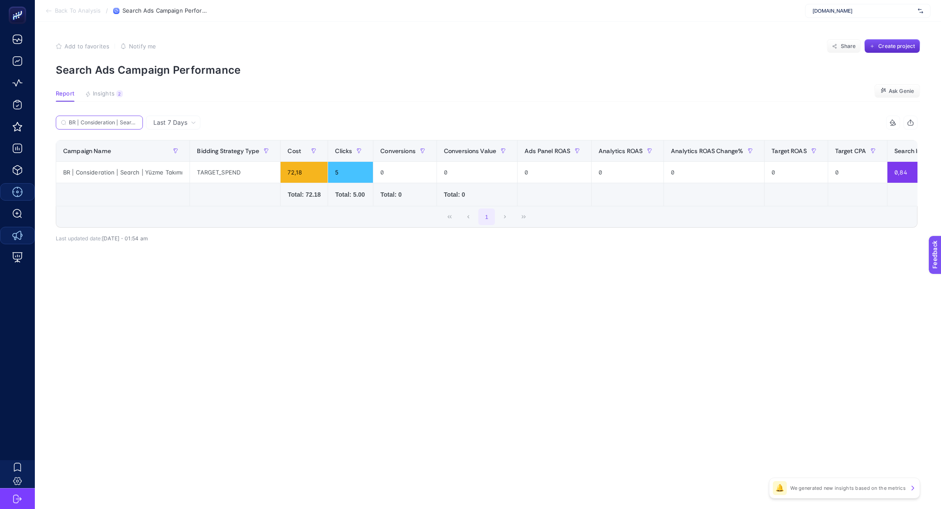
click at [103, 121] on input "BR | Consideration | Search | Yüzme Takımı" at bounding box center [103, 122] width 69 height 7
click at [136, 123] on icon at bounding box center [134, 122] width 5 height 5
click at [129, 123] on input "BR | Consideration | Search | Yüzme Takımı" at bounding box center [99, 122] width 59 height 7
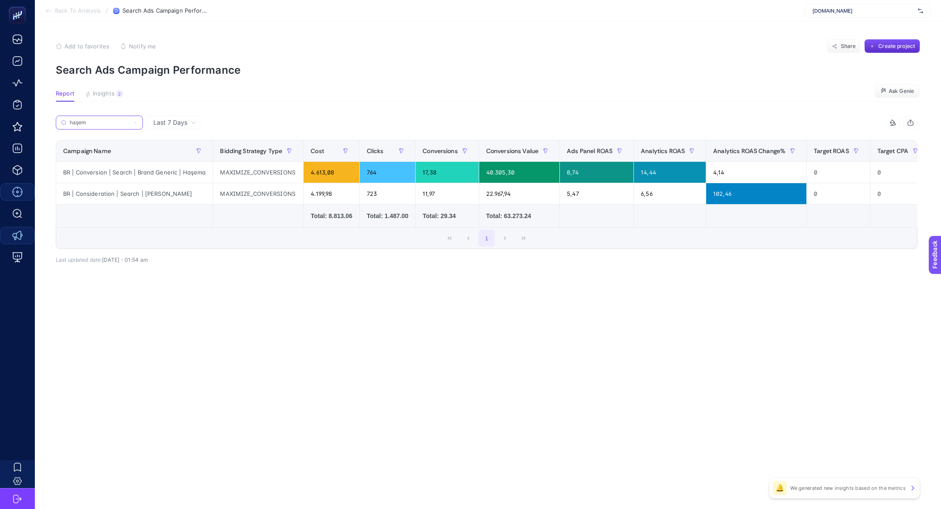
type input "haşem"
click at [135, 120] on icon at bounding box center [134, 122] width 5 height 5
click at [129, 120] on input "haşem" at bounding box center [99, 122] width 59 height 7
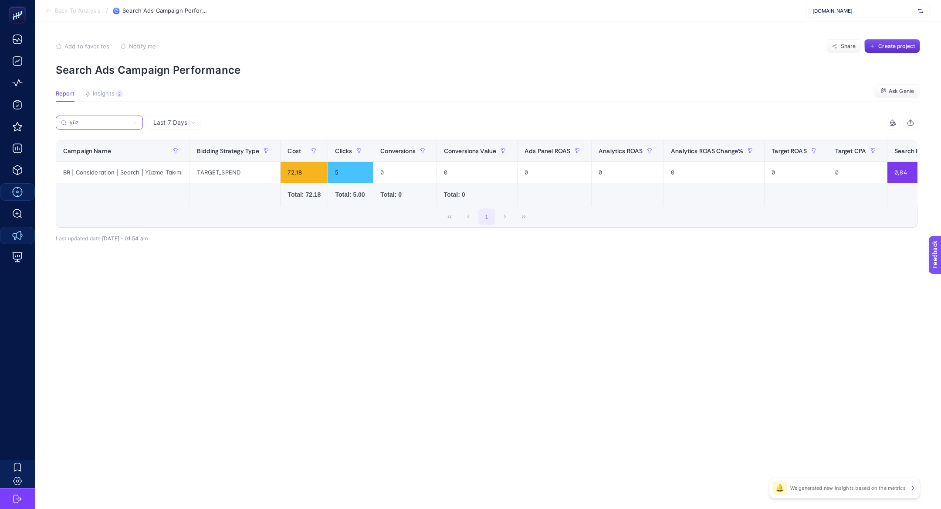
type input "yüz"
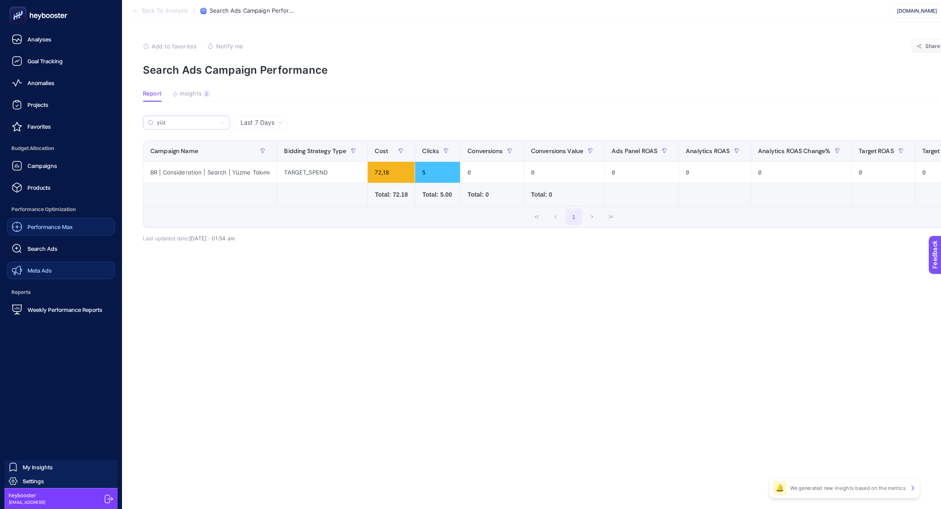
click at [48, 272] on span "Meta Ads" at bounding box center [39, 270] width 24 height 7
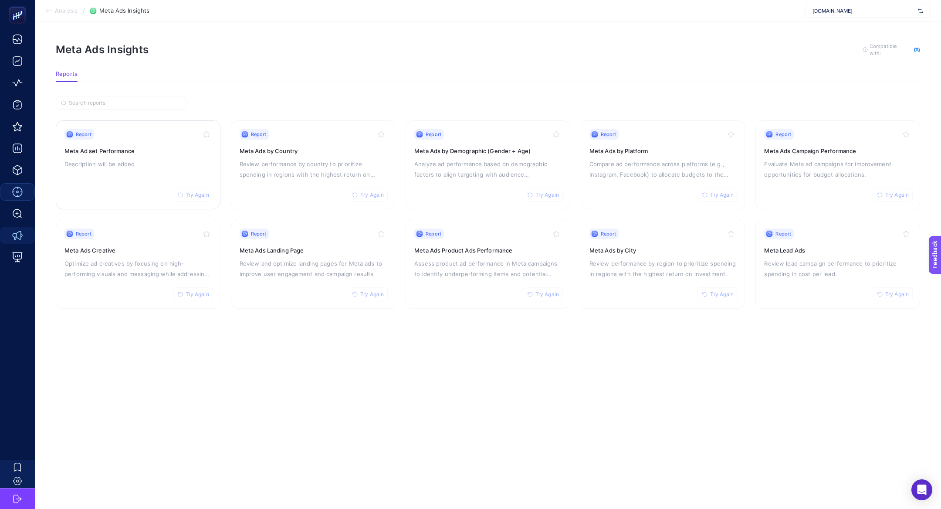
click at [127, 173] on div "Report Try Again Meta Ad set Performance Description will be added" at bounding box center [137, 164] width 147 height 71
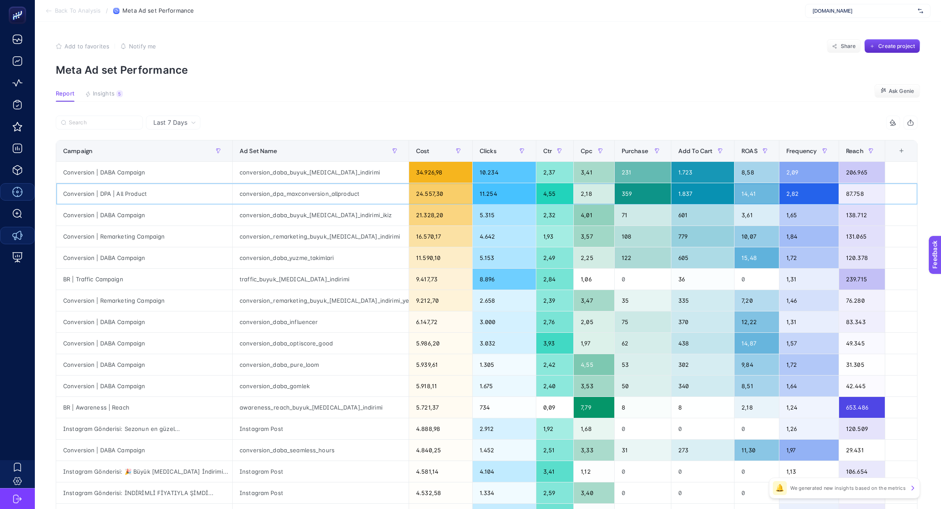
click at [122, 189] on div "Conversion | DPA | All Product" at bounding box center [144, 193] width 176 height 21
copy tr "Conversion | DPA | All Product"
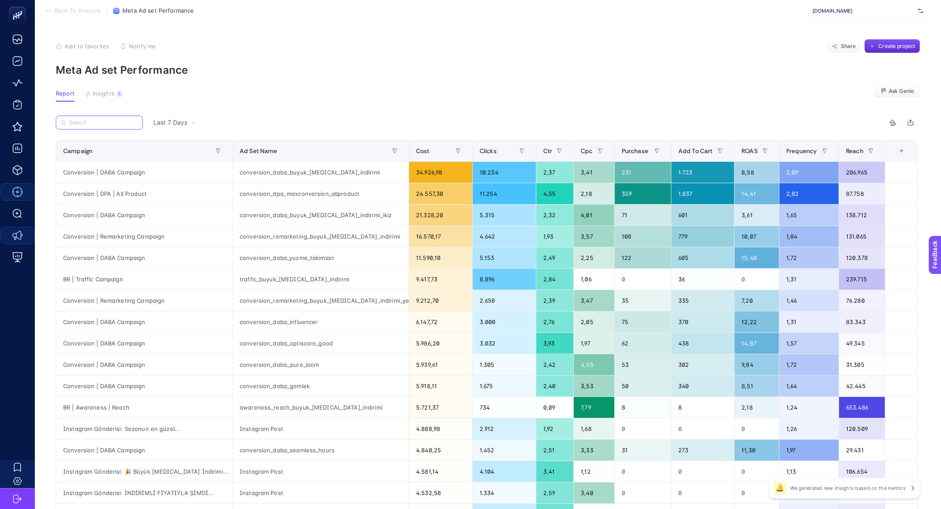
click at [85, 123] on input "Search" at bounding box center [103, 122] width 69 height 7
paste input "Conversion | DPA | All Product"
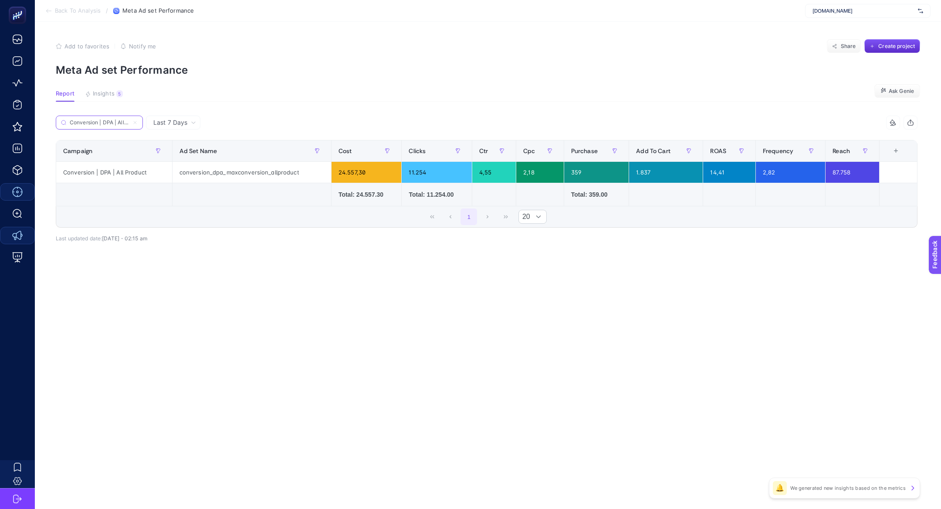
scroll to position [0, 16]
type input "Conversion | DPA | All Product"
click at [138, 122] on label "Conversion | DPA | All Product" at bounding box center [99, 122] width 87 height 14
click at [129, 122] on input "Conversion | DPA | All Product" at bounding box center [99, 122] width 59 height 7
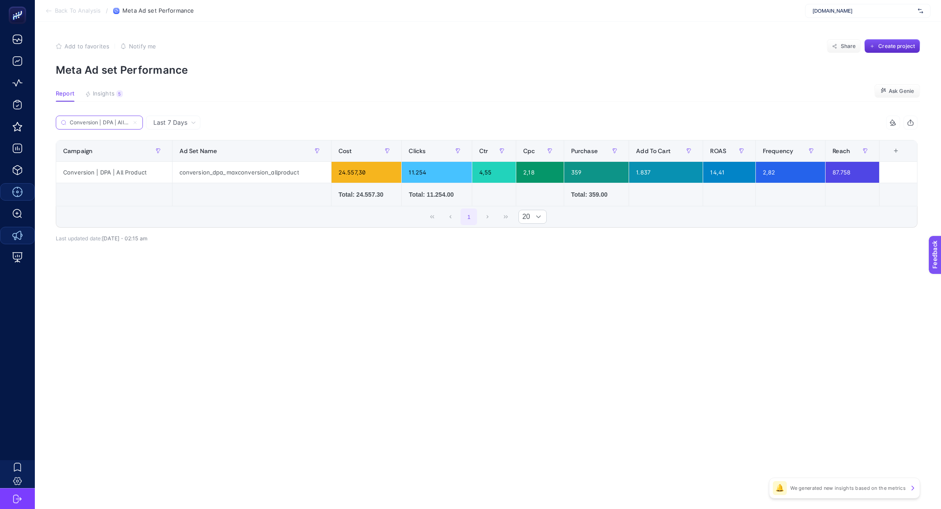
click at [135, 121] on icon at bounding box center [134, 122] width 5 height 5
click at [129, 121] on input "Conversion | DPA | All Product" at bounding box center [99, 122] width 59 height 7
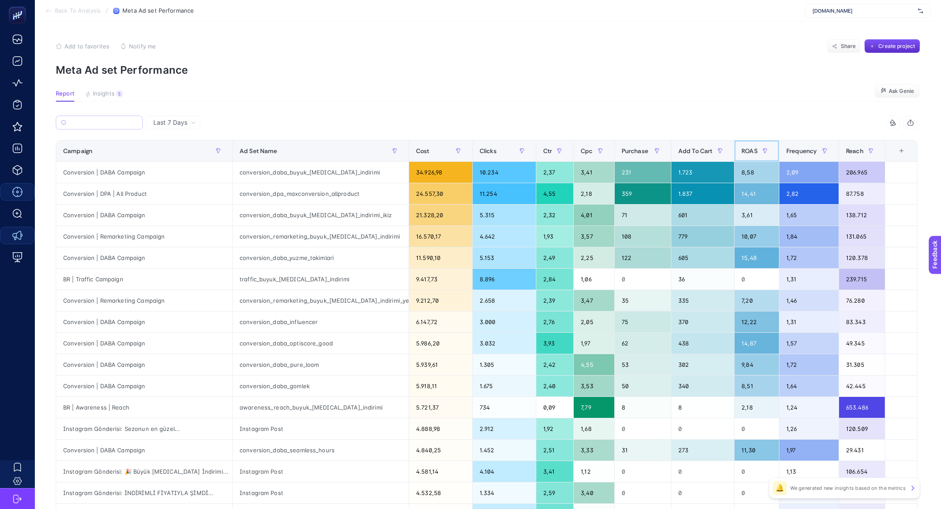
click at [740, 158] on th "ROAS" at bounding box center [757, 150] width 45 height 21
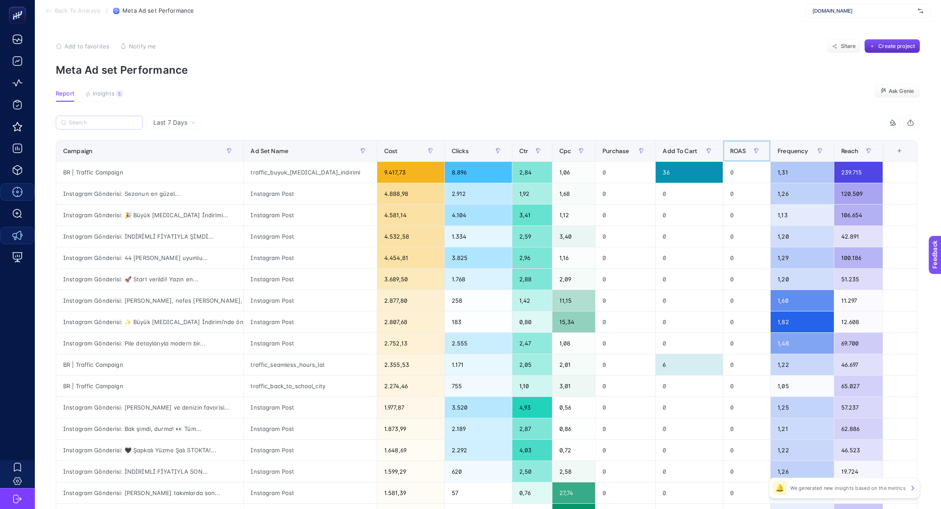
click at [740, 158] on th "ROAS" at bounding box center [746, 150] width 47 height 21
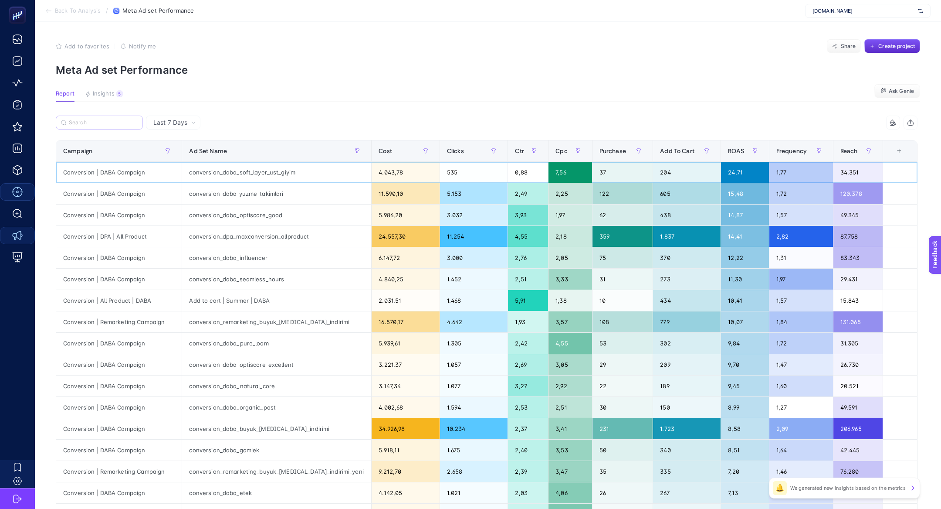
click at [108, 177] on div "Conversion | DABA Campaign" at bounding box center [118, 172] width 125 height 21
copy tr "Conversion | DABA Campaign"
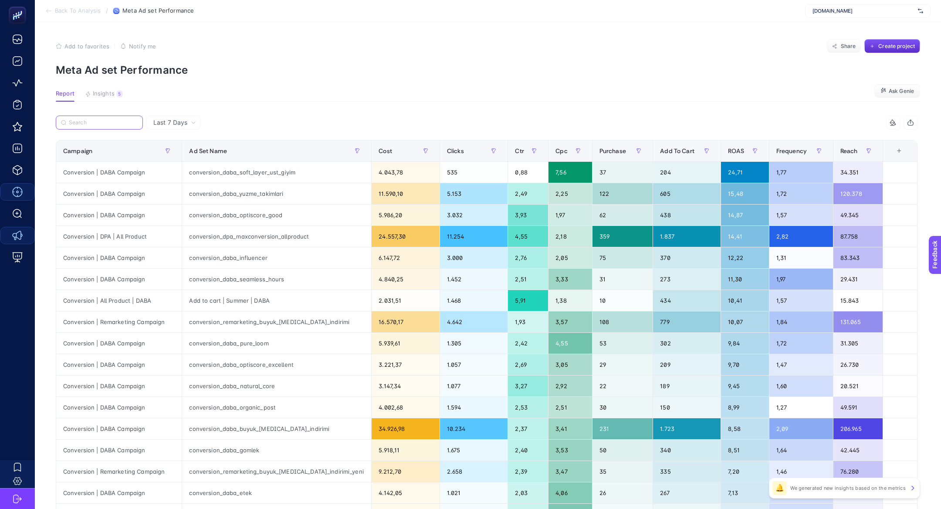
click at [100, 119] on input "Search" at bounding box center [103, 122] width 69 height 7
paste input "Conversion | DABA Campaign"
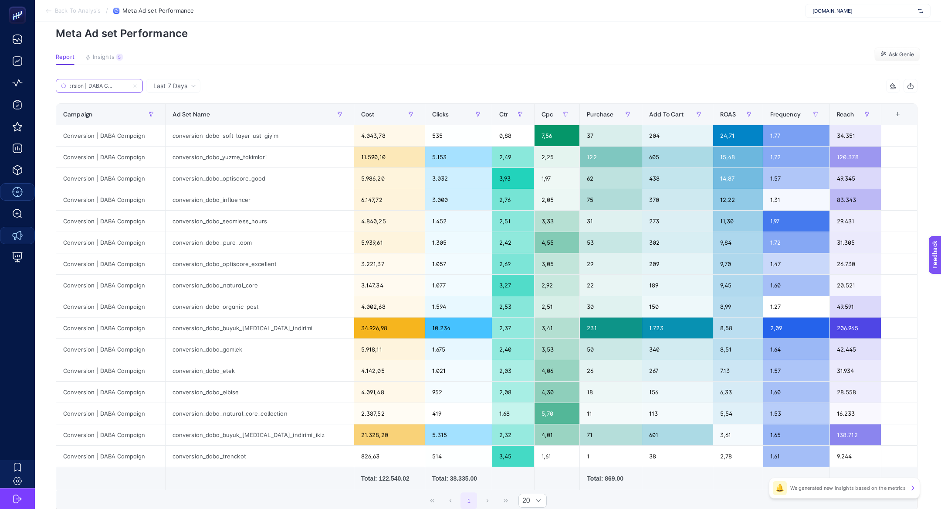
scroll to position [37, 0]
type input "Conversion | DABA Campaign"
drag, startPoint x: 228, startPoint y: 162, endPoint x: 689, endPoint y: 152, distance: 461.6
click at [689, 231] on tr "Conversion | DABA Campaign conversion_daba_yuzme_takimlari 11.590,10 5.153 2,49…" at bounding box center [486, 241] width 861 height 21
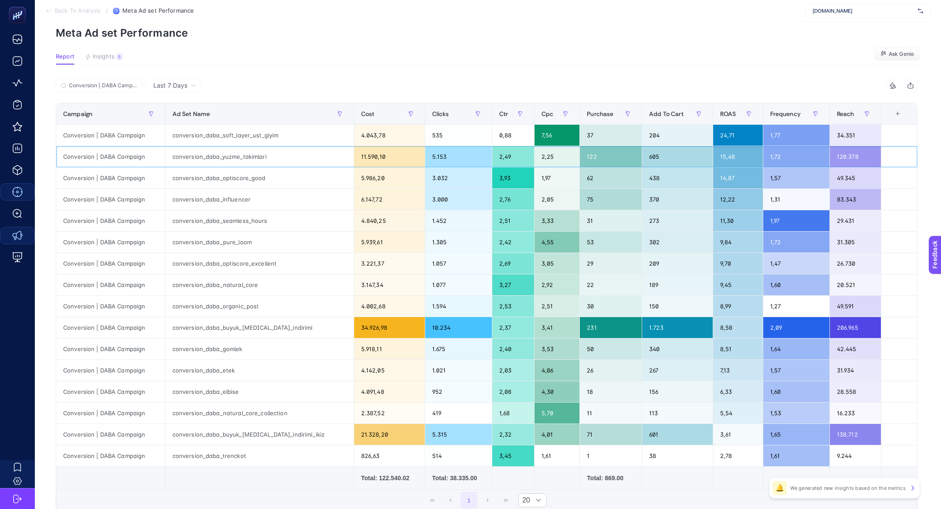
click at [754, 153] on div "15,48" at bounding box center [738, 156] width 50 height 21
drag, startPoint x: 754, startPoint y: 153, endPoint x: 594, endPoint y: 156, distance: 160.0
click at [594, 231] on tr "Conversion | DABA Campaign conversion_daba_yuzme_takimlari 11.590,10 5.153 2,49…" at bounding box center [486, 241] width 861 height 21
drag, startPoint x: 261, startPoint y: 450, endPoint x: 641, endPoint y: 453, distance: 380.0
click at [641, 453] on tr "Conversion | DABA Campaign conversion_daba_trenckot 826,63 514 3,45 1,61 1 38 2…" at bounding box center [486, 455] width 861 height 21
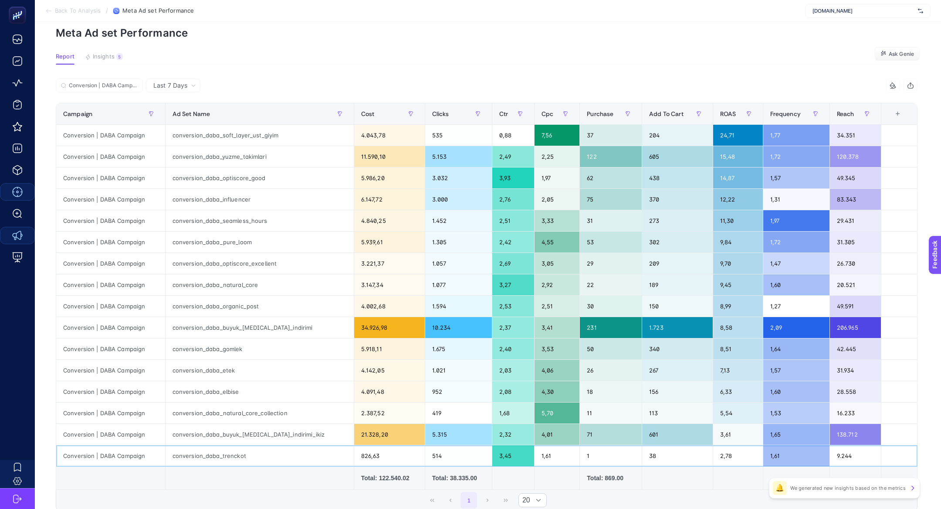
click at [715, 449] on div "2,78" at bounding box center [738, 455] width 50 height 21
click at [840, 339] on div "42.445" at bounding box center [855, 348] width 51 height 21
click at [837, 334] on div "206.965" at bounding box center [855, 327] width 51 height 21
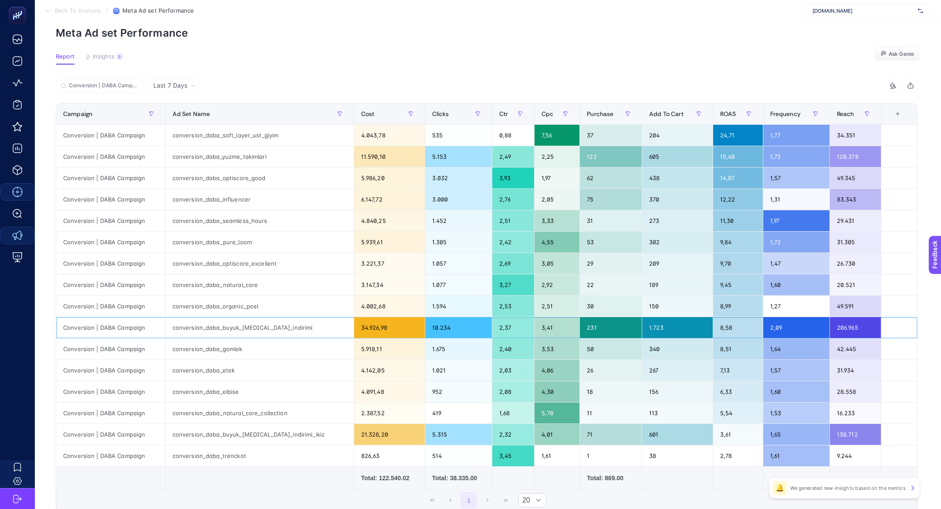
click at [837, 334] on div "206.965" at bounding box center [855, 327] width 51 height 21
click at [261, 457] on div "conversion_daba_trenckot" at bounding box center [260, 455] width 188 height 21
click at [140, 81] on label "Conversion | DABA Campaign" at bounding box center [99, 85] width 87 height 14
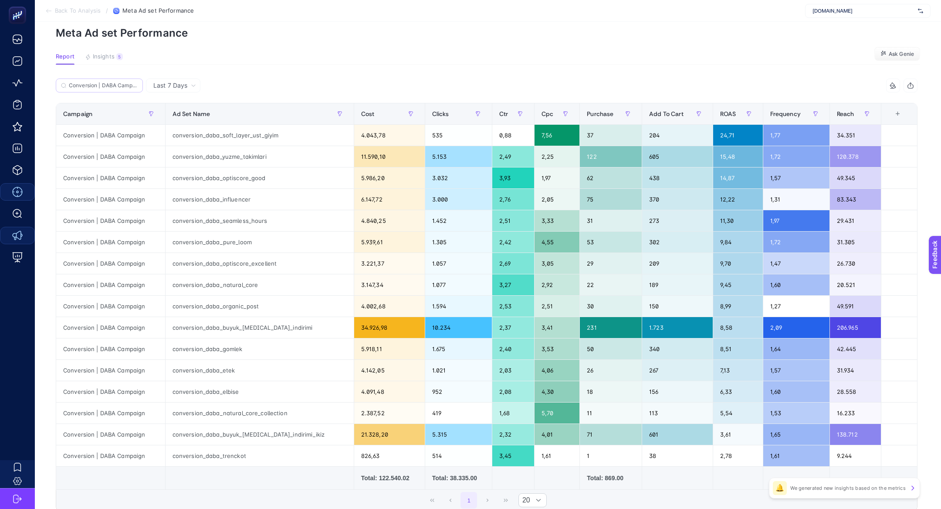
click at [138, 82] on input "Conversion | DABA Campaign" at bounding box center [103, 85] width 69 height 7
click at [138, 83] on label "Conversion | DABA Campaign" at bounding box center [99, 85] width 87 height 14
click at [129, 83] on input "Conversion | DABA Campaign" at bounding box center [99, 85] width 59 height 7
click at [136, 85] on icon at bounding box center [134, 85] width 5 height 5
click at [129, 85] on input "Conversion | DABA Campaign" at bounding box center [99, 85] width 59 height 7
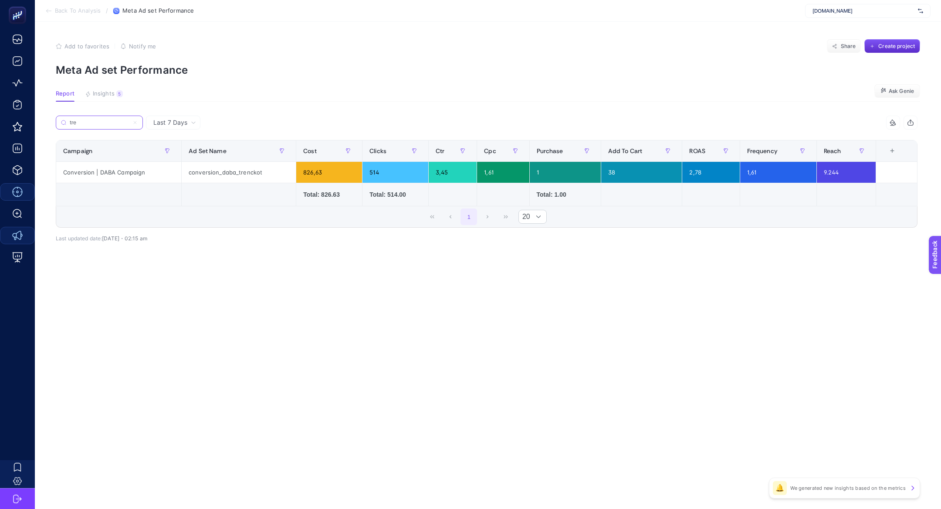
type input "tre"
click at [271, 168] on div "conversion_daba_trenckot" at bounding box center [239, 172] width 114 height 21
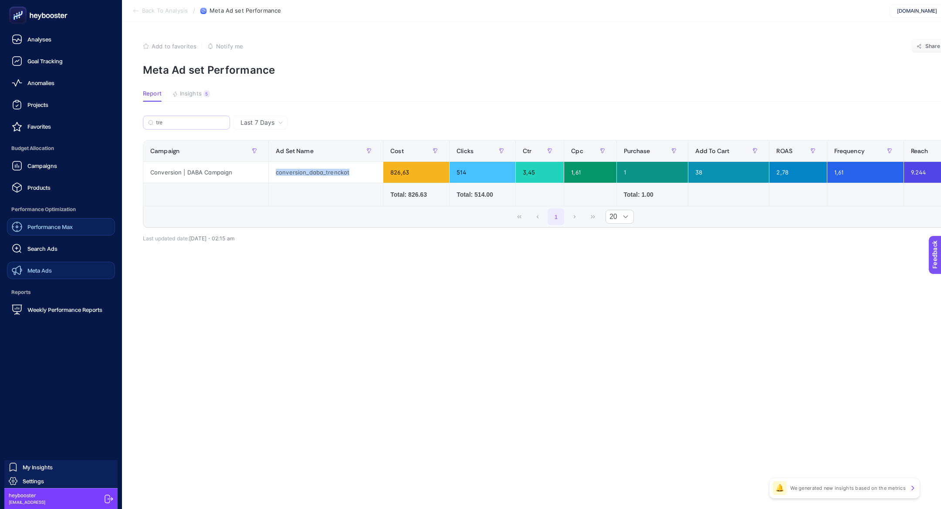
click at [46, 274] on div "Meta Ads" at bounding box center [32, 270] width 40 height 10
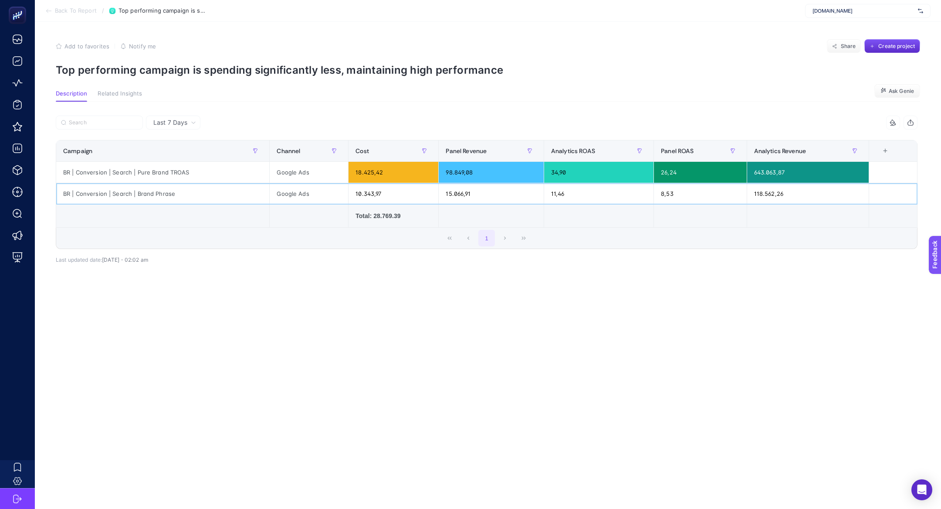
click at [137, 194] on div "BR | Conversion | Search | Brand Phrase" at bounding box center [162, 193] width 213 height 21
click at [203, 261] on div "5 items selected Campaign Channel Cost Panel Revenue Analytics ROAS Panel ROAS …" at bounding box center [487, 195] width 862 height 133
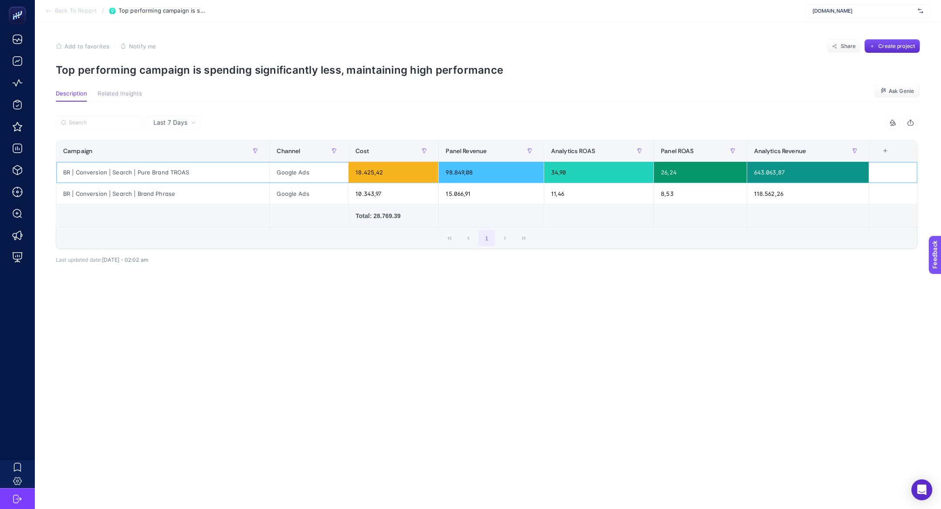
click at [118, 179] on div "BR | Conversion | Search | Pure Brand TROAS" at bounding box center [162, 172] width 213 height 21
click at [148, 177] on div "BR | Conversion | Search | Pure Brand TROAS" at bounding box center [162, 172] width 213 height 21
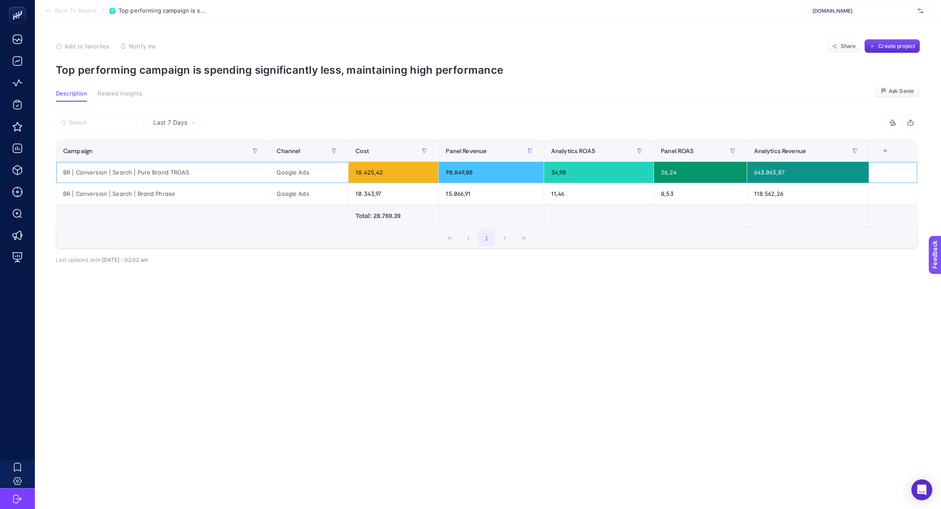
click at [148, 177] on div "BR | Conversion | Search | Pure Brand TROAS" at bounding box center [162, 172] width 213 height 21
drag, startPoint x: 552, startPoint y: 176, endPoint x: 544, endPoint y: 171, distance: 9.3
click at [544, 171] on tr "BR | Conversion | Search | Pure Brand TROAS Google Ads 18.425,42 98.849,08 34,9…" at bounding box center [486, 172] width 861 height 21
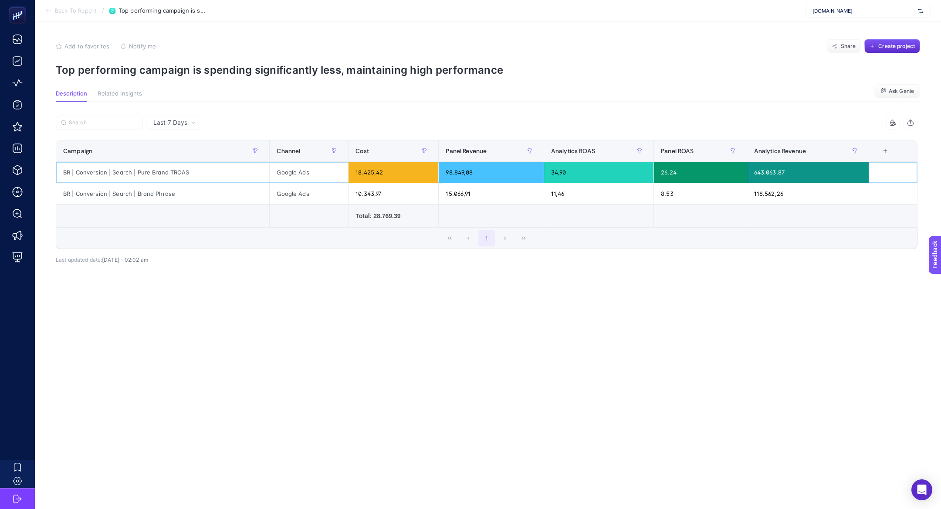
click at [679, 173] on div "26,24" at bounding box center [700, 172] width 92 height 21
click at [145, 173] on div "BR | Conversion | Search | Pure Brand TROAS" at bounding box center [162, 172] width 213 height 21
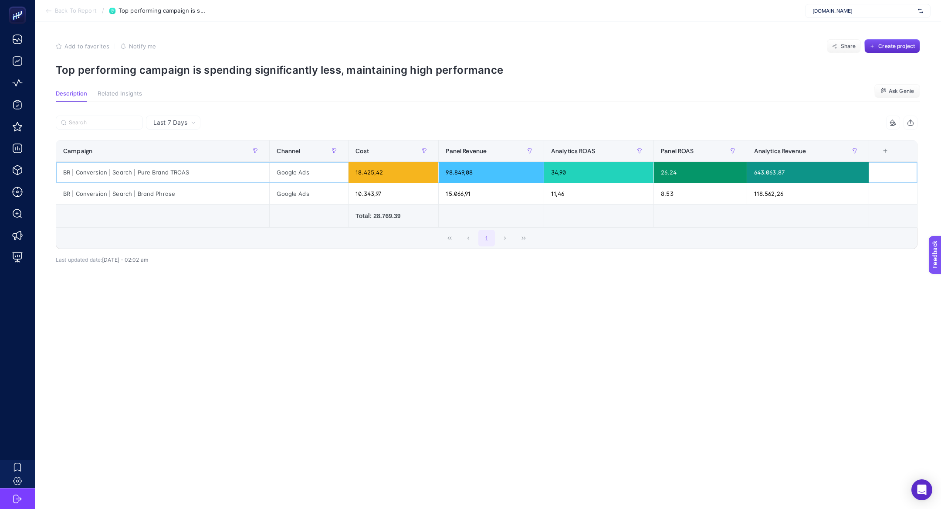
click at [145, 173] on div "BR | Conversion | Search | Pure Brand TROAS" at bounding box center [162, 172] width 213 height 21
click at [349, 213] on td at bounding box center [394, 215] width 90 height 23
click at [186, 194] on div "BR | Conversion | Search | Brand Phrase" at bounding box center [162, 193] width 213 height 21
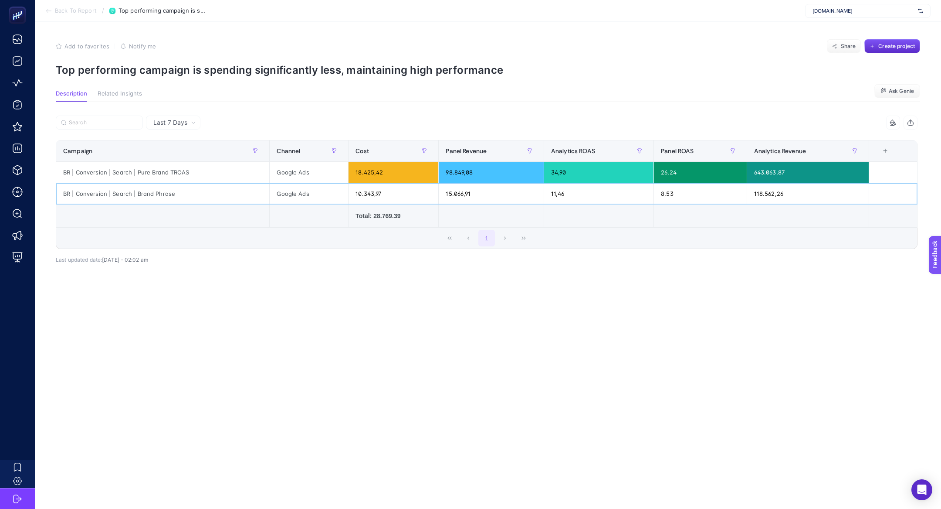
click at [186, 194] on div "BR | Conversion | Search | Brand Phrase" at bounding box center [162, 193] width 213 height 21
click at [475, 196] on div "15.066,91" at bounding box center [491, 193] width 105 height 21
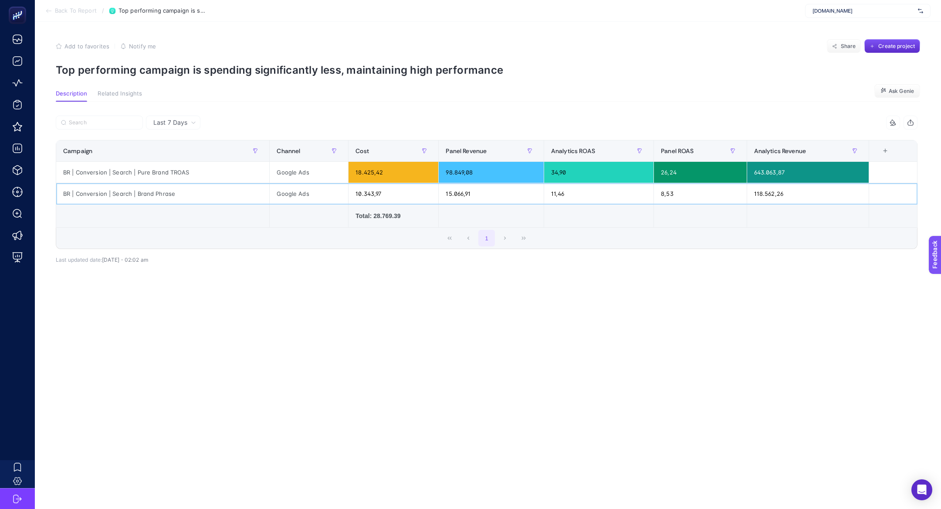
click at [458, 191] on div "15.066,91" at bounding box center [491, 193] width 105 height 21
click at [617, 266] on div "5 items selected Campaign Channel Cost Panel Revenue Analytics ROAS Panel ROAS …" at bounding box center [487, 201] width 862 height 144
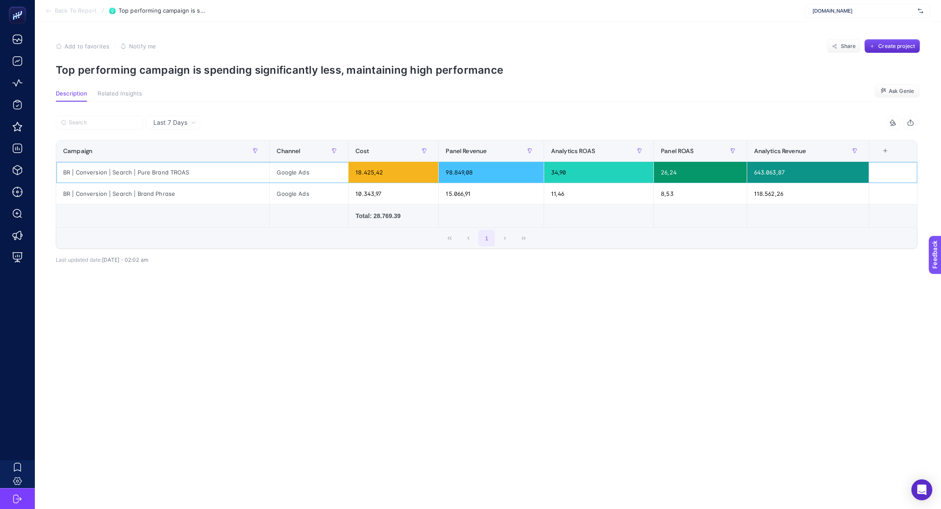
click at [139, 170] on div "BR | Conversion | Search | Pure Brand TROAS" at bounding box center [162, 172] width 213 height 21
copy tr "BR | Conversion | Search | Pure Brand TROAS"
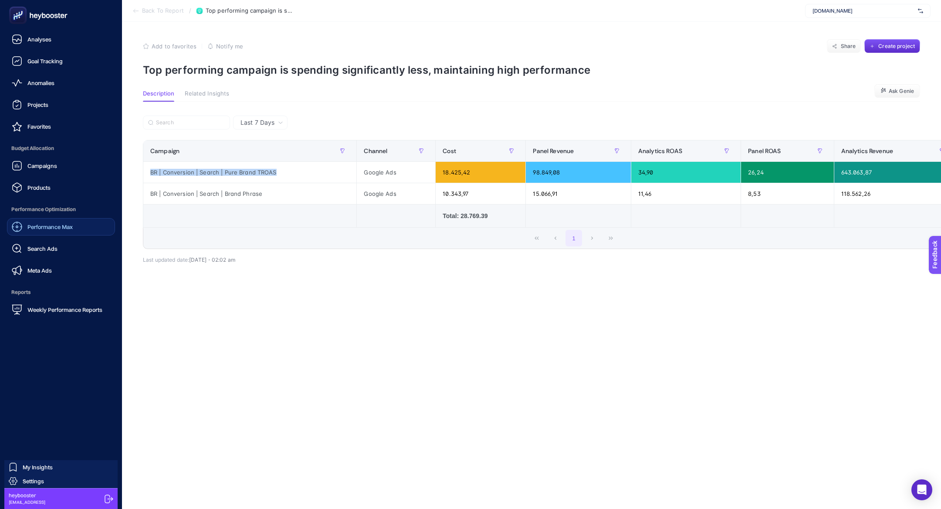
click at [57, 225] on span "Performance Max" at bounding box center [49, 226] width 45 height 7
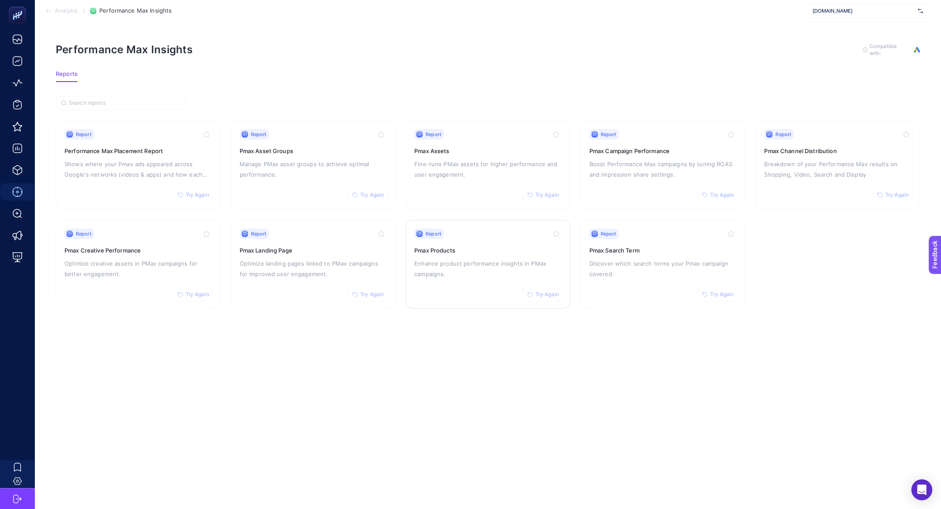
click at [452, 264] on p "Enhance product performance insights in PMax campaigns." at bounding box center [487, 268] width 147 height 21
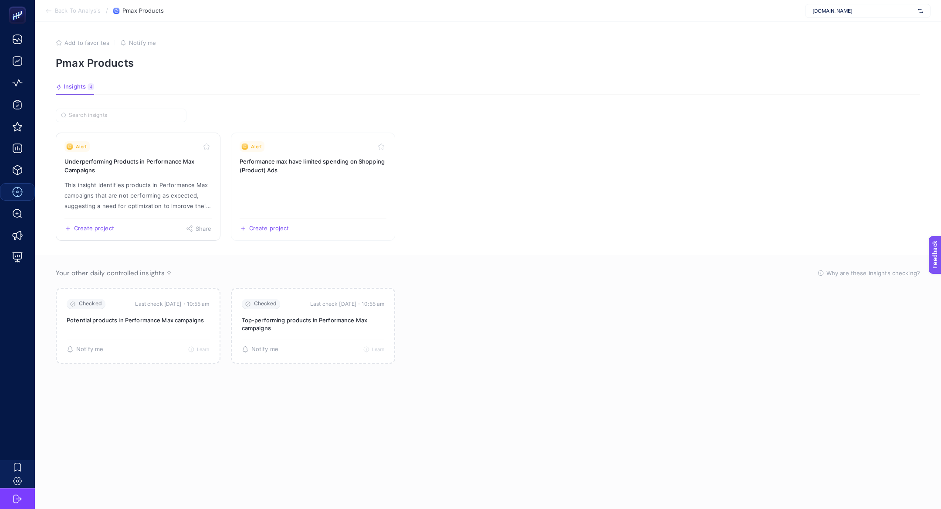
click at [130, 180] on p "This insight identifies products in Performance Max campaigns that are not perf…" at bounding box center [137, 195] width 147 height 31
click at [145, 193] on p "This insight identifies products in Performance Max campaigns that are not perf…" at bounding box center [137, 195] width 147 height 31
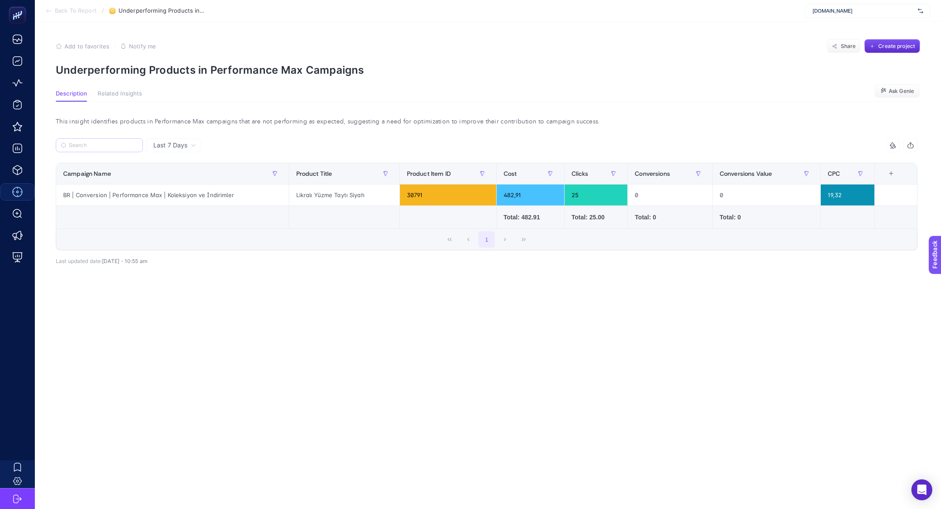
click at [124, 139] on label at bounding box center [99, 145] width 87 height 14
click at [124, 142] on input "Search" at bounding box center [103, 145] width 69 height 7
click at [102, 146] on input "Search" at bounding box center [104, 145] width 68 height 7
click at [61, 9] on span "Back To Report" at bounding box center [76, 10] width 42 height 7
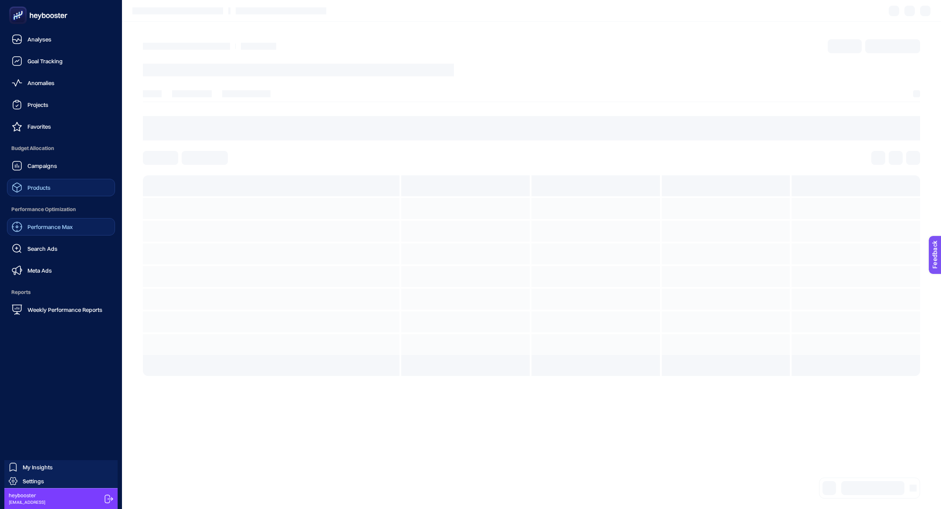
click at [54, 192] on link "Products" at bounding box center [61, 187] width 108 height 17
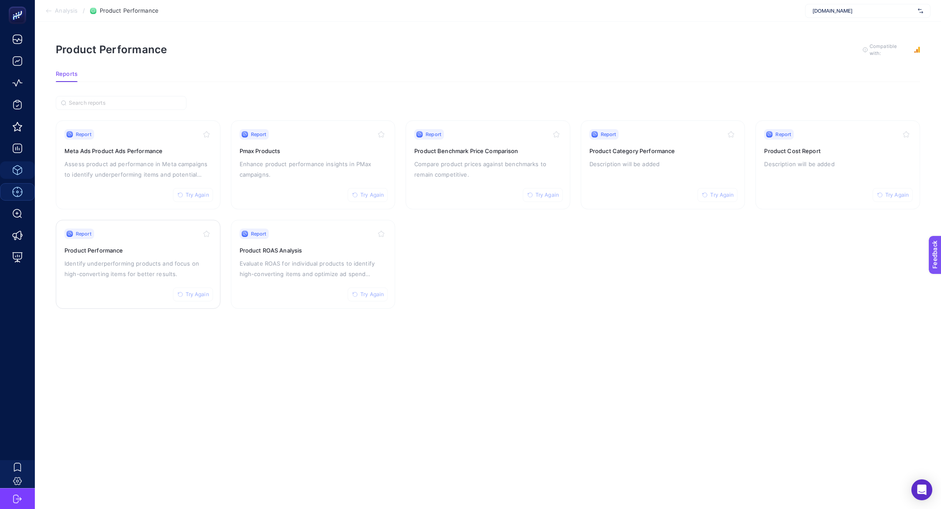
click at [104, 259] on p "Identify underperforming products and focus on high-converting items for better…" at bounding box center [137, 268] width 147 height 21
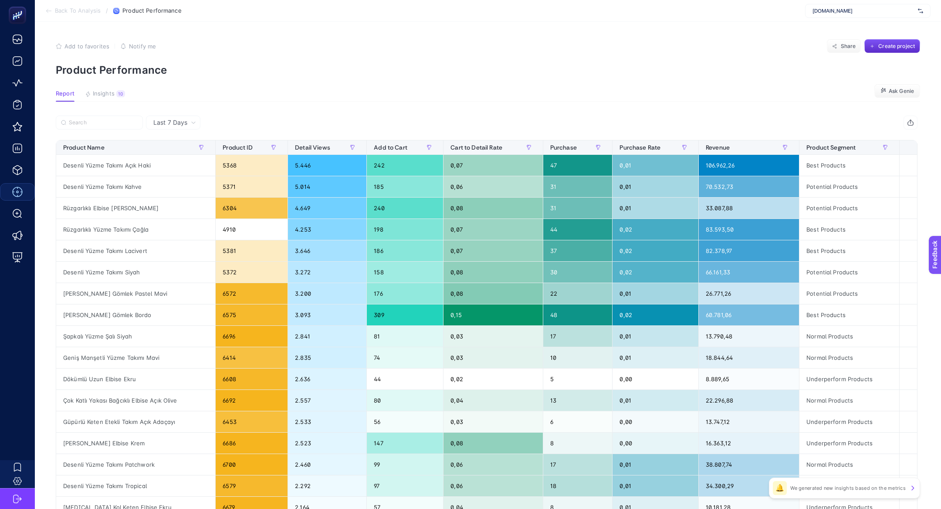
click at [100, 123] on input "Search" at bounding box center [103, 122] width 69 height 7
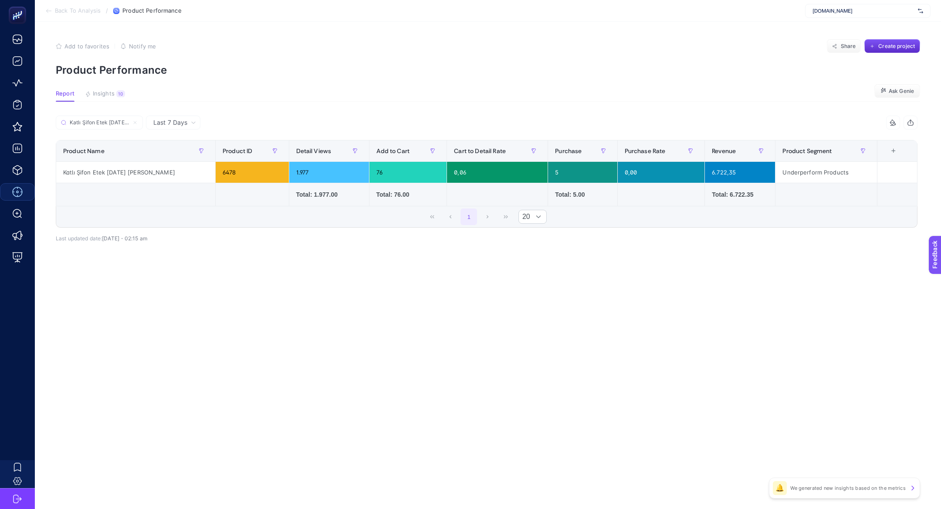
scroll to position [0, 22]
type input "Katlı Şifon Etek [DATE] [PERSON_NAME]"
click at [136, 121] on icon at bounding box center [134, 122] width 5 height 5
click at [129, 121] on input "Katlı Şifon Etek [DATE] [PERSON_NAME]" at bounding box center [99, 122] width 59 height 7
